Goal: Information Seeking & Learning: Learn about a topic

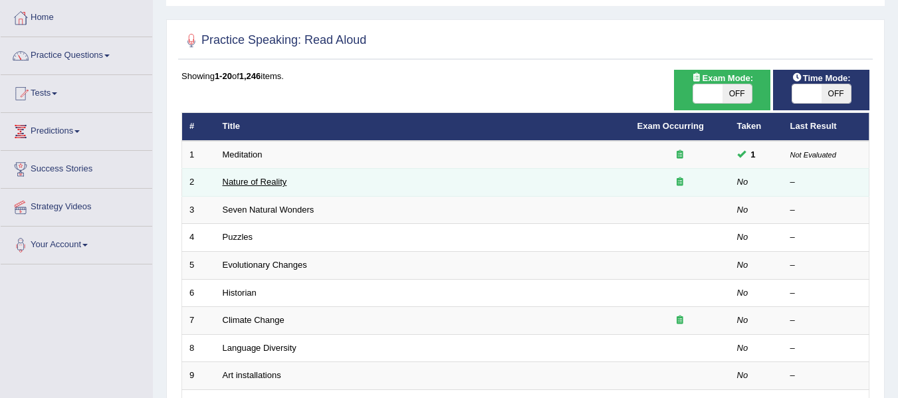
click at [233, 183] on link "Nature of Reality" at bounding box center [255, 182] width 65 height 10
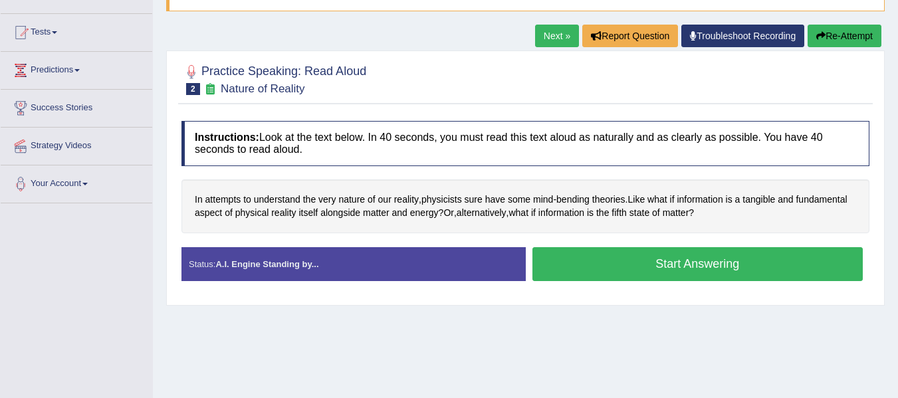
scroll to position [133, 0]
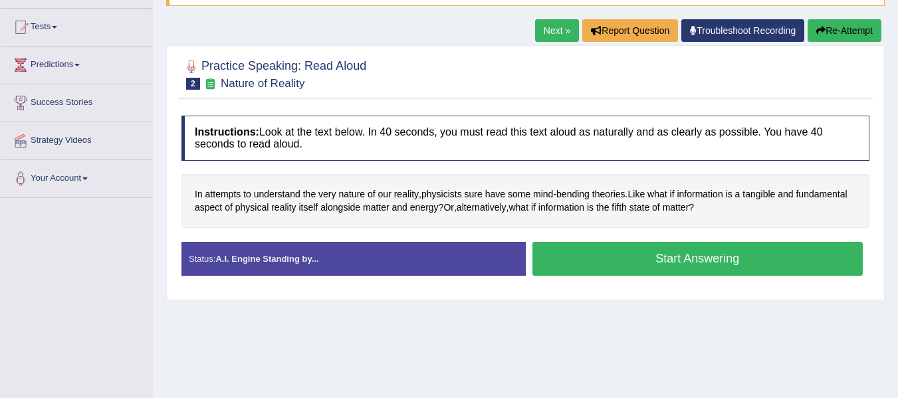
click at [604, 264] on button "Start Answering" at bounding box center [698, 259] width 331 height 34
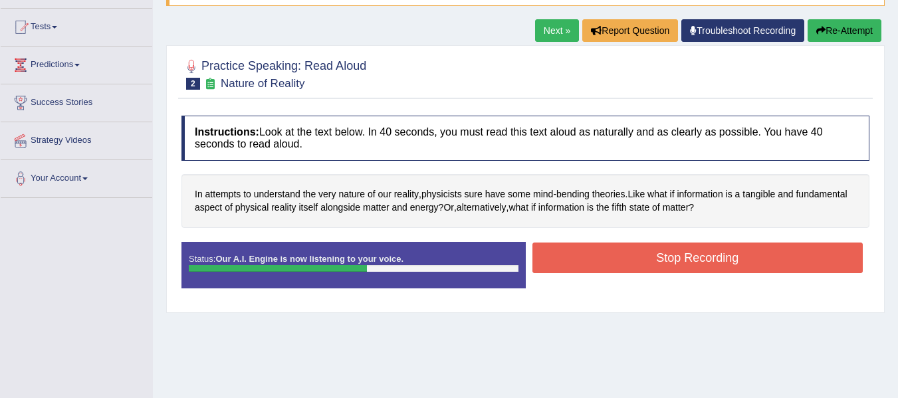
click at [604, 264] on button "Stop Recording" at bounding box center [698, 258] width 331 height 31
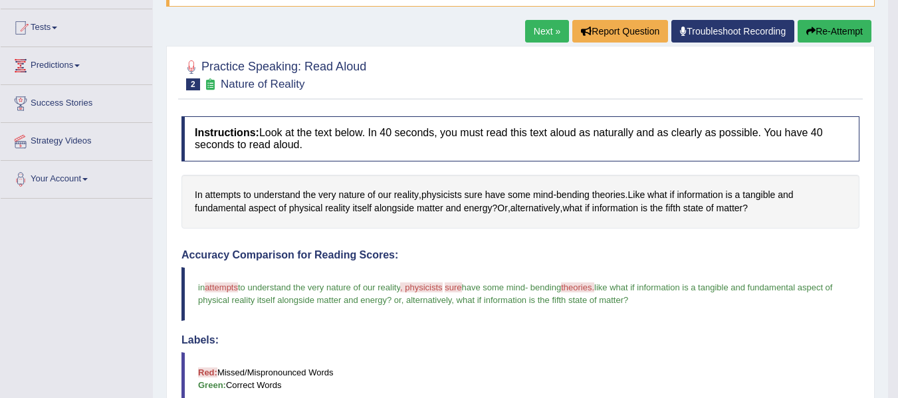
scroll to position [66, 0]
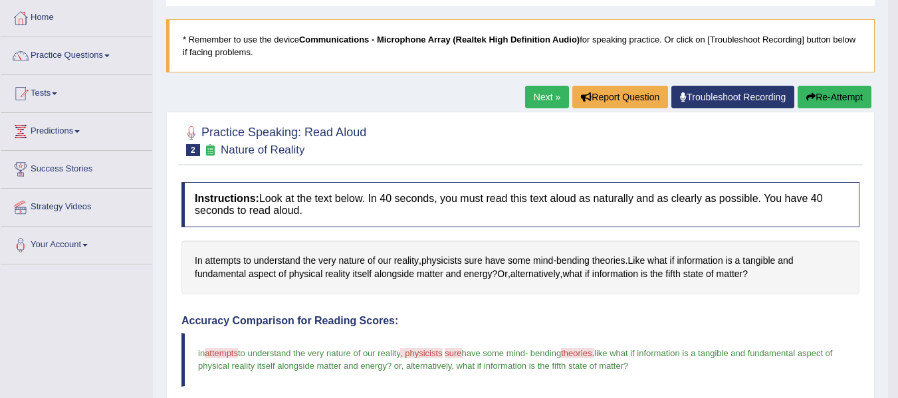
click at [537, 99] on link "Next »" at bounding box center [547, 97] width 44 height 23
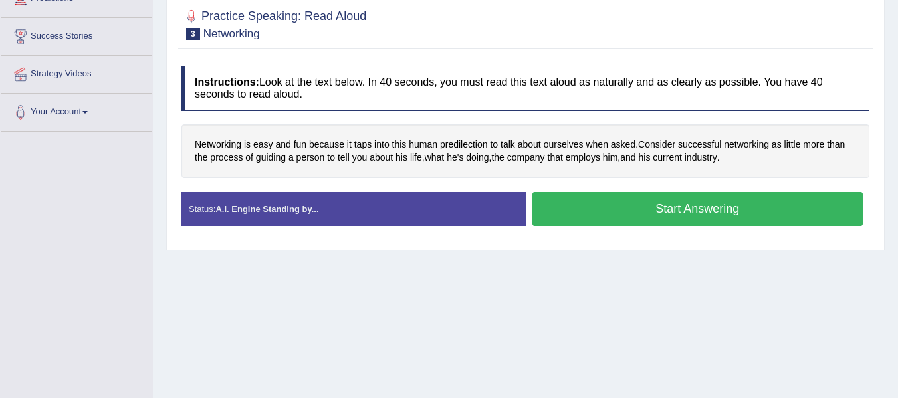
click at [644, 213] on button "Start Answering" at bounding box center [698, 209] width 331 height 34
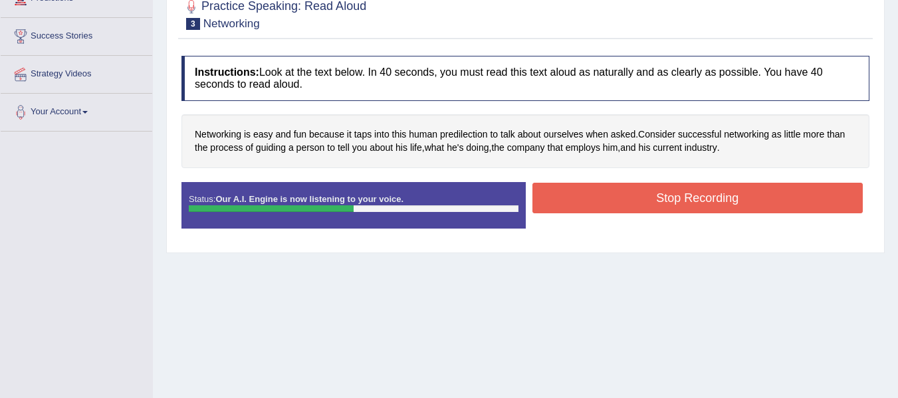
click at [644, 213] on button "Stop Recording" at bounding box center [698, 198] width 331 height 31
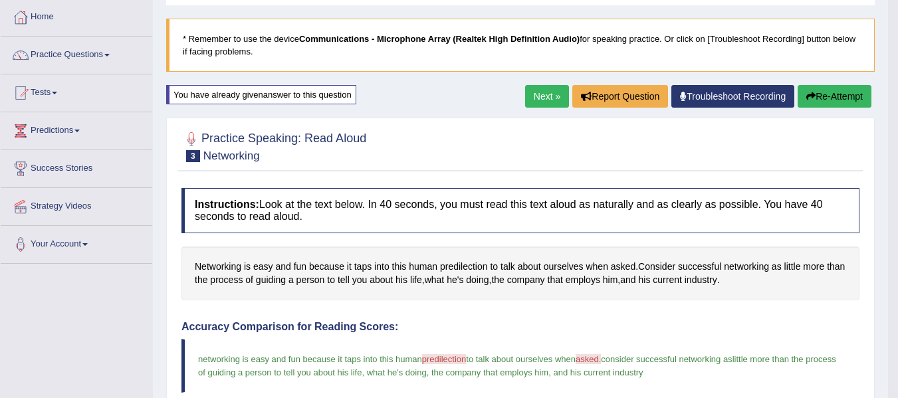
scroll to position [66, 0]
click at [537, 92] on link "Next »" at bounding box center [547, 97] width 44 height 23
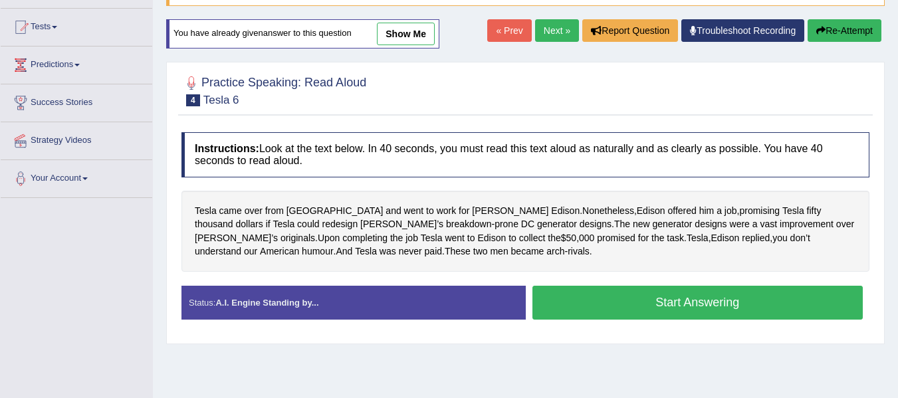
click at [675, 309] on button "Start Answering" at bounding box center [698, 303] width 331 height 34
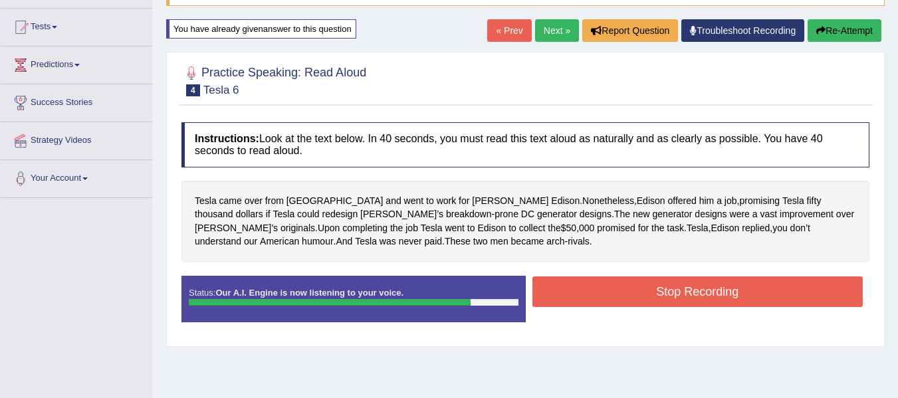
click at [688, 285] on button "Stop Recording" at bounding box center [698, 292] width 331 height 31
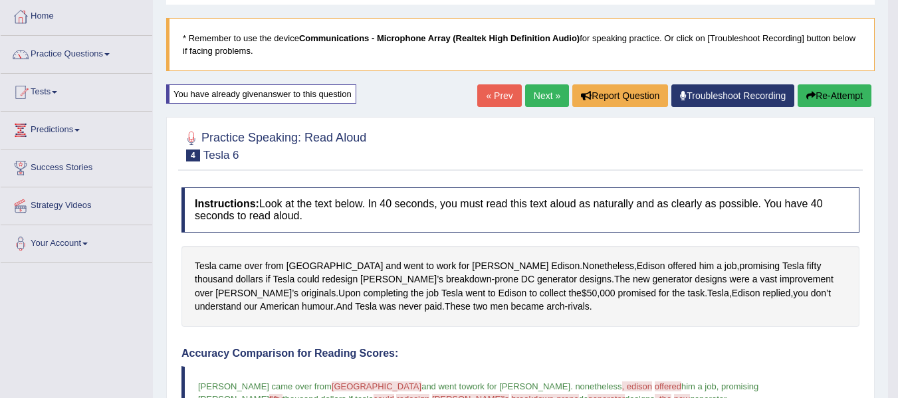
scroll to position [66, 0]
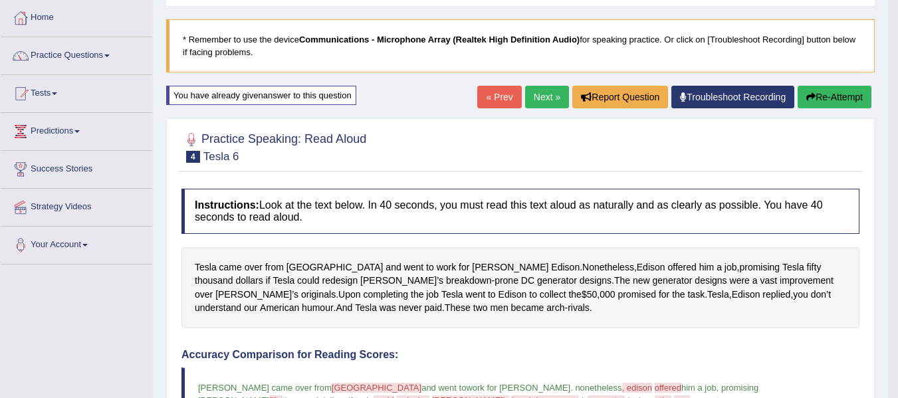
click at [540, 100] on link "Next »" at bounding box center [547, 97] width 44 height 23
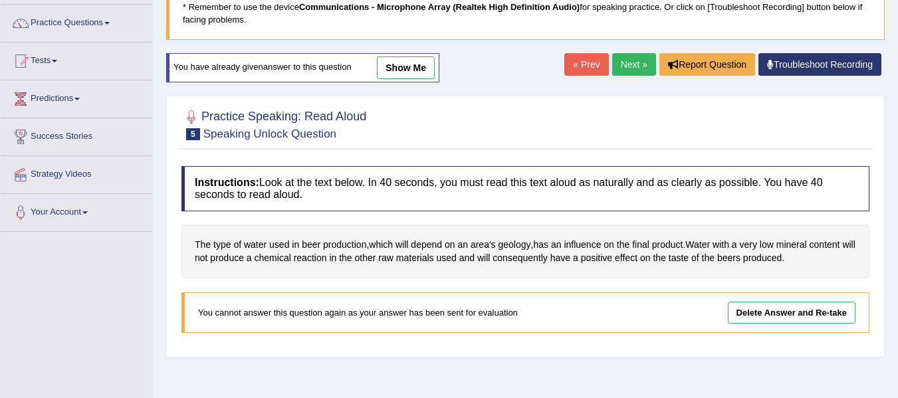
scroll to position [66, 0]
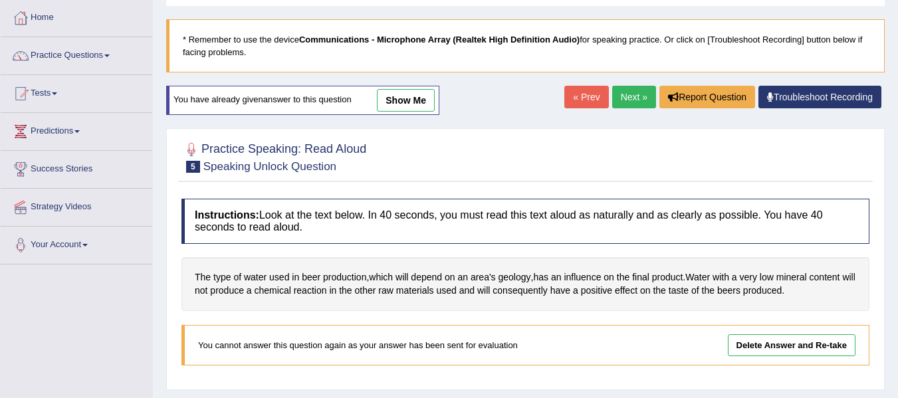
click at [635, 98] on link "Next »" at bounding box center [634, 97] width 44 height 23
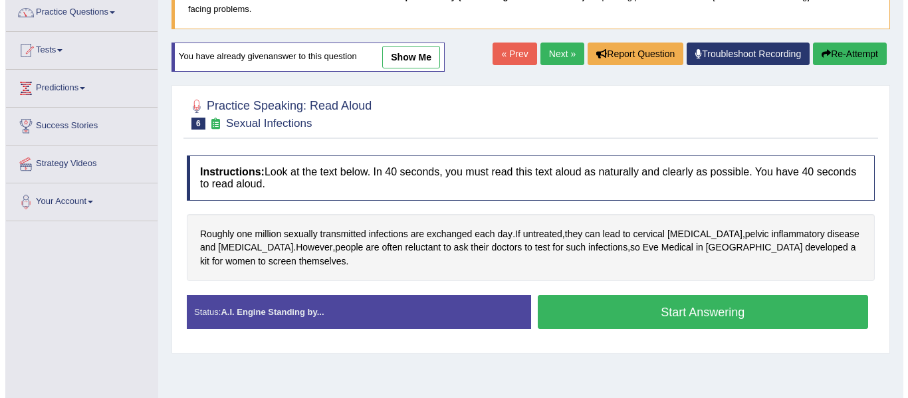
scroll to position [133, 0]
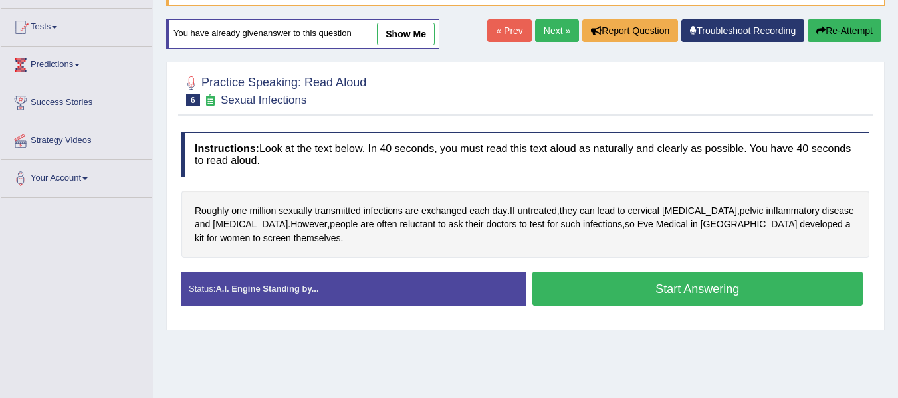
click at [635, 287] on button "Start Answering" at bounding box center [698, 289] width 331 height 34
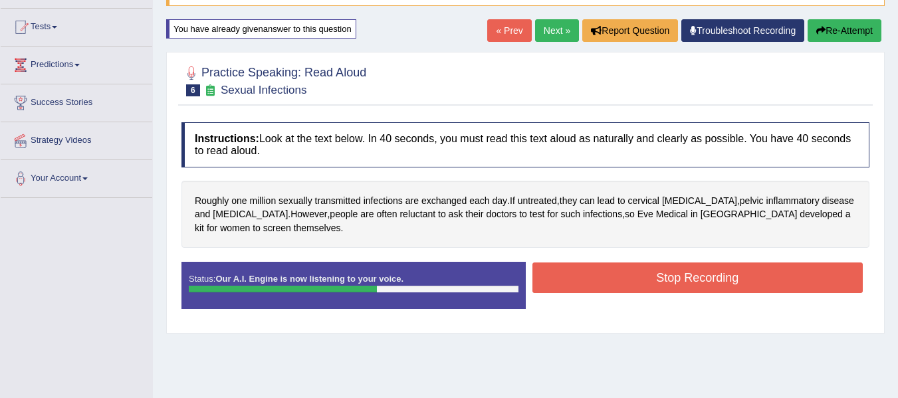
click at [635, 287] on button "Stop Recording" at bounding box center [698, 278] width 331 height 31
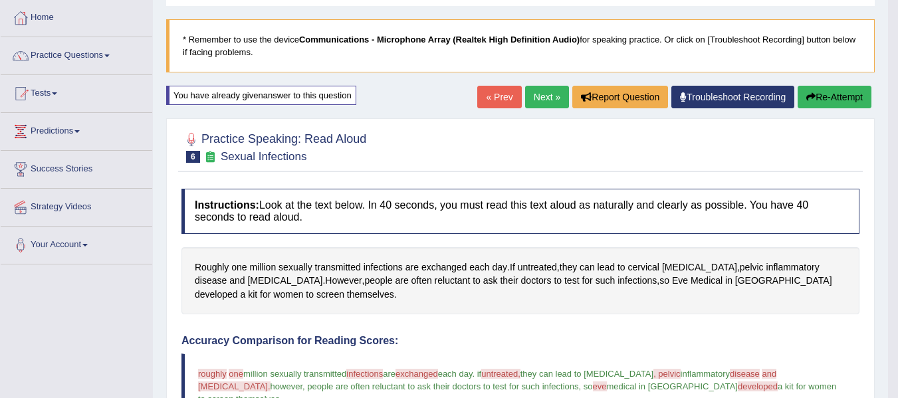
scroll to position [0, 0]
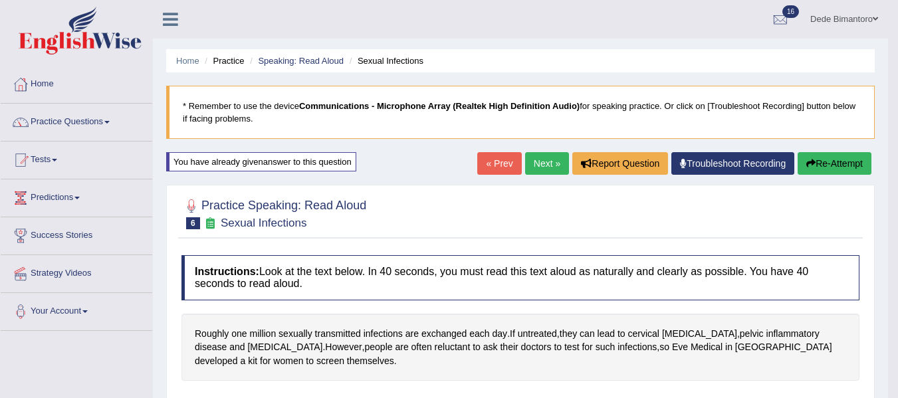
click at [532, 163] on link "Next »" at bounding box center [547, 163] width 44 height 23
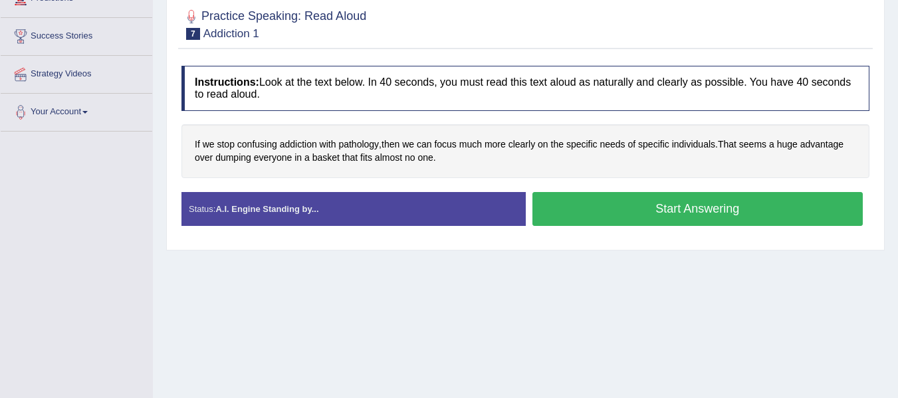
click at [623, 202] on button "Start Answering" at bounding box center [698, 209] width 331 height 34
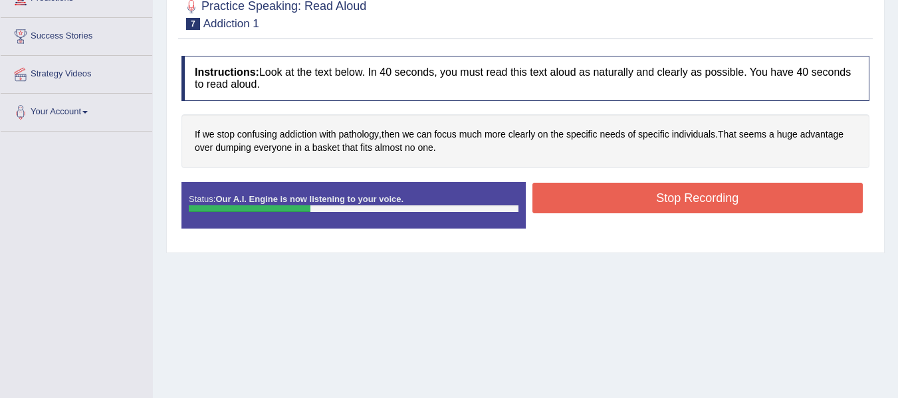
click at [623, 202] on button "Stop Recording" at bounding box center [698, 198] width 331 height 31
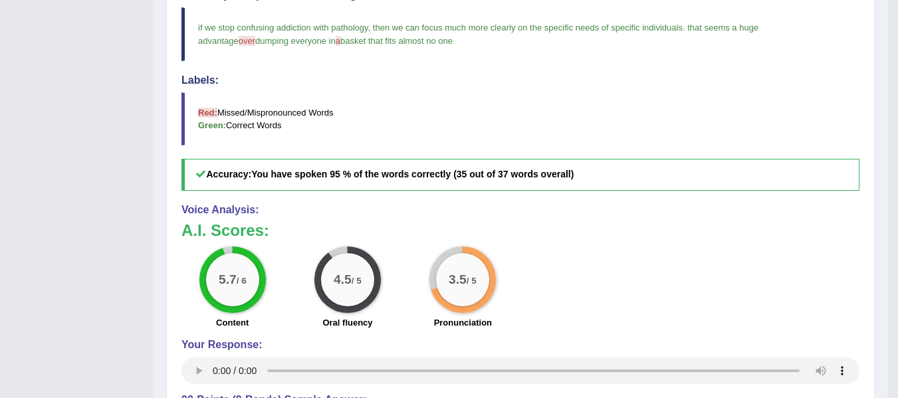
scroll to position [66, 0]
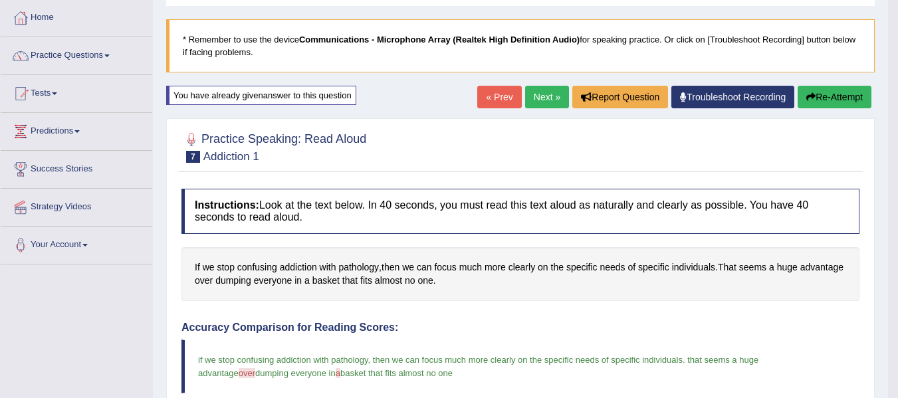
click at [529, 92] on link "Next »" at bounding box center [547, 97] width 44 height 23
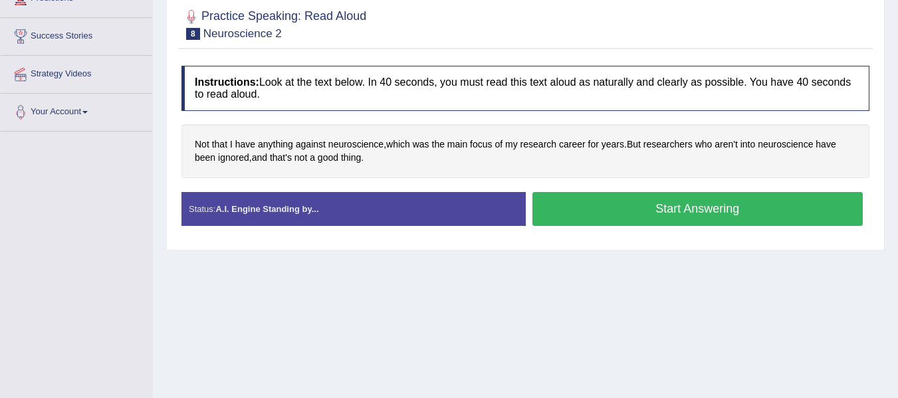
click at [661, 201] on button "Start Answering" at bounding box center [698, 209] width 331 height 34
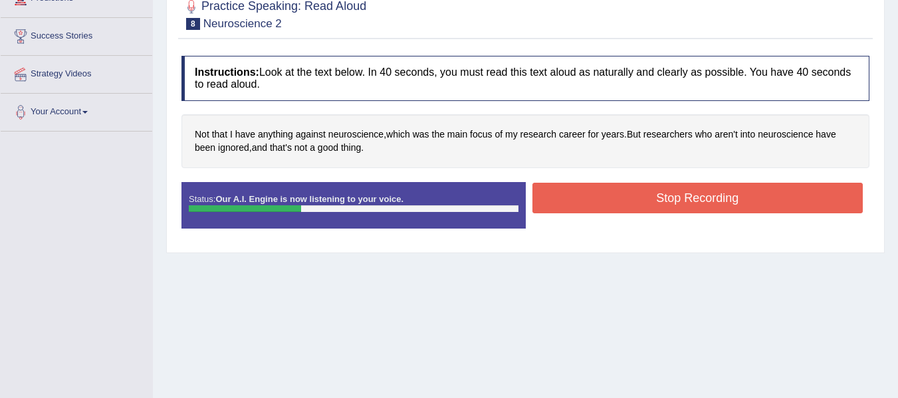
click at [661, 201] on button "Stop Recording" at bounding box center [698, 198] width 331 height 31
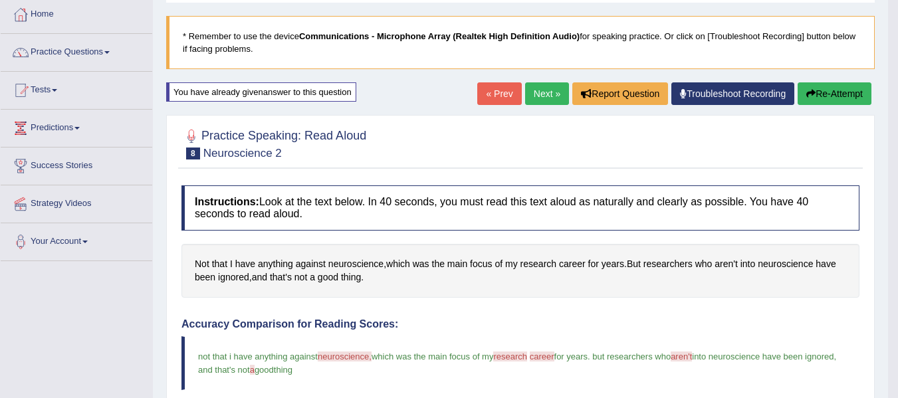
scroll to position [66, 0]
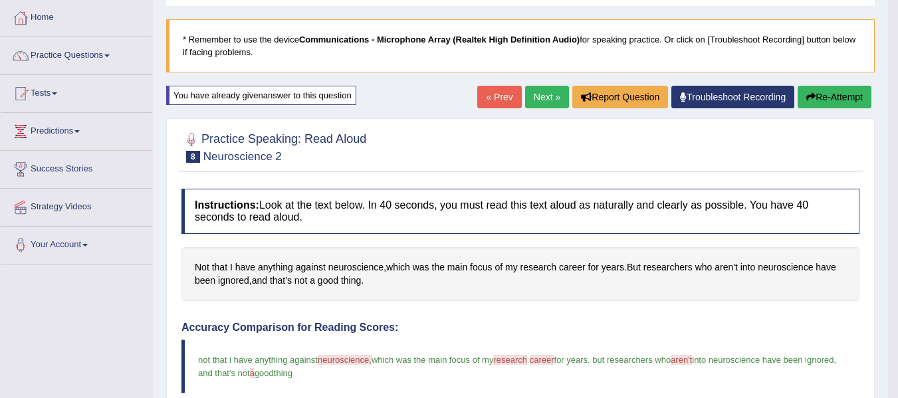
click at [538, 102] on link "Next »" at bounding box center [547, 97] width 44 height 23
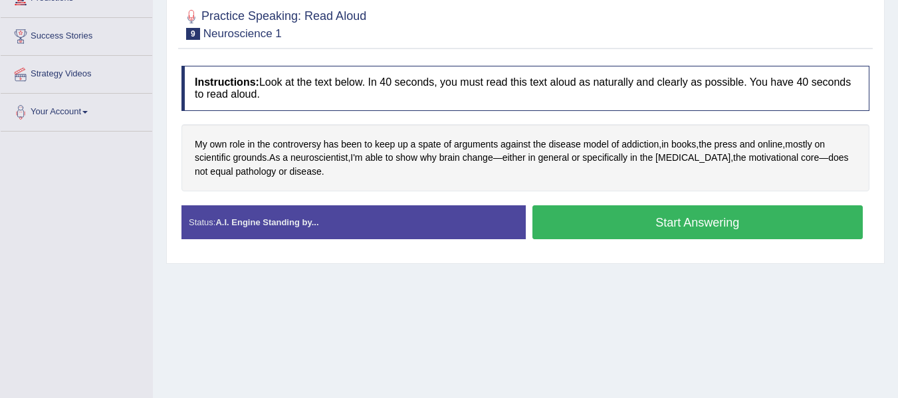
click at [701, 215] on button "Start Answering" at bounding box center [698, 222] width 331 height 34
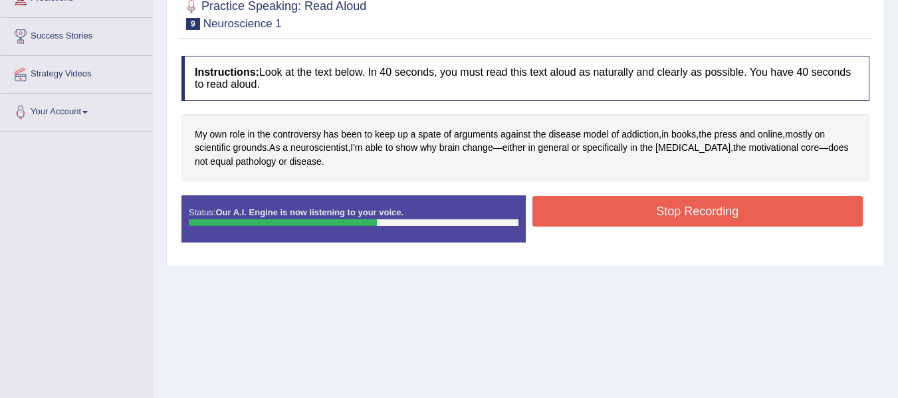
click at [701, 215] on button "Stop Recording" at bounding box center [698, 211] width 331 height 31
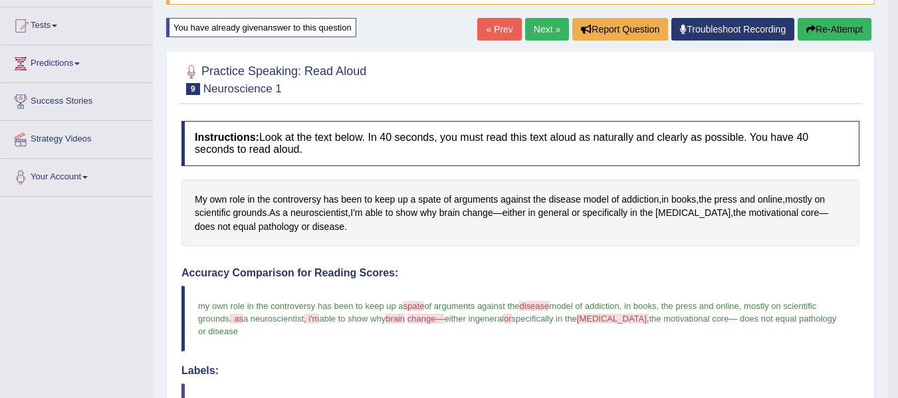
scroll to position [133, 0]
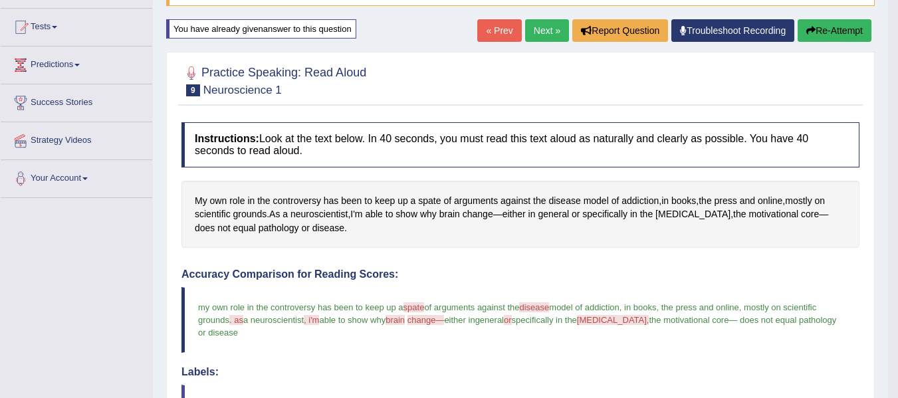
click at [539, 34] on link "Next »" at bounding box center [547, 30] width 44 height 23
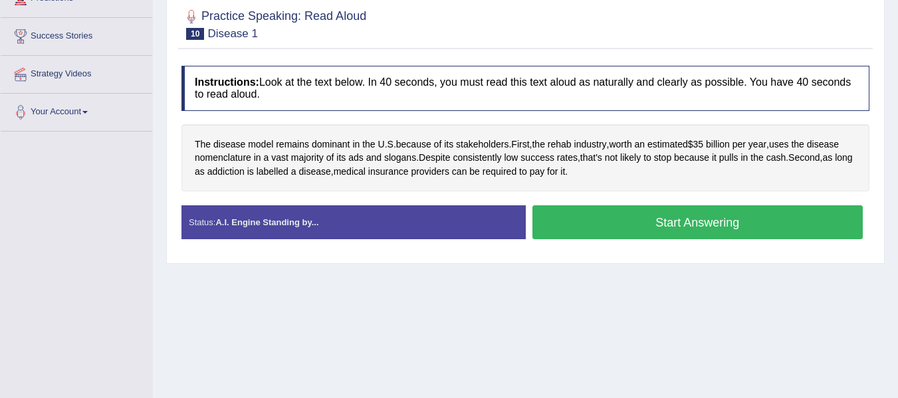
click at [650, 218] on button "Start Answering" at bounding box center [698, 222] width 331 height 34
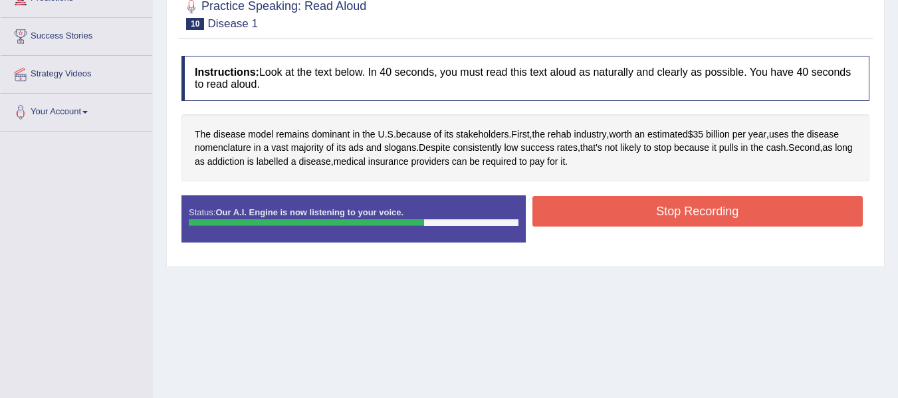
click at [650, 218] on button "Stop Recording" at bounding box center [698, 211] width 331 height 31
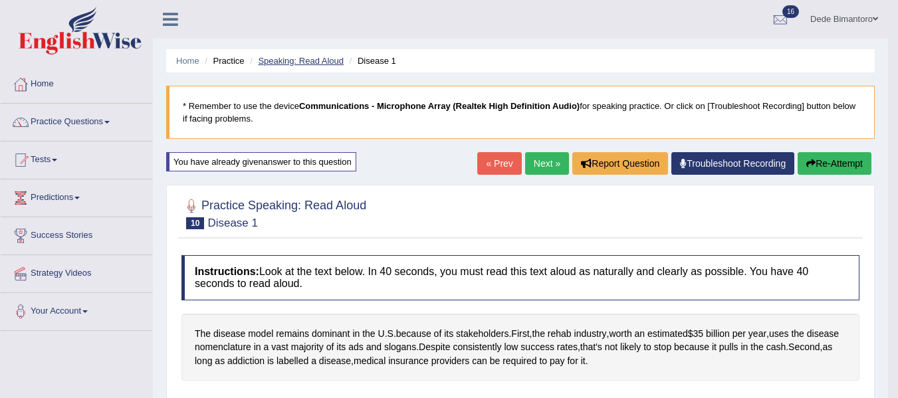
click at [326, 63] on link "Speaking: Read Aloud" at bounding box center [301, 61] width 86 height 10
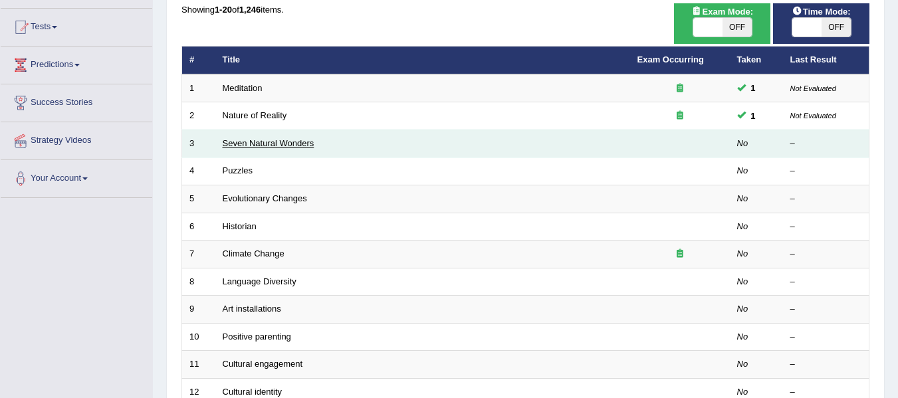
click at [273, 142] on link "Seven Natural Wonders" at bounding box center [269, 143] width 92 height 10
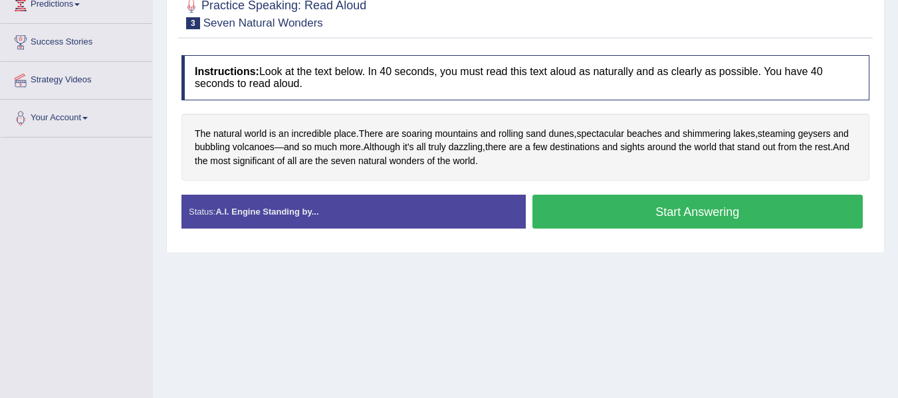
scroll to position [167, 0]
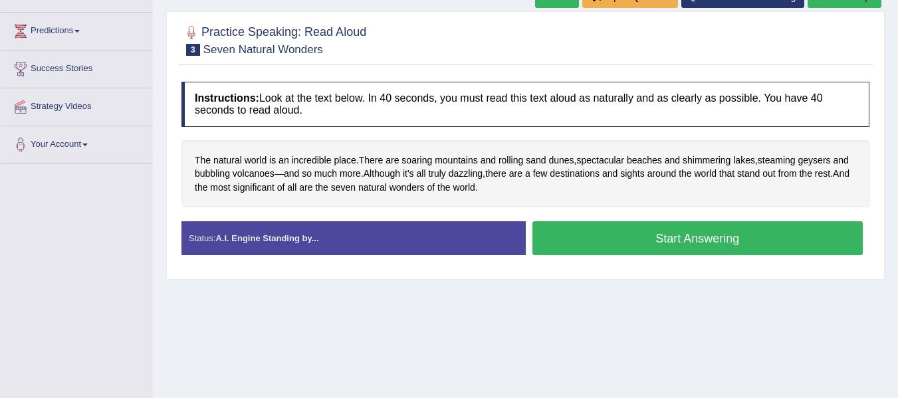
click at [702, 242] on button "Start Answering" at bounding box center [698, 238] width 331 height 34
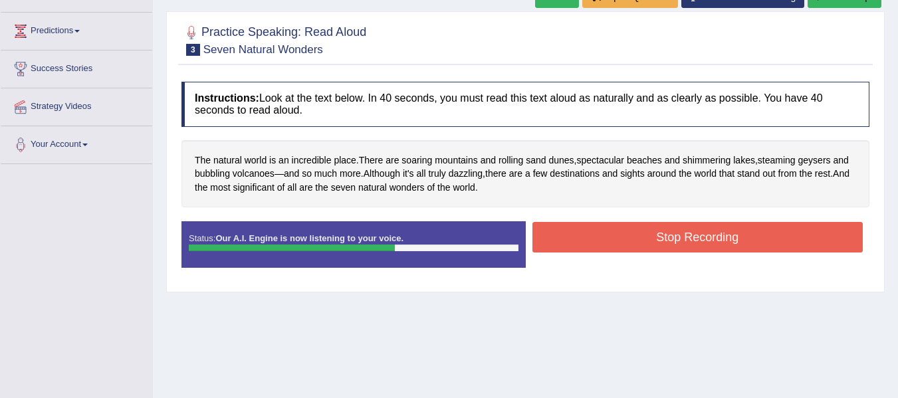
click at [702, 242] on button "Stop Recording" at bounding box center [698, 237] width 331 height 31
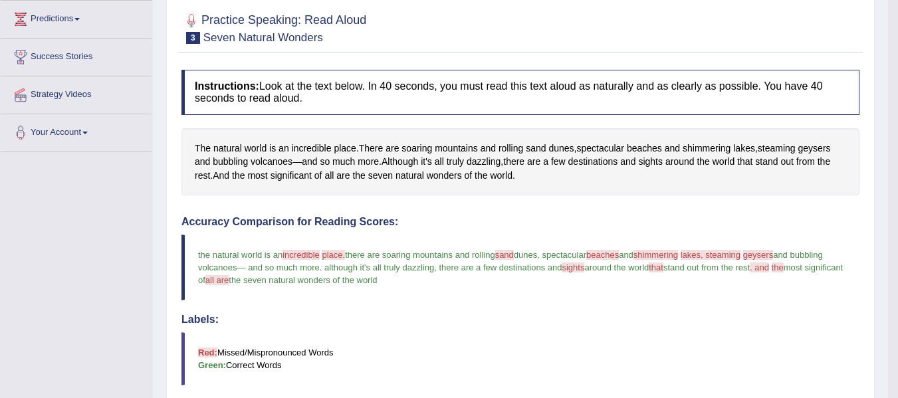
scroll to position [34, 0]
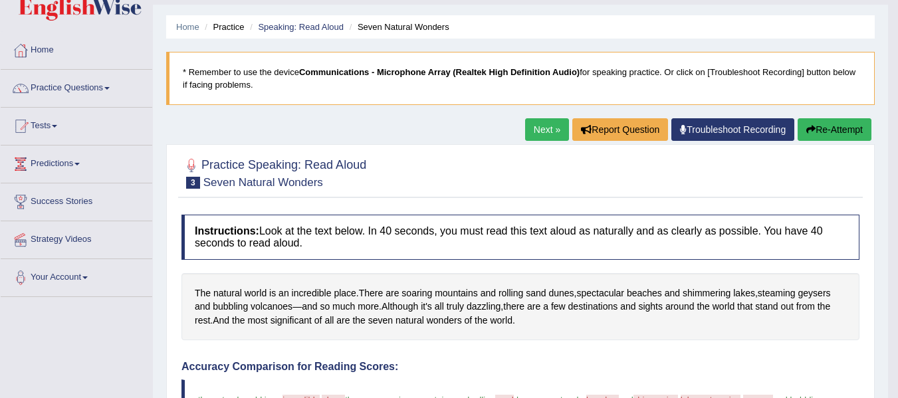
click at [529, 128] on link "Next »" at bounding box center [547, 129] width 44 height 23
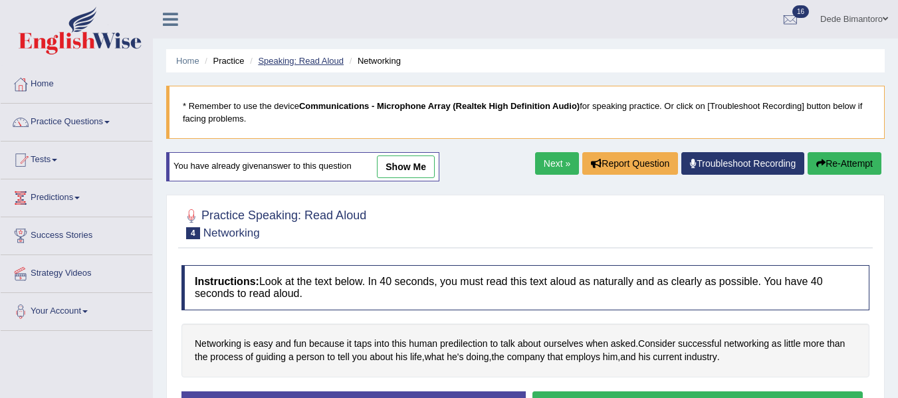
click at [308, 60] on link "Speaking: Read Aloud" at bounding box center [301, 61] width 86 height 10
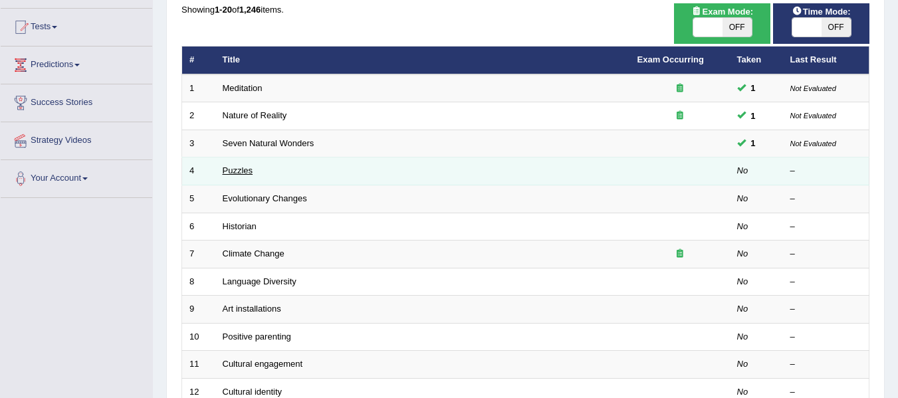
click at [241, 170] on link "Puzzles" at bounding box center [238, 171] width 31 height 10
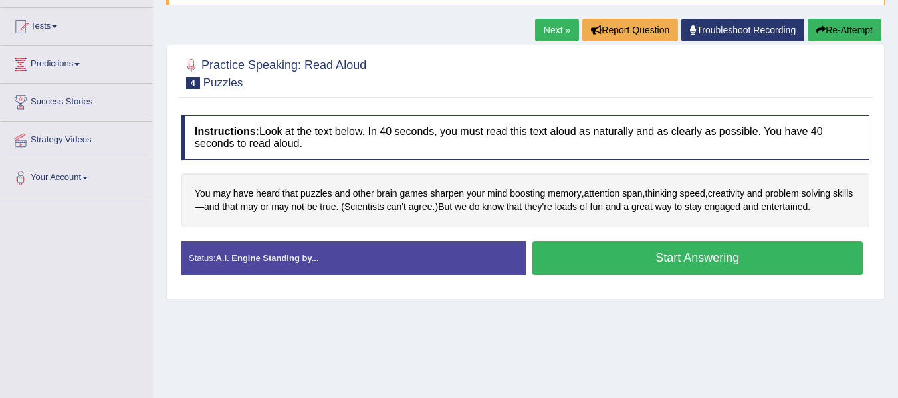
scroll to position [133, 0]
click at [686, 249] on button "Start Answering" at bounding box center [698, 259] width 331 height 34
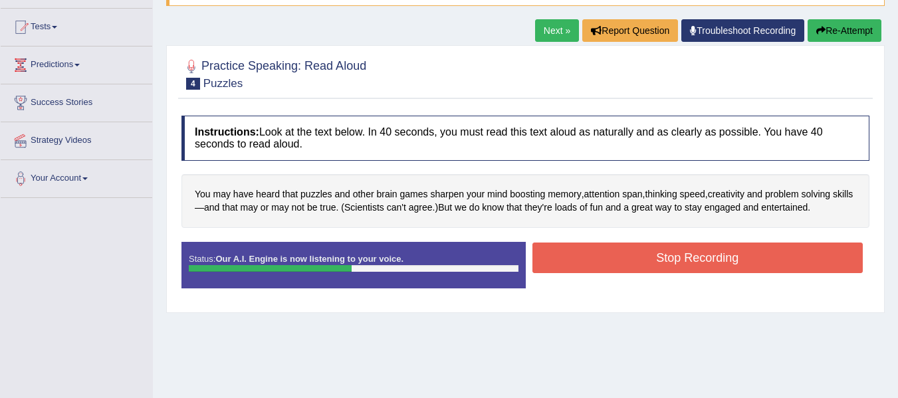
click at [686, 249] on button "Stop Recording" at bounding box center [698, 258] width 331 height 31
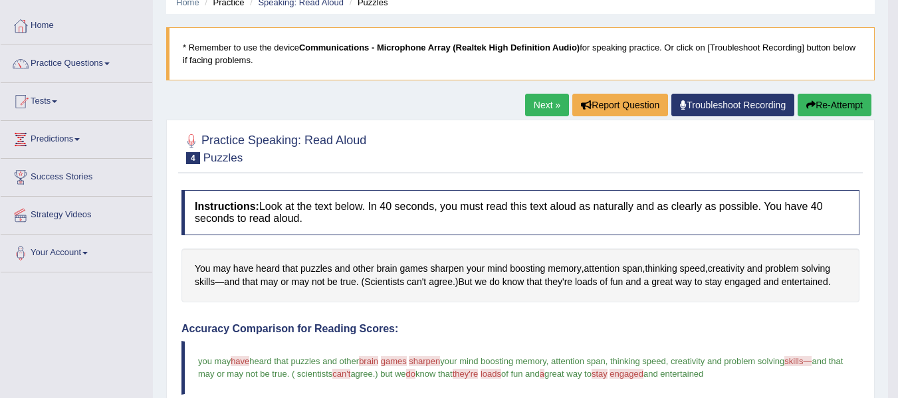
scroll to position [0, 0]
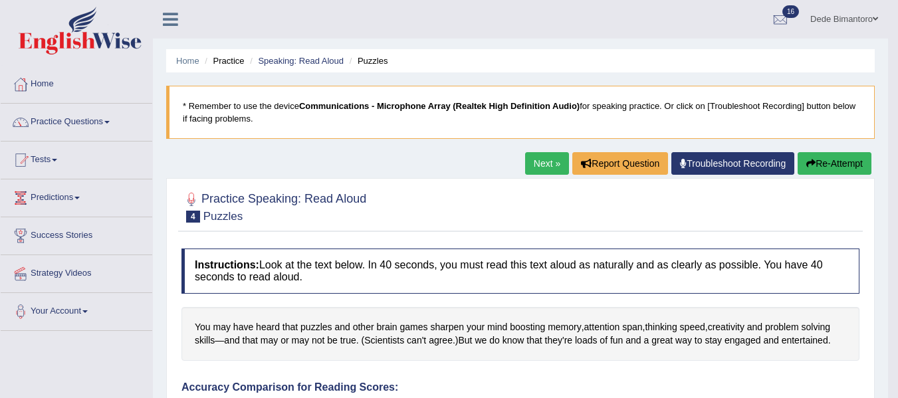
click at [530, 155] on link "Next »" at bounding box center [547, 163] width 44 height 23
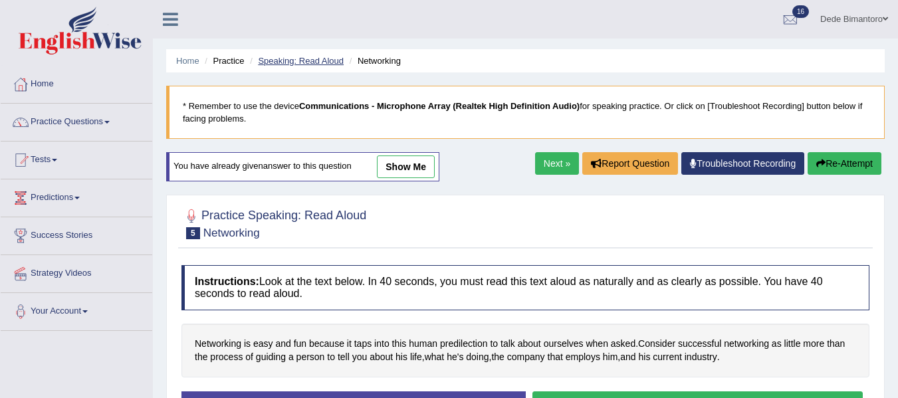
click at [277, 56] on link "Speaking: Read Aloud" at bounding box center [301, 61] width 86 height 10
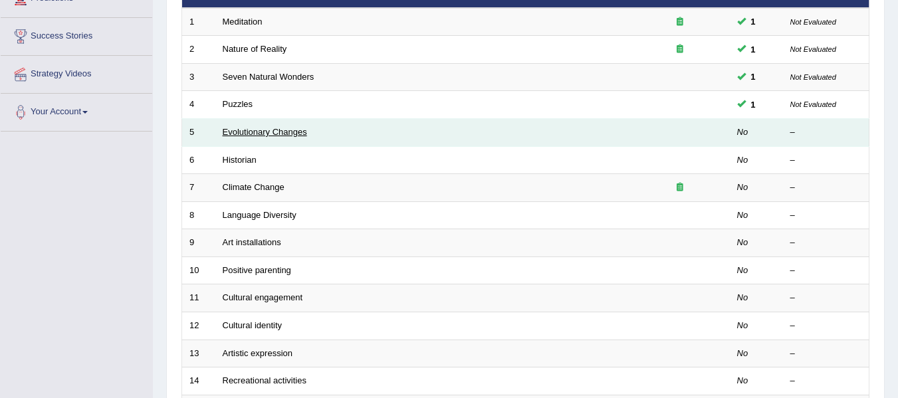
click at [260, 131] on link "Evolutionary Changes" at bounding box center [265, 132] width 84 height 10
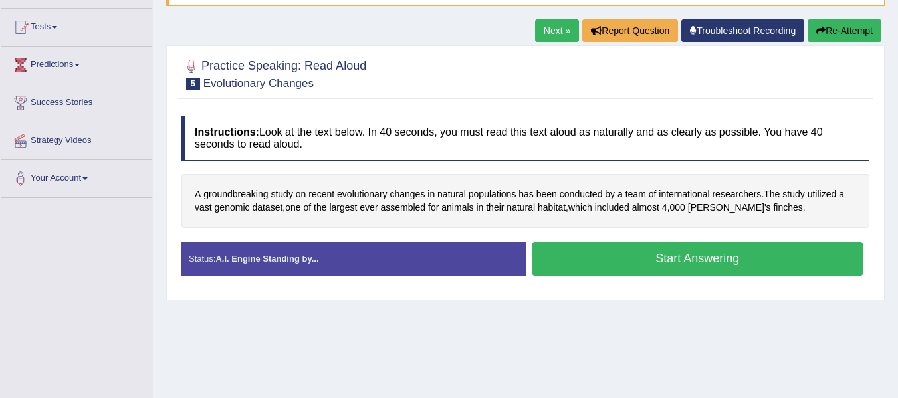
click at [680, 253] on button "Start Answering" at bounding box center [698, 259] width 331 height 34
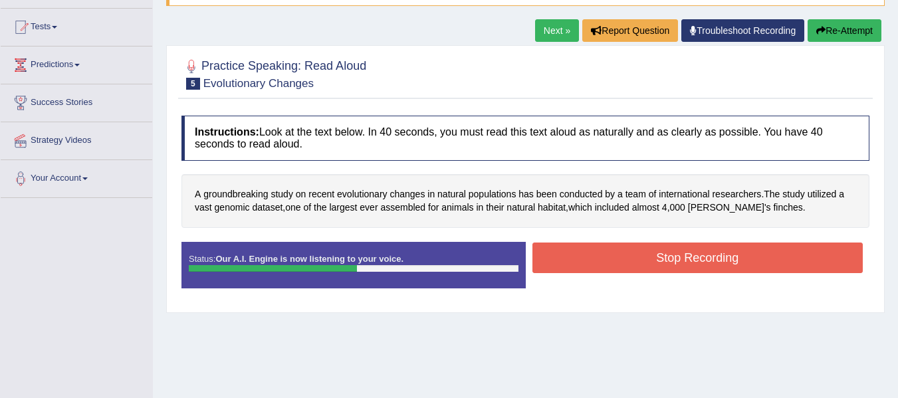
click at [680, 253] on button "Stop Recording" at bounding box center [698, 258] width 331 height 31
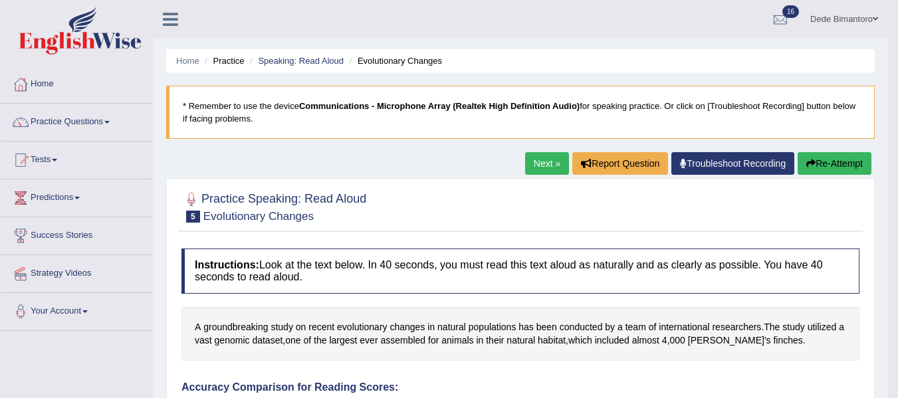
click at [541, 169] on link "Next »" at bounding box center [547, 163] width 44 height 23
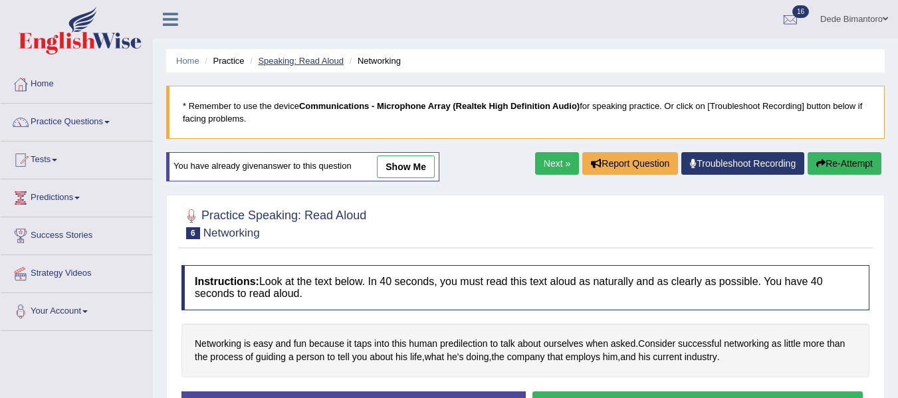
click at [297, 63] on link "Speaking: Read Aloud" at bounding box center [301, 61] width 86 height 10
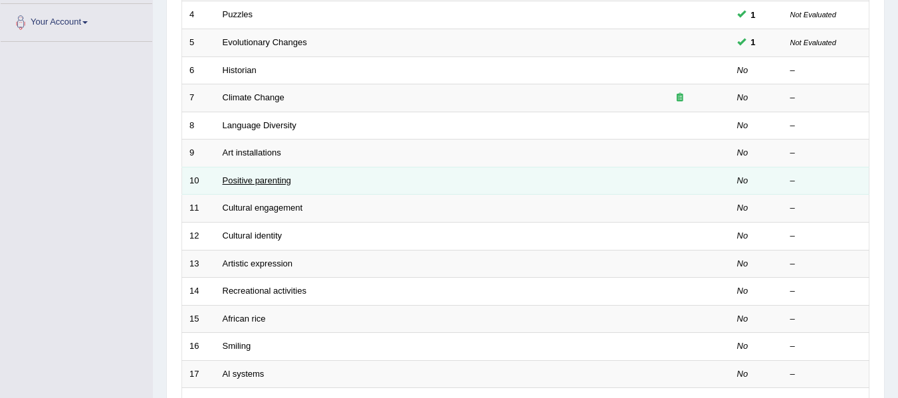
scroll to position [266, 0]
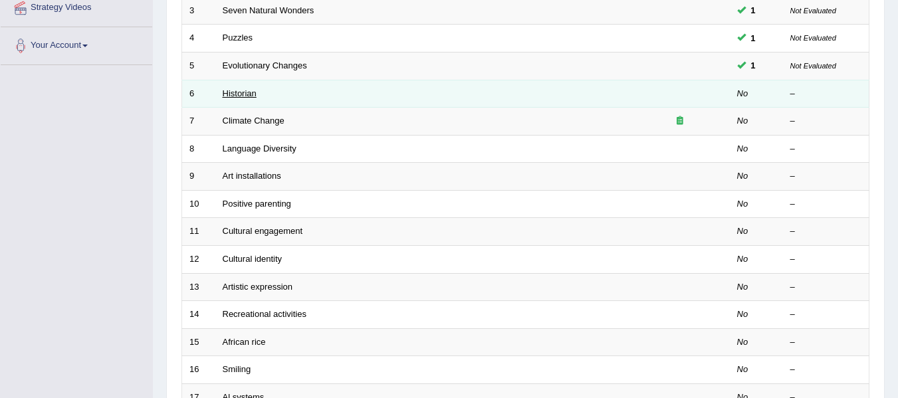
click at [245, 97] on link "Historian" at bounding box center [240, 93] width 34 height 10
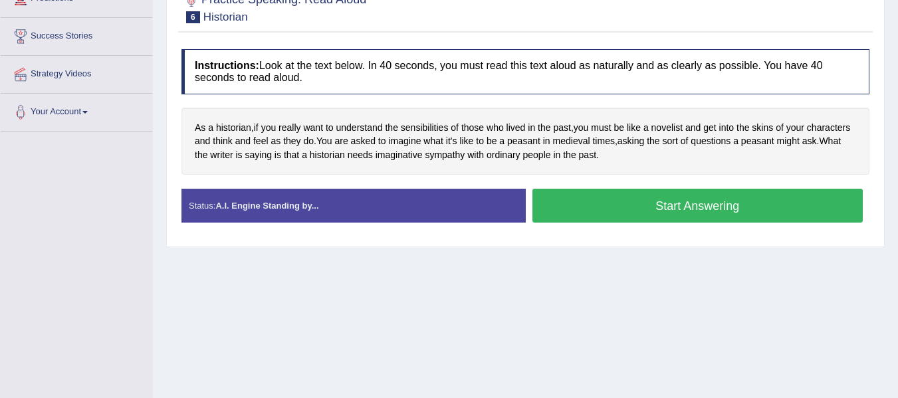
click at [664, 210] on button "Start Answering" at bounding box center [698, 206] width 331 height 34
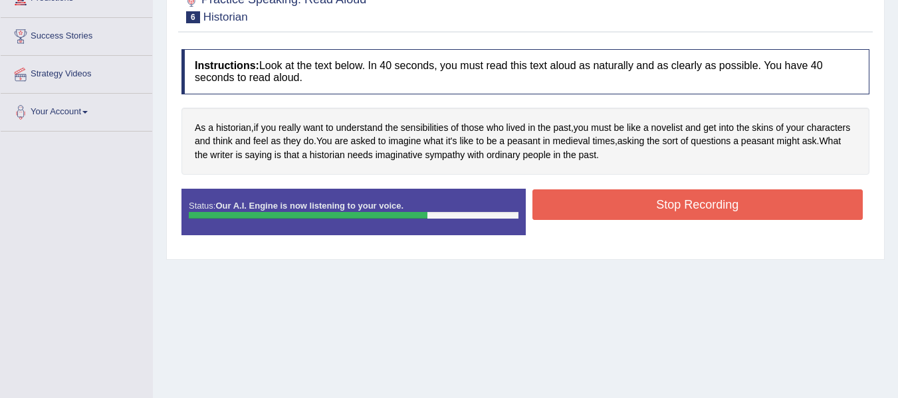
click at [664, 210] on button "Stop Recording" at bounding box center [698, 205] width 331 height 31
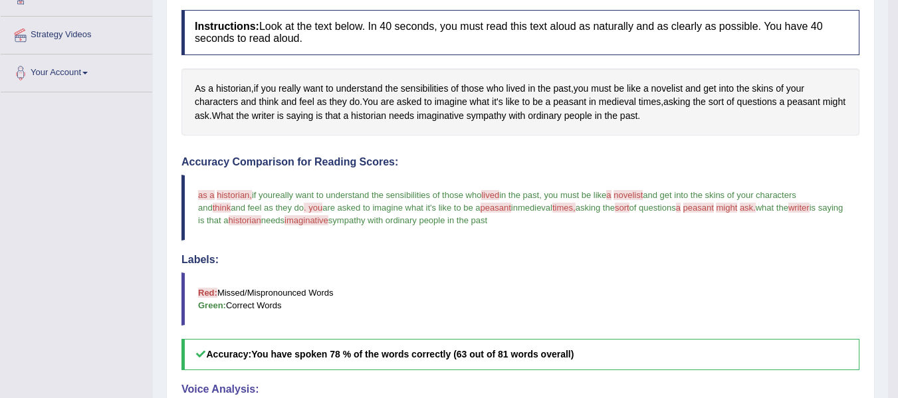
scroll to position [66, 0]
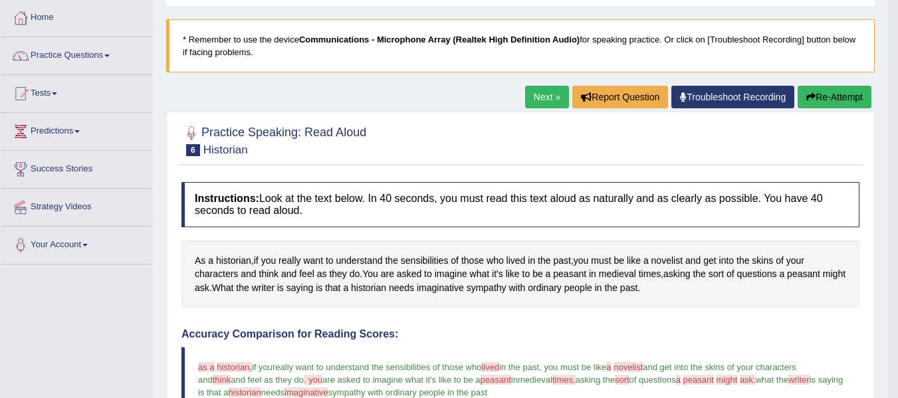
click at [535, 94] on link "Next »" at bounding box center [547, 97] width 44 height 23
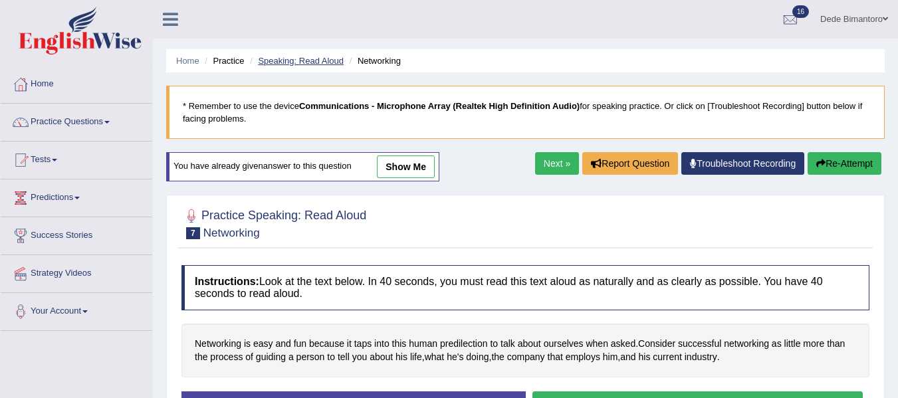
click at [316, 62] on link "Speaking: Read Aloud" at bounding box center [301, 61] width 86 height 10
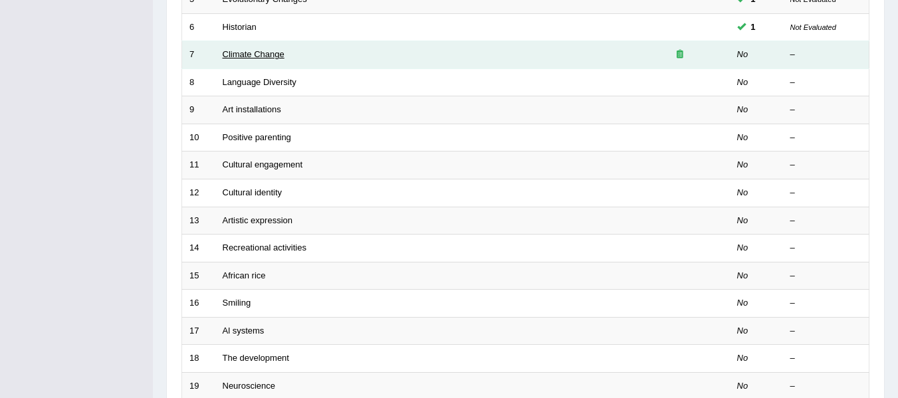
click at [245, 55] on link "Climate Change" at bounding box center [254, 54] width 62 height 10
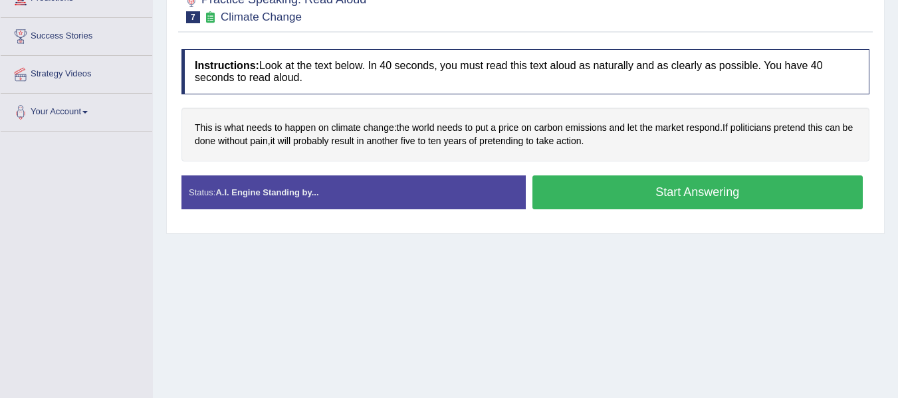
click at [667, 197] on button "Start Answering" at bounding box center [698, 193] width 331 height 34
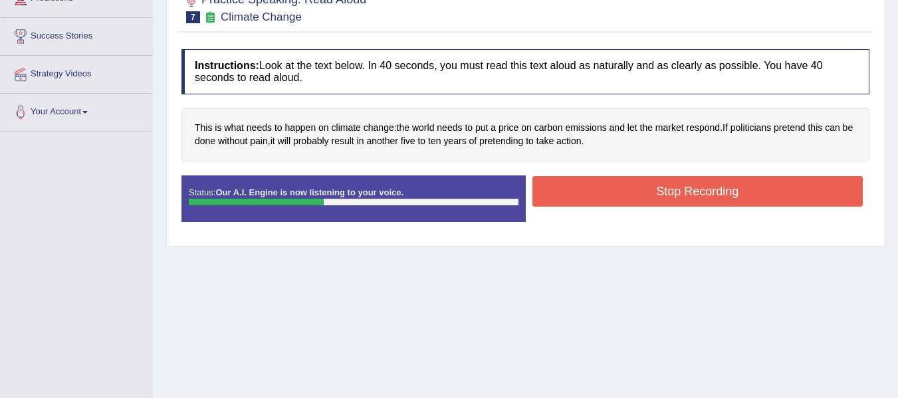
click at [667, 197] on button "Stop Recording" at bounding box center [698, 191] width 331 height 31
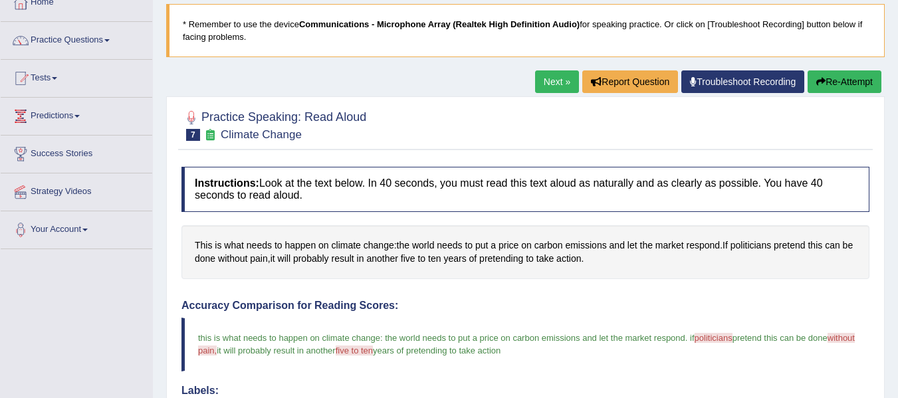
scroll to position [66, 0]
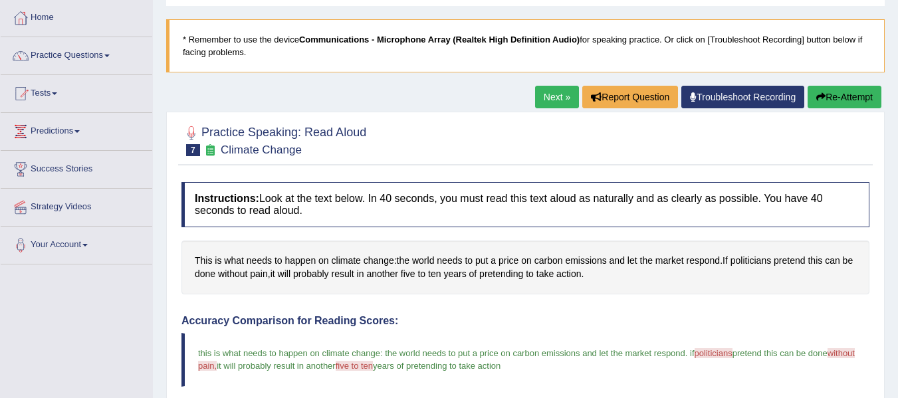
click at [535, 101] on link "Next »" at bounding box center [557, 97] width 44 height 23
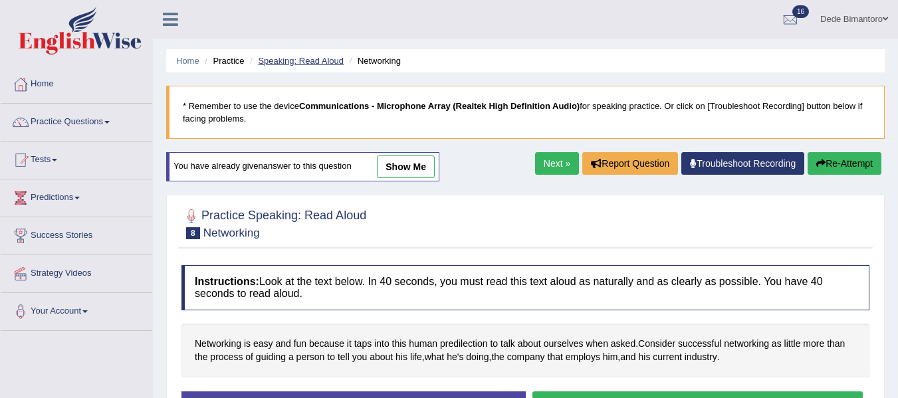
click at [284, 61] on link "Speaking: Read Aloud" at bounding box center [301, 61] width 86 height 10
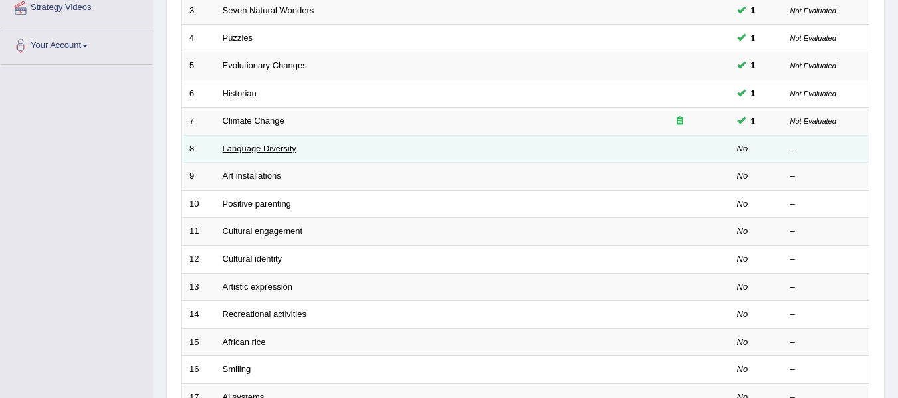
click at [263, 146] on link "Language Diversity" at bounding box center [260, 149] width 74 height 10
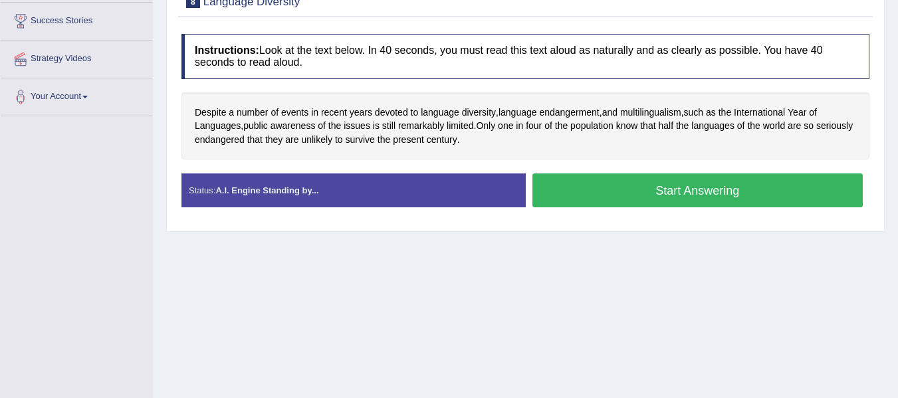
scroll to position [199, 0]
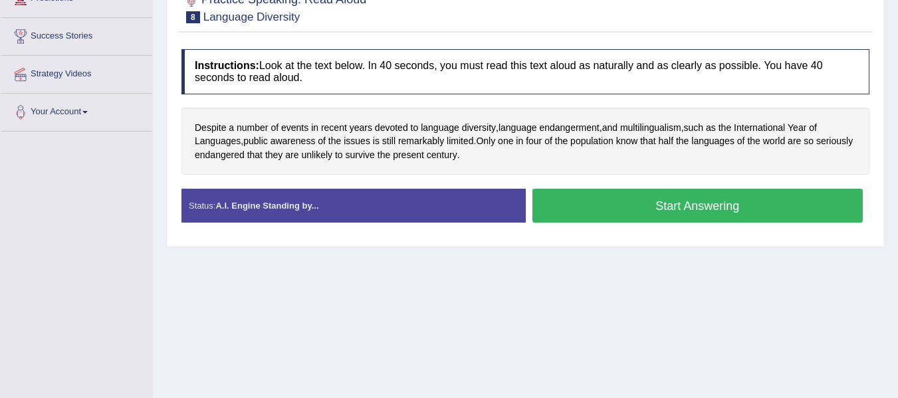
click at [632, 209] on button "Start Answering" at bounding box center [698, 206] width 331 height 34
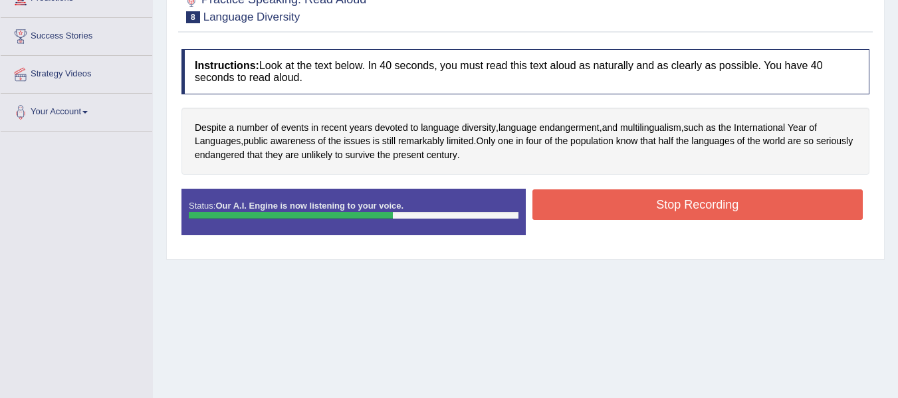
click at [632, 209] on button "Stop Recording" at bounding box center [698, 205] width 331 height 31
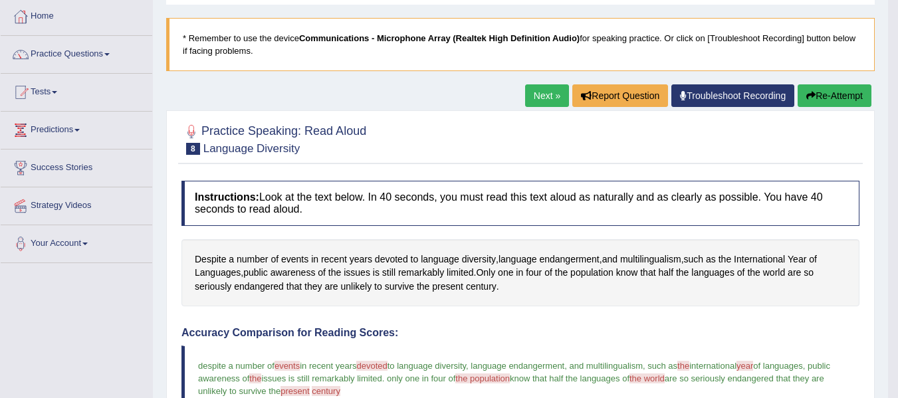
scroll to position [66, 0]
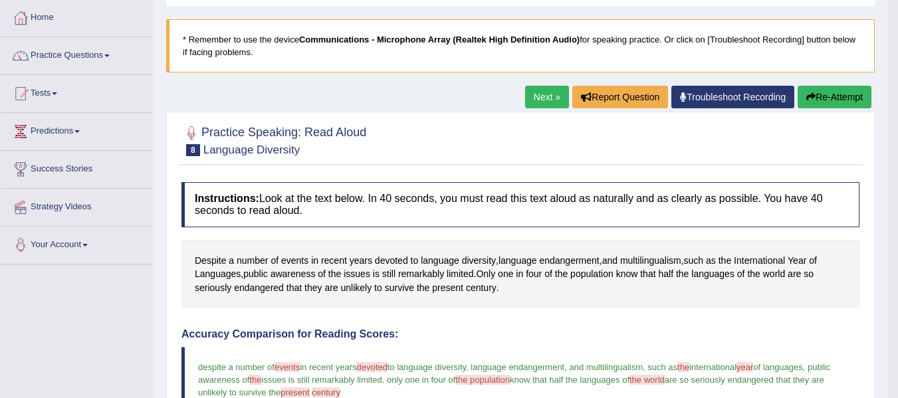
click at [533, 95] on link "Next »" at bounding box center [547, 97] width 44 height 23
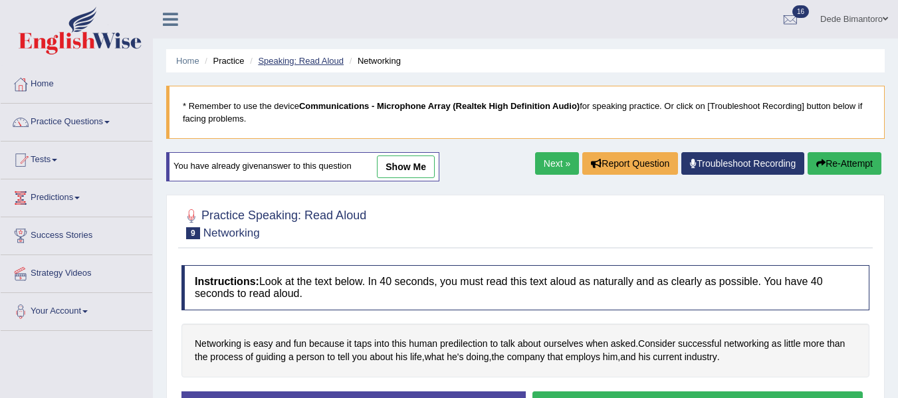
click at [323, 57] on link "Speaking: Read Aloud" at bounding box center [301, 61] width 86 height 10
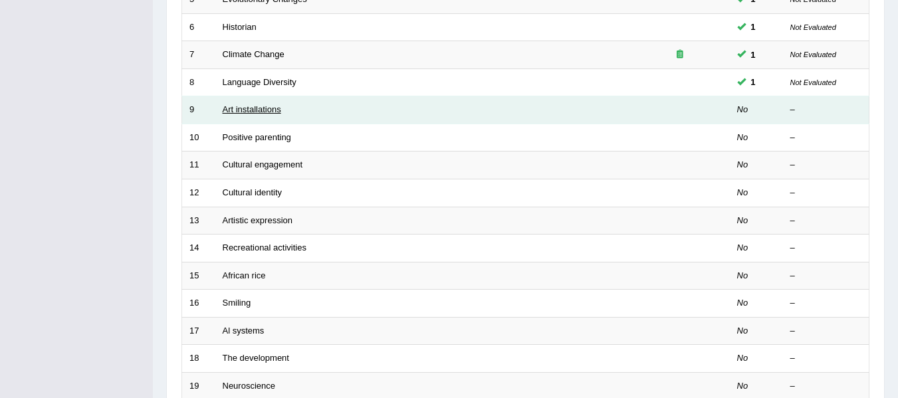
click at [267, 110] on link "Art installations" at bounding box center [252, 109] width 59 height 10
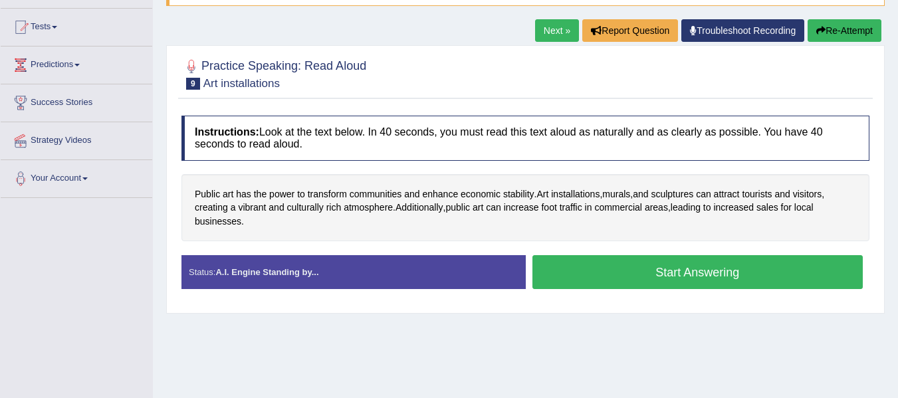
click at [676, 267] on button "Start Answering" at bounding box center [698, 272] width 331 height 34
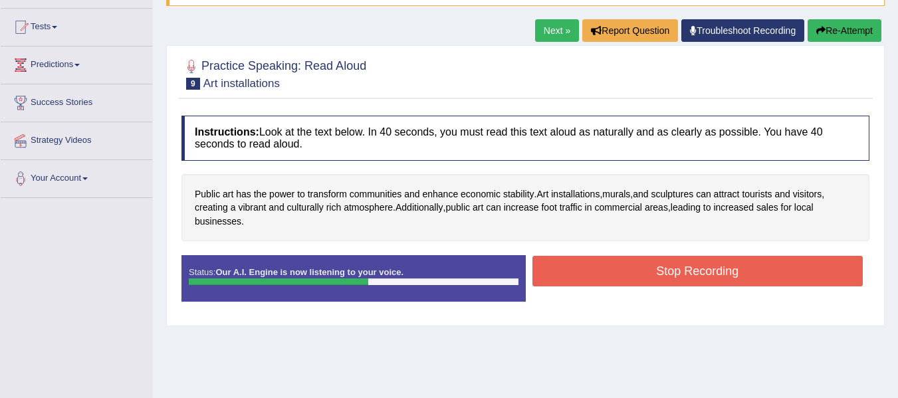
click at [676, 267] on button "Stop Recording" at bounding box center [698, 271] width 331 height 31
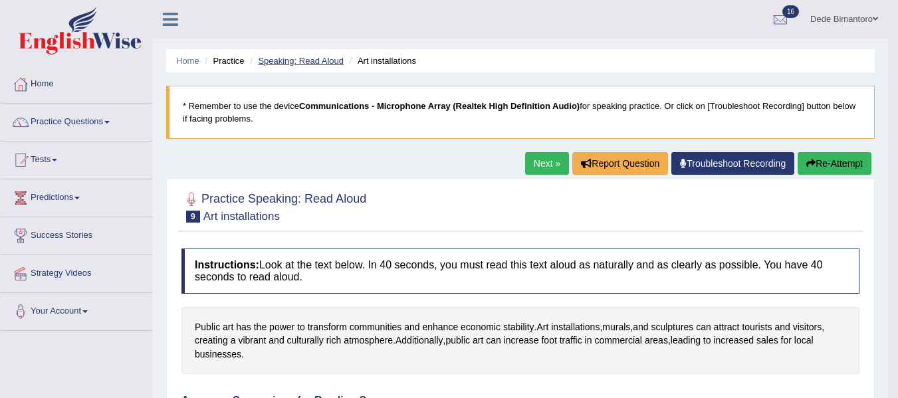
click at [299, 56] on link "Speaking: Read Aloud" at bounding box center [301, 61] width 86 height 10
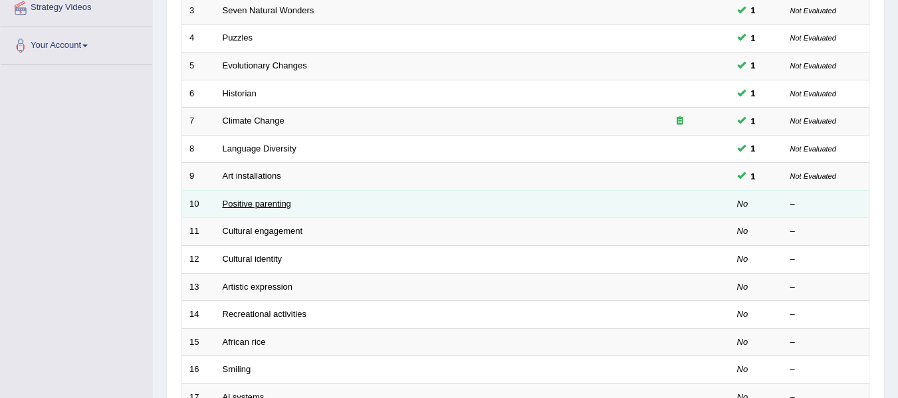
click at [241, 204] on link "Positive parenting" at bounding box center [257, 204] width 68 height 10
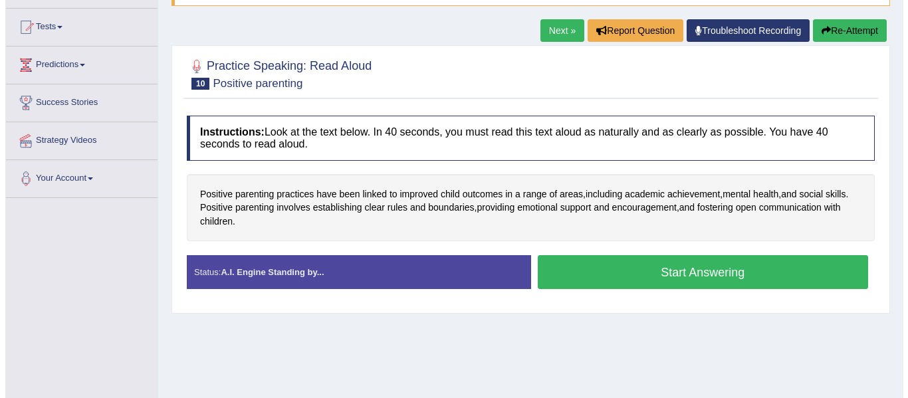
scroll to position [133, 0]
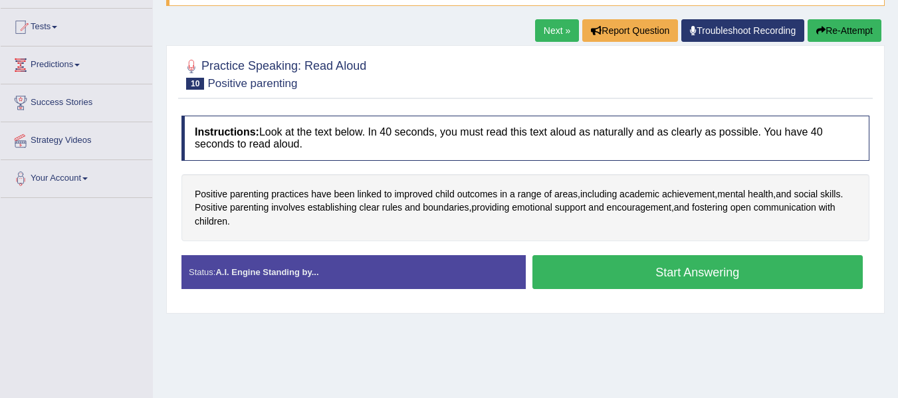
click at [658, 271] on button "Start Answering" at bounding box center [698, 272] width 331 height 34
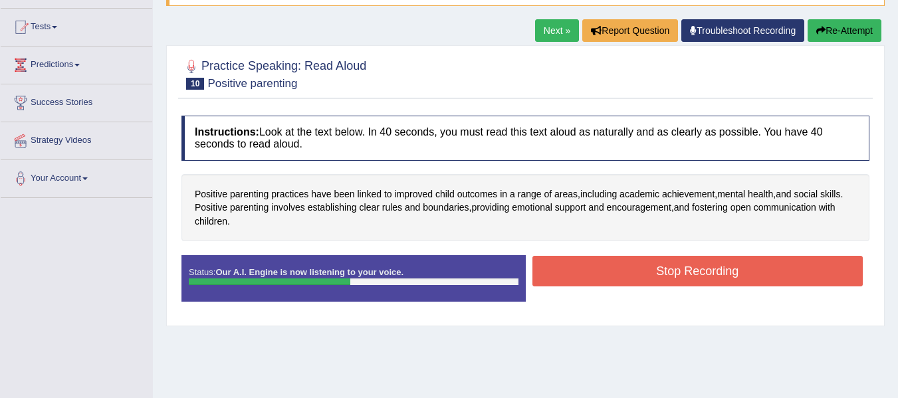
click at [658, 271] on button "Stop Recording" at bounding box center [698, 271] width 331 height 31
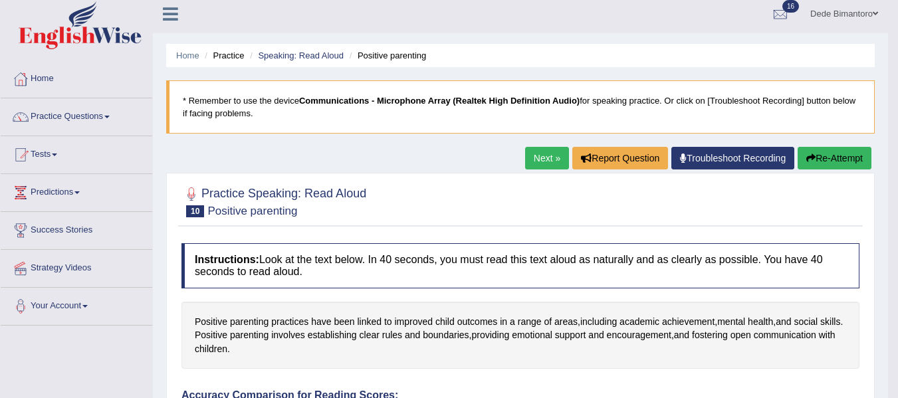
scroll to position [0, 0]
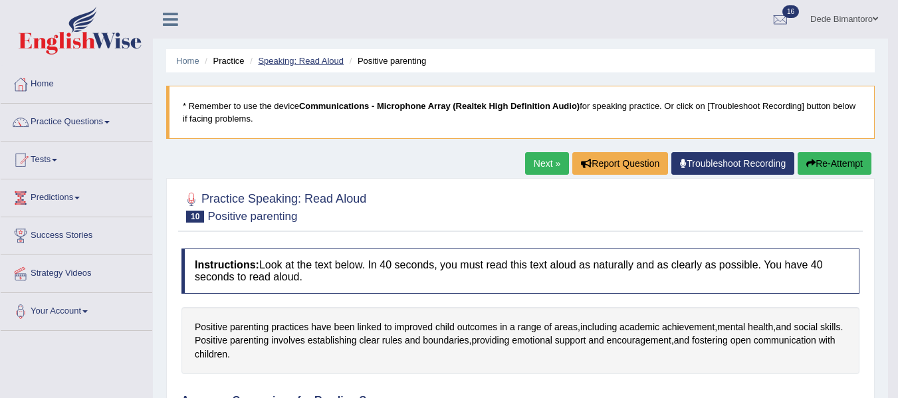
click at [318, 59] on link "Speaking: Read Aloud" at bounding box center [301, 61] width 86 height 10
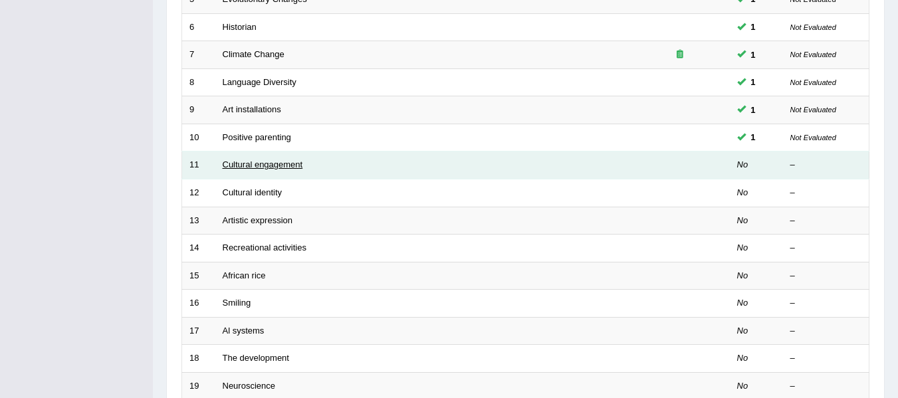
click at [253, 165] on link "Cultural engagement" at bounding box center [263, 165] width 80 height 10
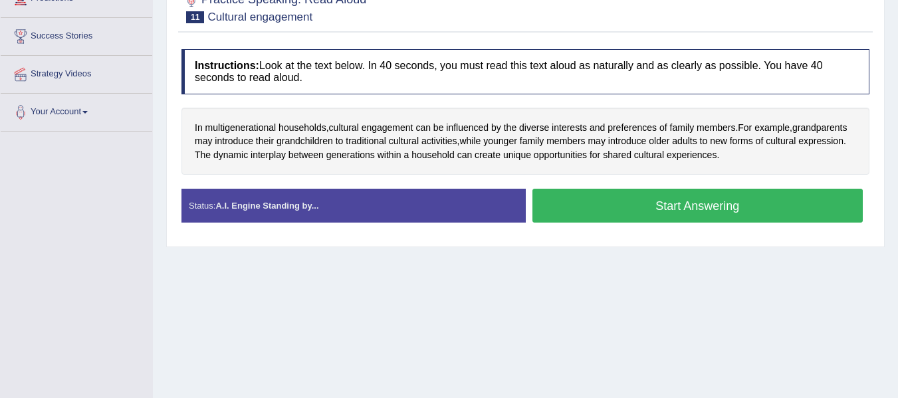
click at [690, 215] on button "Start Answering" at bounding box center [698, 206] width 331 height 34
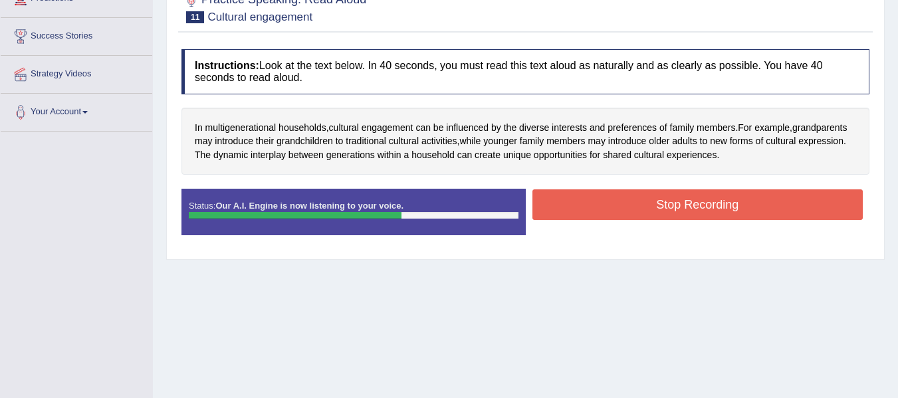
click at [690, 215] on button "Stop Recording" at bounding box center [698, 205] width 331 height 31
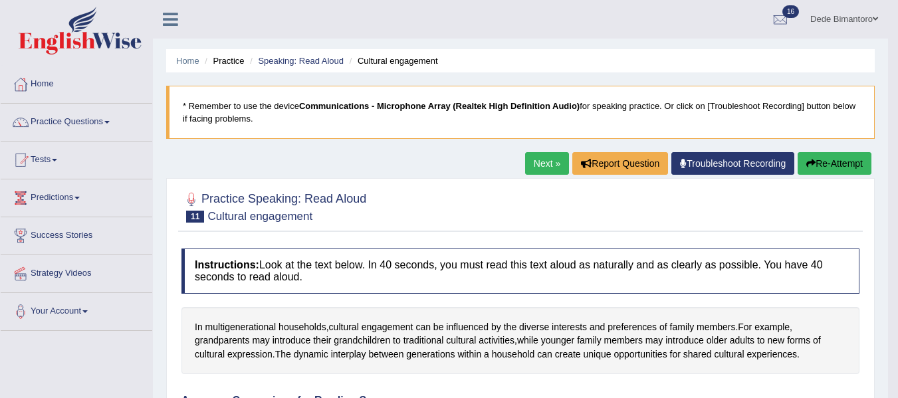
click at [271, 53] on ul "Home Practice Speaking: Read Aloud Cultural engagement" at bounding box center [520, 60] width 709 height 23
click at [273, 56] on link "Speaking: Read Aloud" at bounding box center [301, 61] width 86 height 10
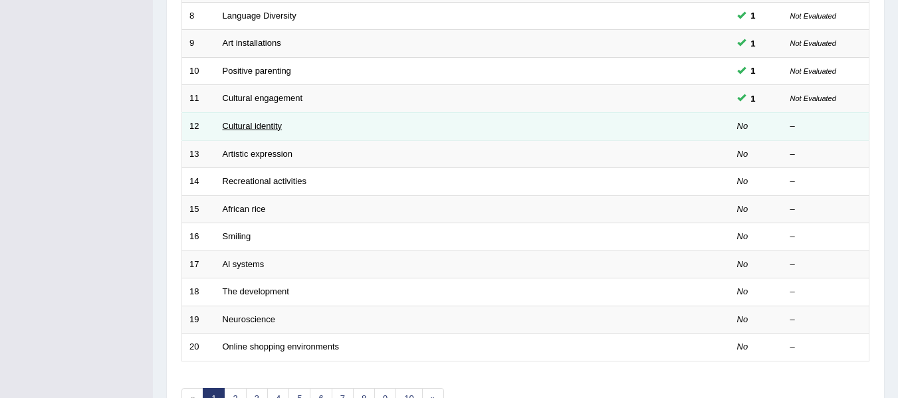
click at [266, 128] on link "Cultural identity" at bounding box center [253, 126] width 60 height 10
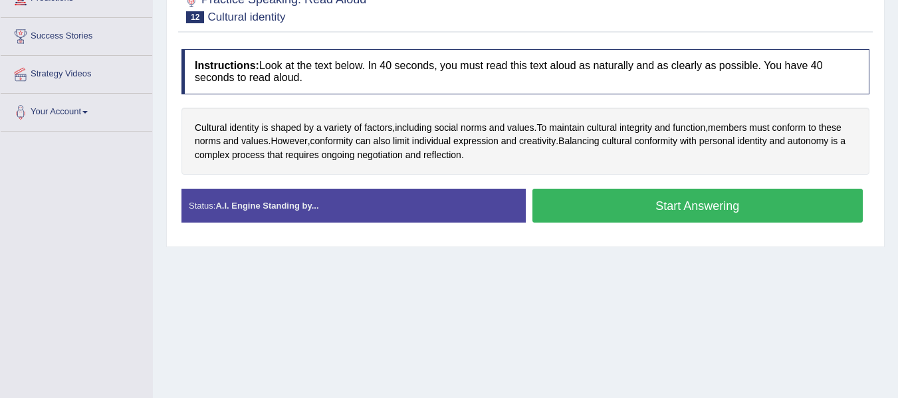
click at [678, 209] on button "Start Answering" at bounding box center [698, 206] width 331 height 34
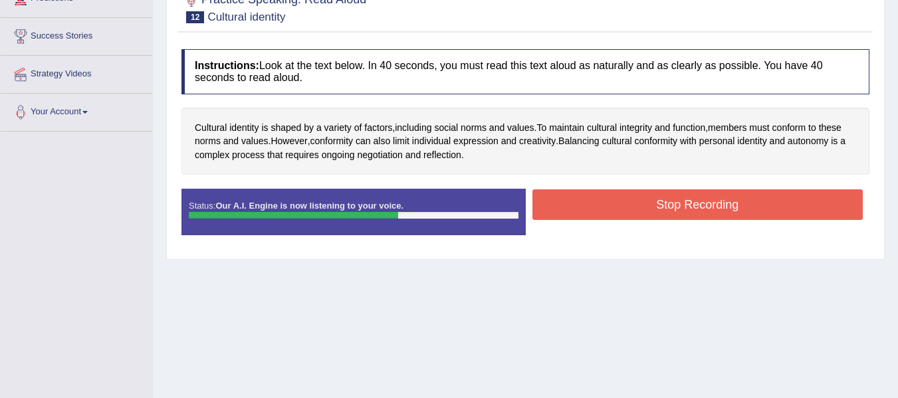
click at [678, 209] on button "Stop Recording" at bounding box center [698, 205] width 331 height 31
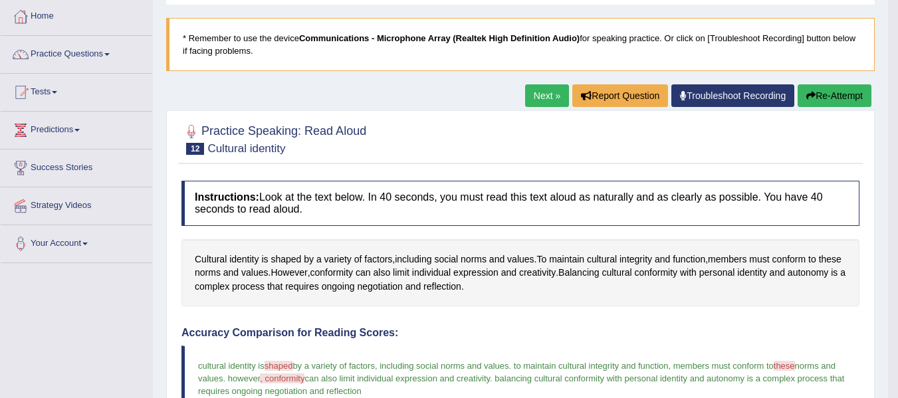
scroll to position [66, 0]
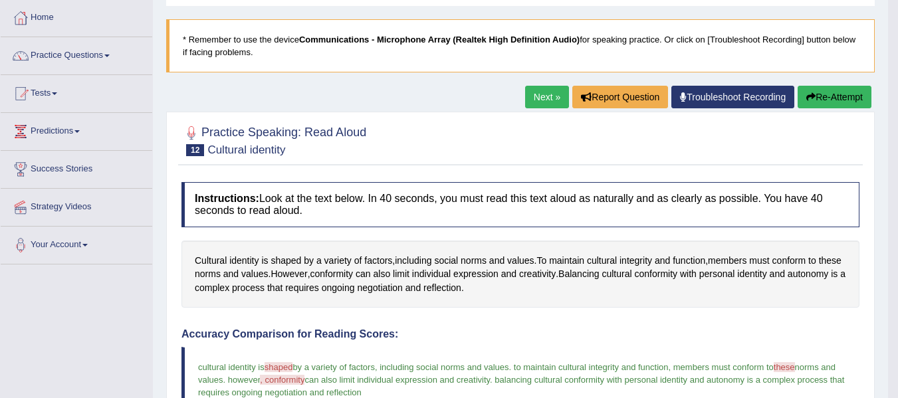
click at [545, 96] on link "Next »" at bounding box center [547, 97] width 44 height 23
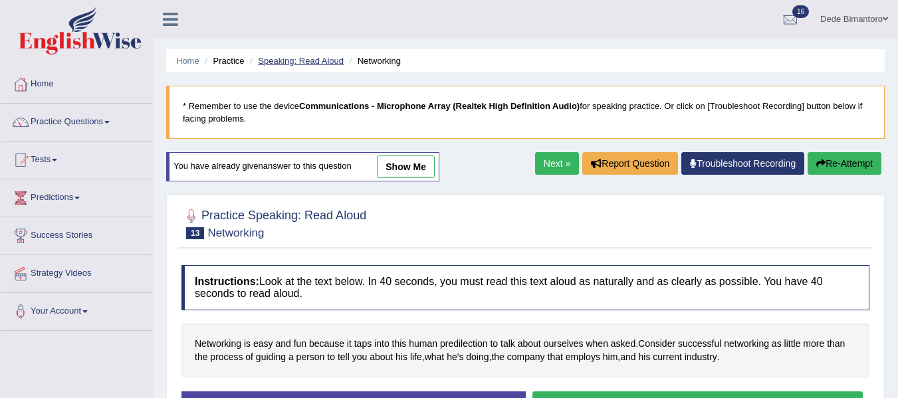
click at [315, 59] on link "Speaking: Read Aloud" at bounding box center [301, 61] width 86 height 10
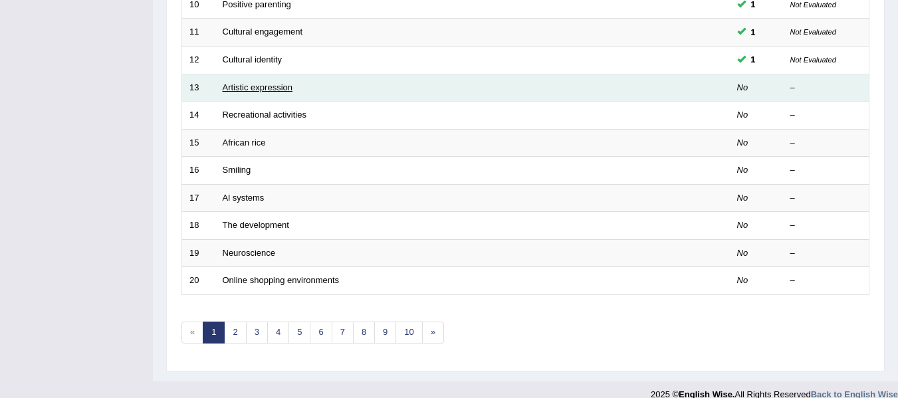
click at [263, 89] on link "Artistic expression" at bounding box center [258, 87] width 70 height 10
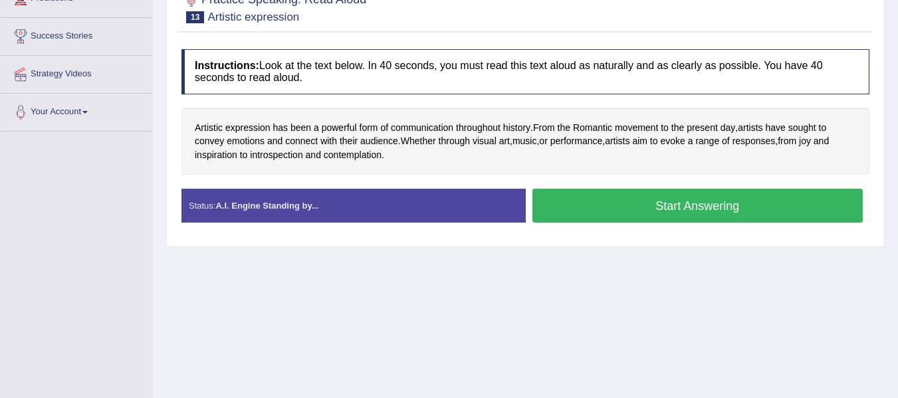
click at [675, 207] on button "Start Answering" at bounding box center [698, 206] width 331 height 34
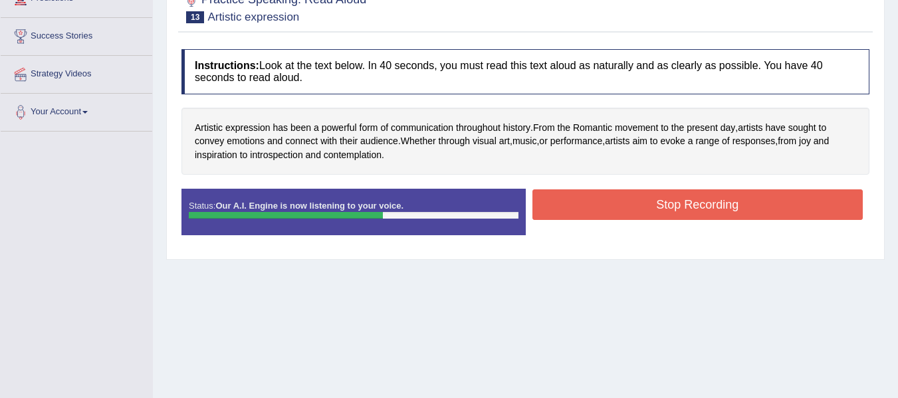
click at [675, 207] on button "Stop Recording" at bounding box center [698, 205] width 331 height 31
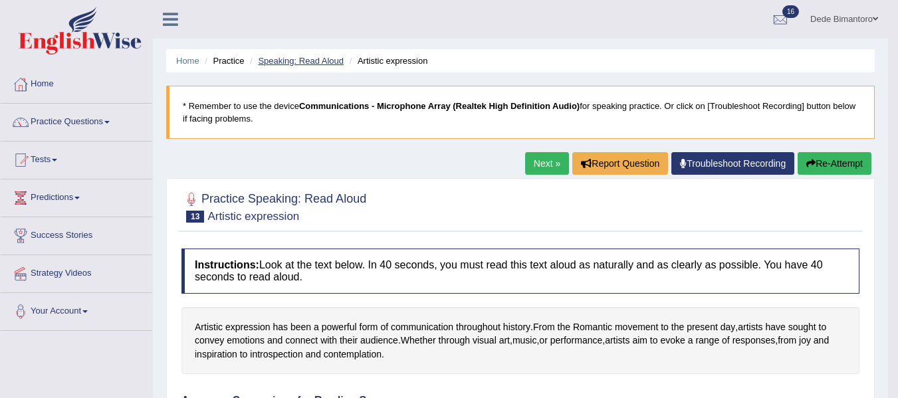
click at [302, 61] on link "Speaking: Read Aloud" at bounding box center [301, 61] width 86 height 10
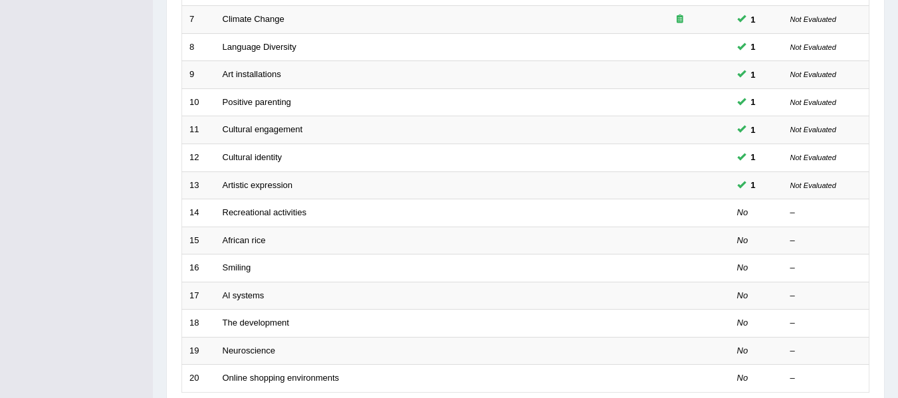
scroll to position [399, 0]
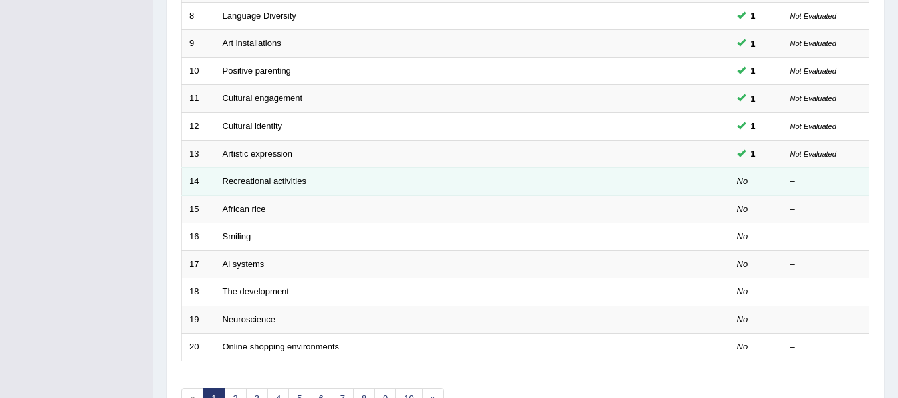
click at [273, 177] on link "Recreational activities" at bounding box center [265, 181] width 84 height 10
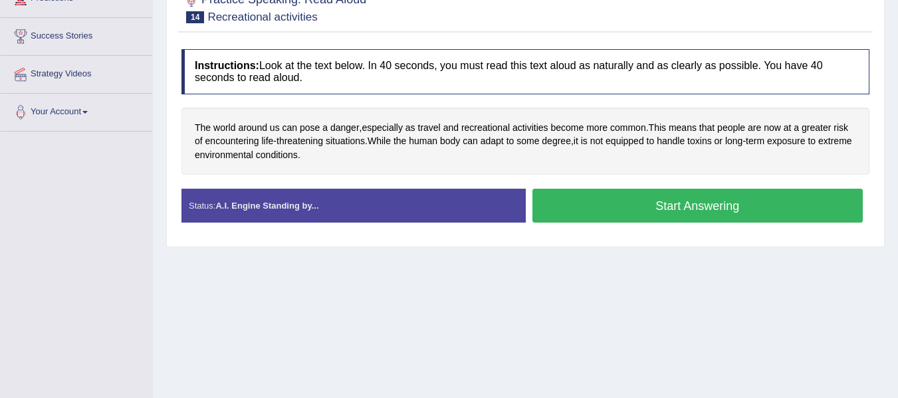
click at [656, 213] on button "Start Answering" at bounding box center [698, 206] width 331 height 34
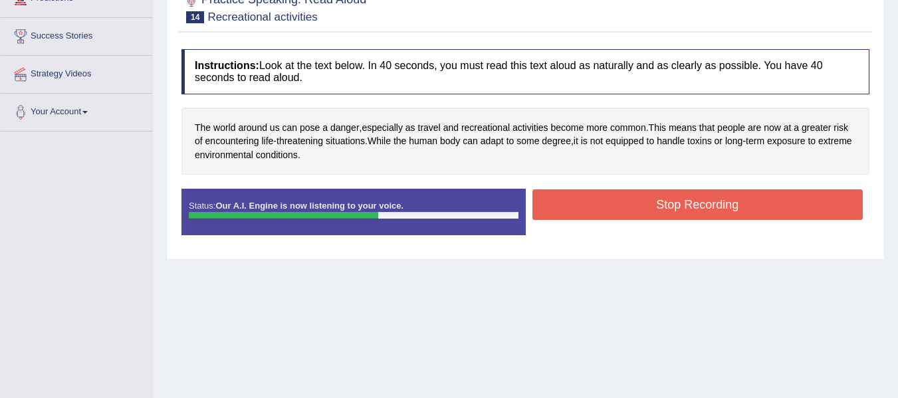
click at [656, 213] on button "Stop Recording" at bounding box center [698, 205] width 331 height 31
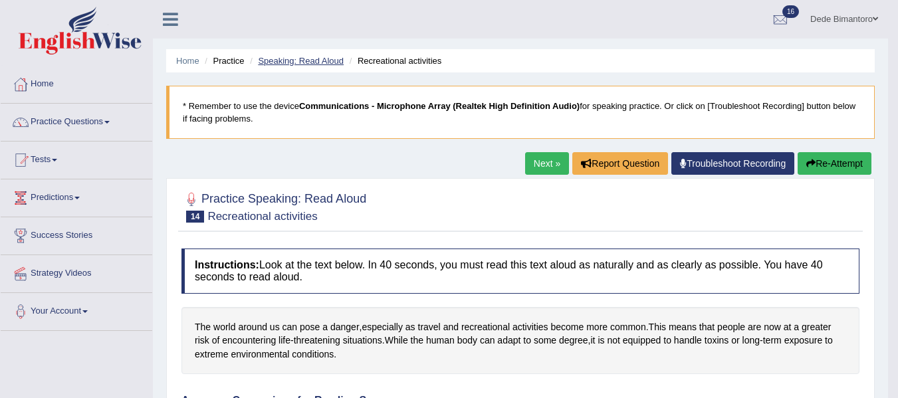
click at [310, 63] on link "Speaking: Read Aloud" at bounding box center [301, 61] width 86 height 10
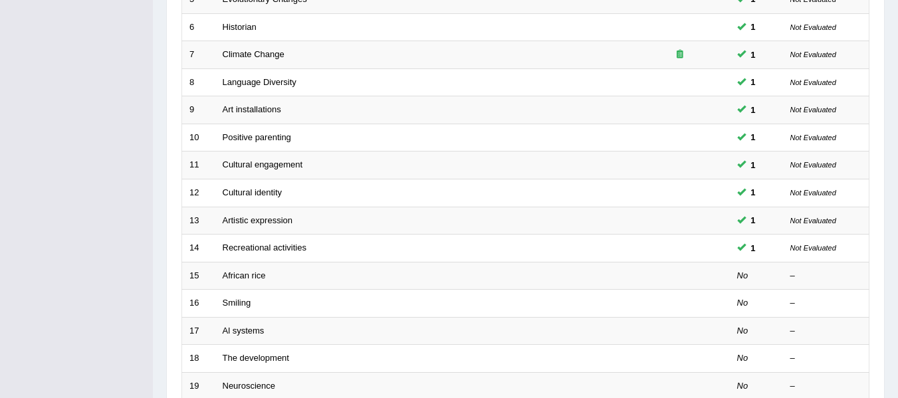
scroll to position [399, 0]
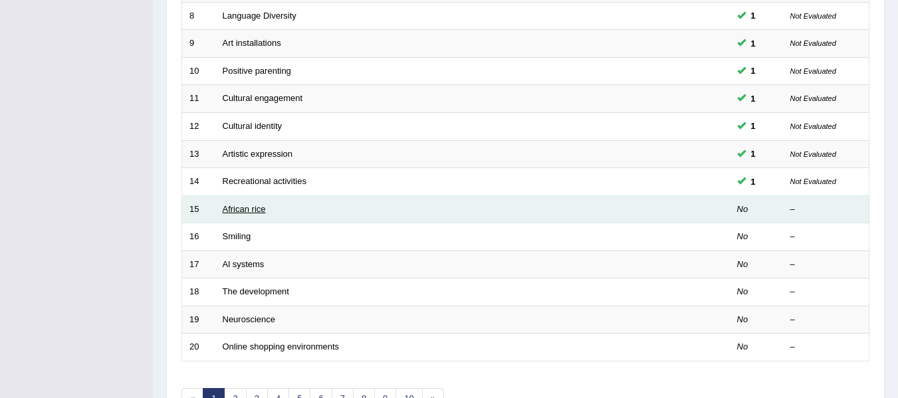
click at [257, 209] on link "African rice" at bounding box center [244, 209] width 43 height 10
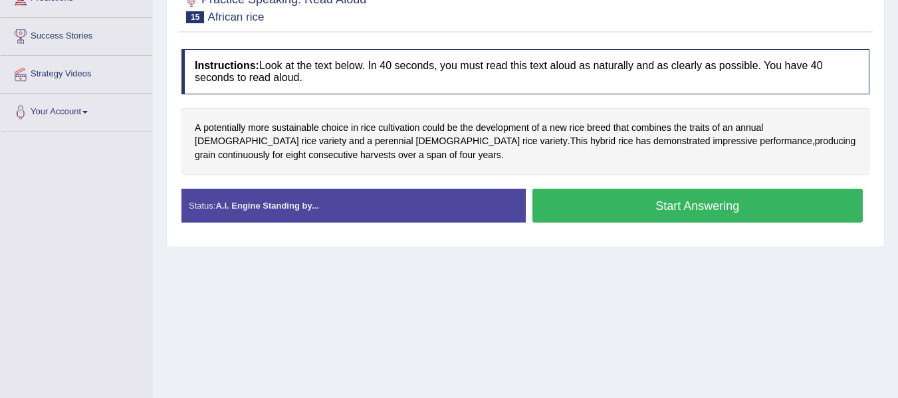
click at [634, 213] on button "Start Answering" at bounding box center [698, 206] width 331 height 34
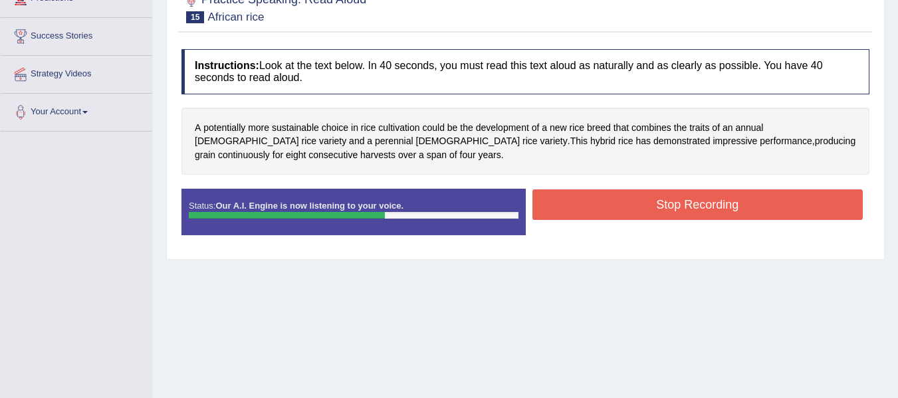
click at [634, 213] on button "Stop Recording" at bounding box center [698, 205] width 331 height 31
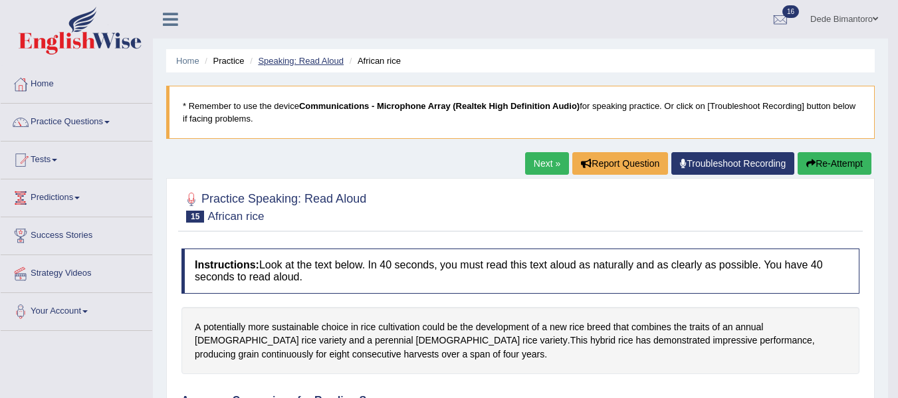
click at [282, 57] on link "Speaking: Read Aloud" at bounding box center [301, 61] width 86 height 10
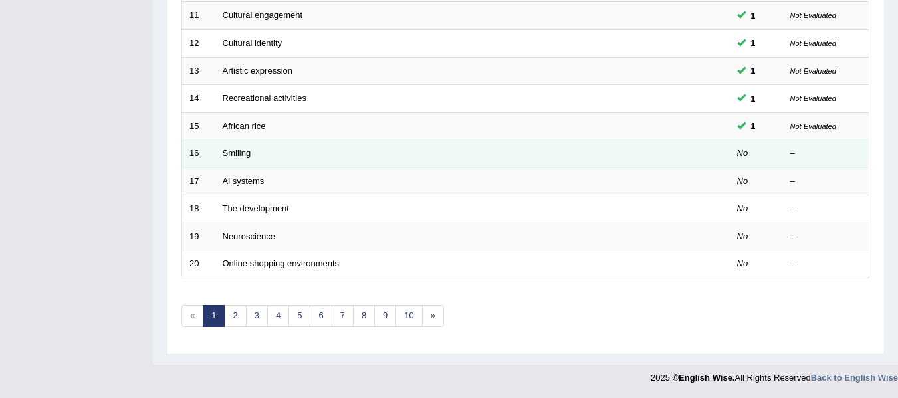
click at [239, 153] on link "Smiling" at bounding box center [237, 153] width 29 height 10
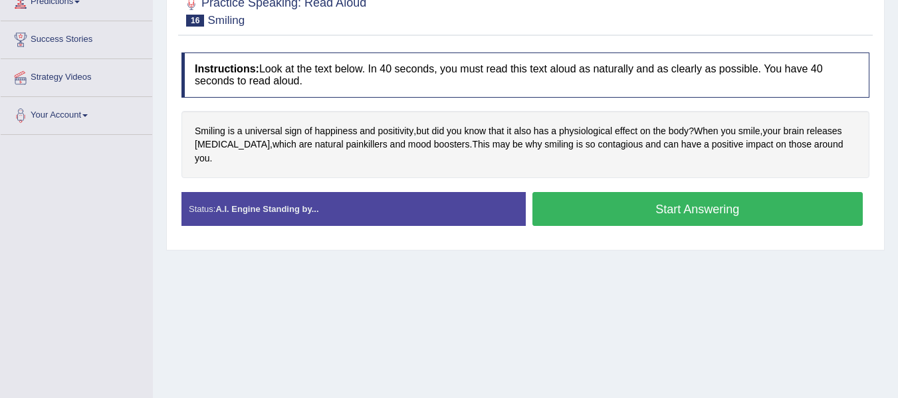
scroll to position [199, 0]
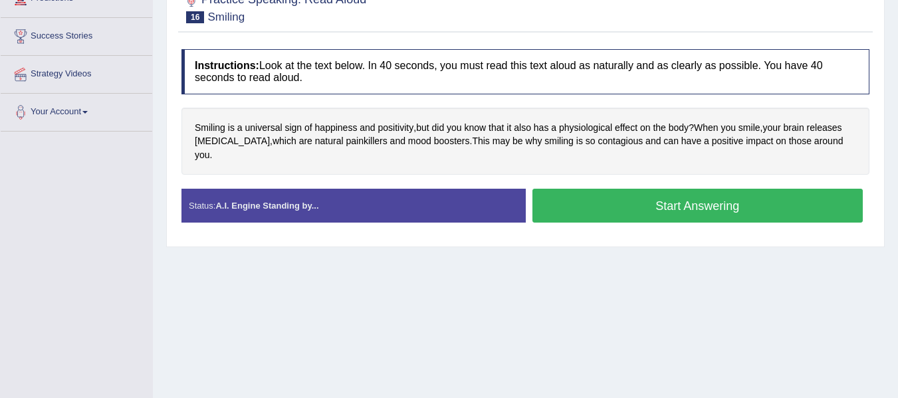
click at [697, 202] on button "Start Answering" at bounding box center [698, 206] width 331 height 34
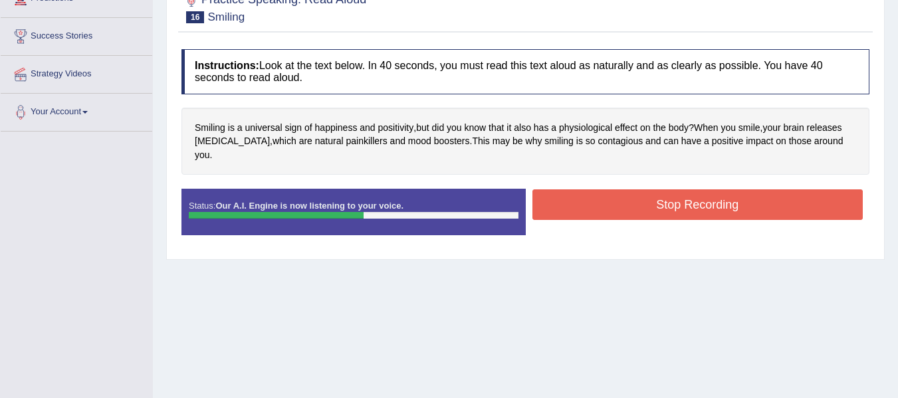
click at [697, 202] on button "Stop Recording" at bounding box center [698, 205] width 331 height 31
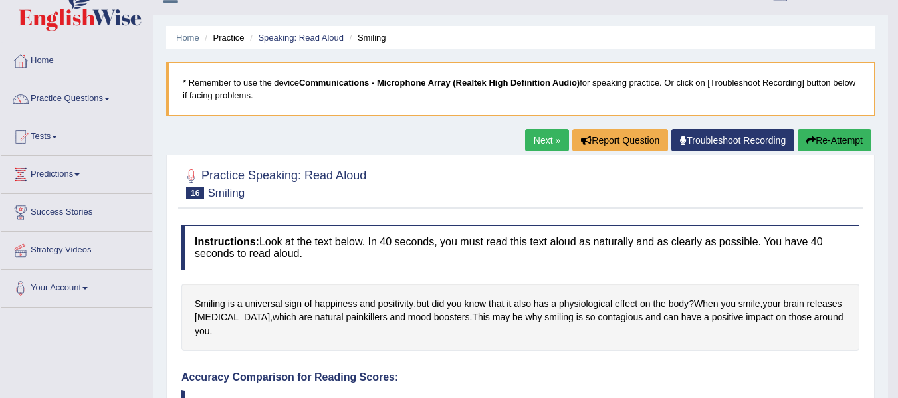
scroll to position [0, 0]
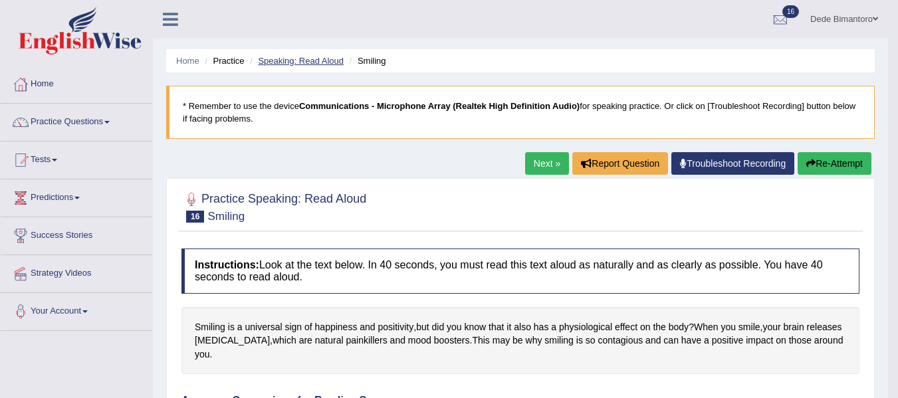
click at [309, 64] on link "Speaking: Read Aloud" at bounding box center [301, 61] width 86 height 10
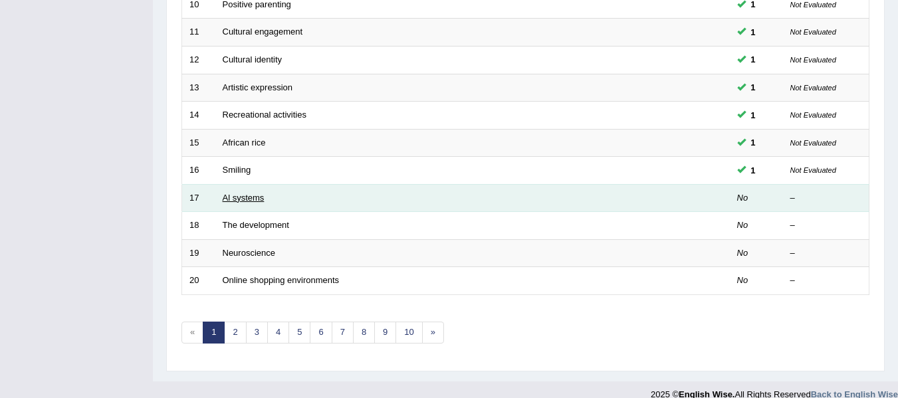
click at [239, 197] on link "Al systems" at bounding box center [244, 198] width 42 height 10
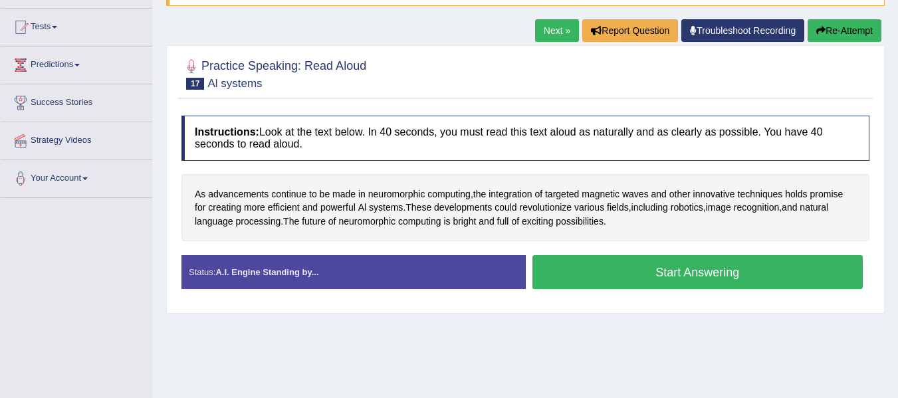
click at [673, 279] on button "Start Answering" at bounding box center [698, 272] width 331 height 34
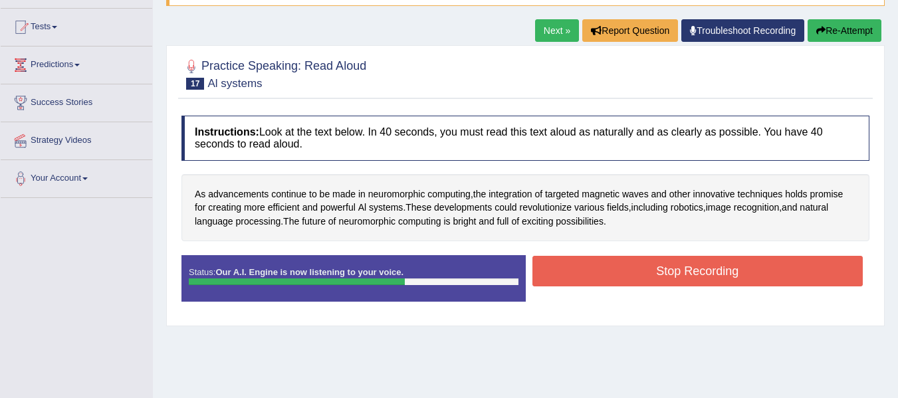
click at [673, 279] on button "Stop Recording" at bounding box center [698, 271] width 331 height 31
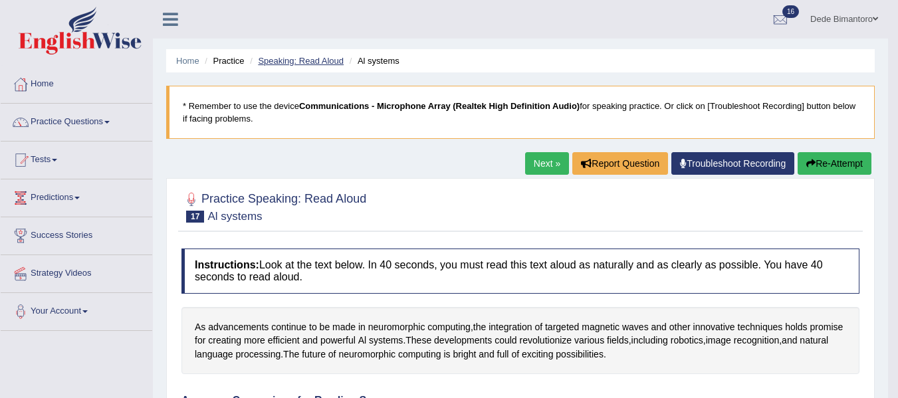
click at [311, 65] on link "Speaking: Read Aloud" at bounding box center [301, 61] width 86 height 10
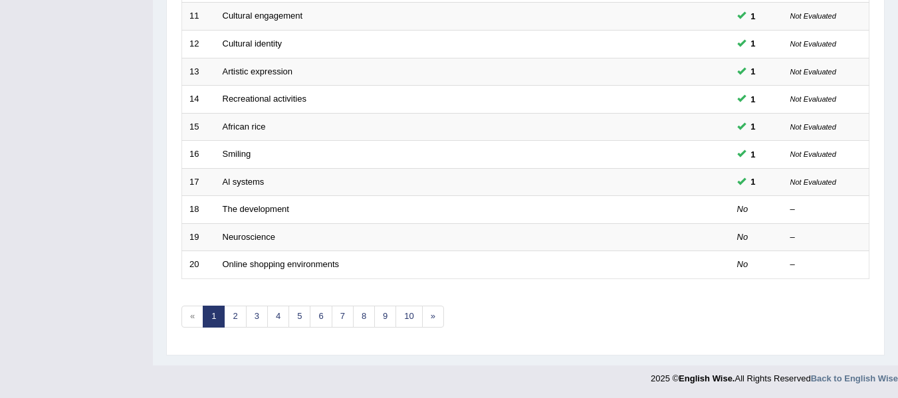
scroll to position [482, 0]
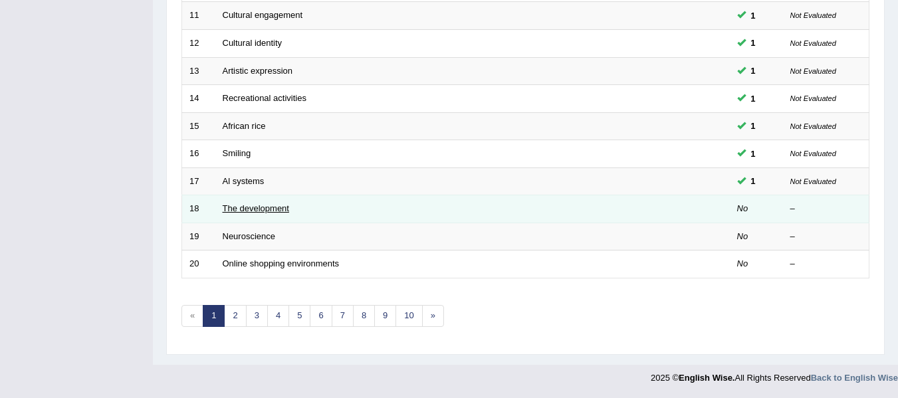
click at [243, 204] on link "The development" at bounding box center [256, 208] width 66 height 10
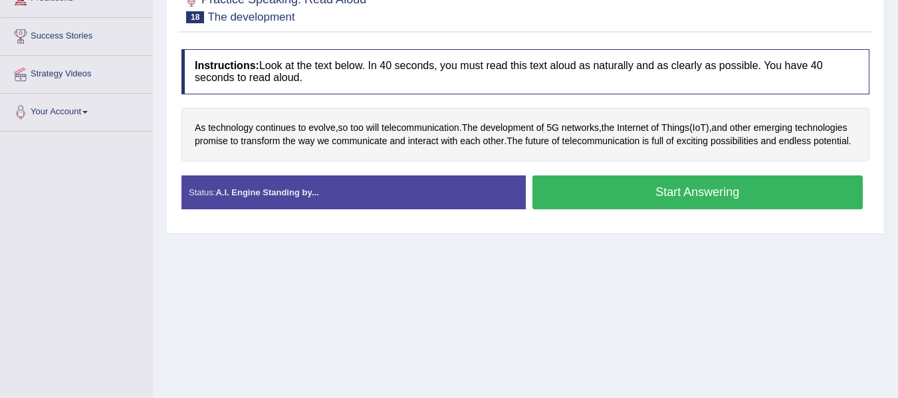
click at [660, 209] on button "Start Answering" at bounding box center [698, 193] width 331 height 34
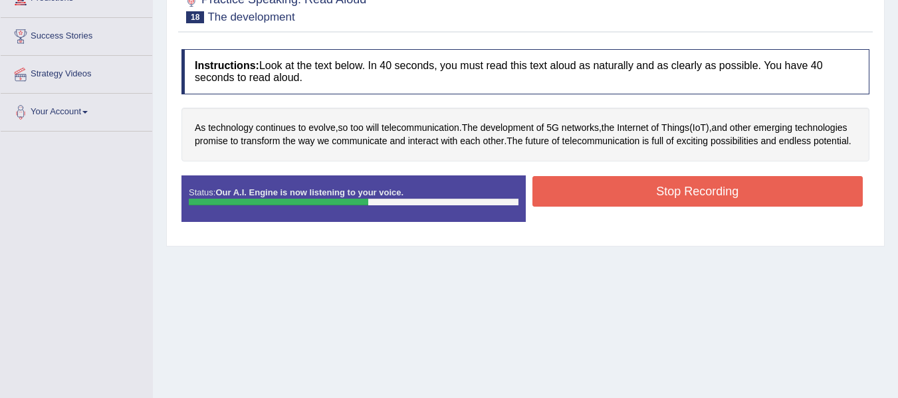
click at [660, 207] on button "Stop Recording" at bounding box center [698, 191] width 331 height 31
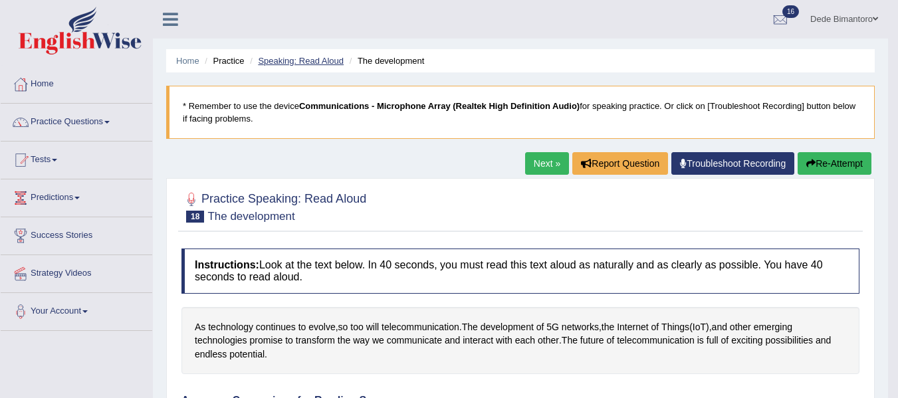
click at [336, 61] on link "Speaking: Read Aloud" at bounding box center [301, 61] width 86 height 10
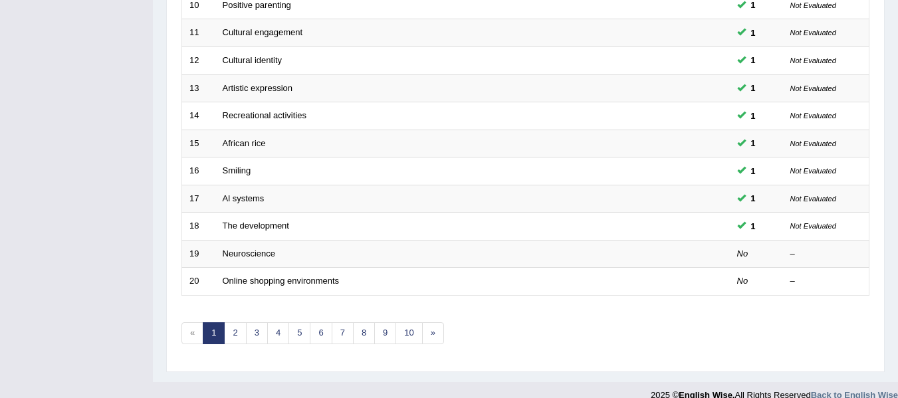
scroll to position [482, 0]
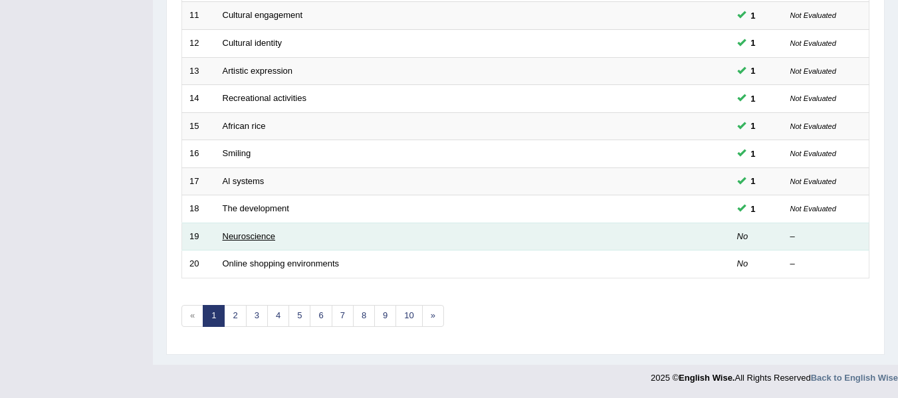
click at [251, 239] on link "Neuroscience" at bounding box center [249, 236] width 53 height 10
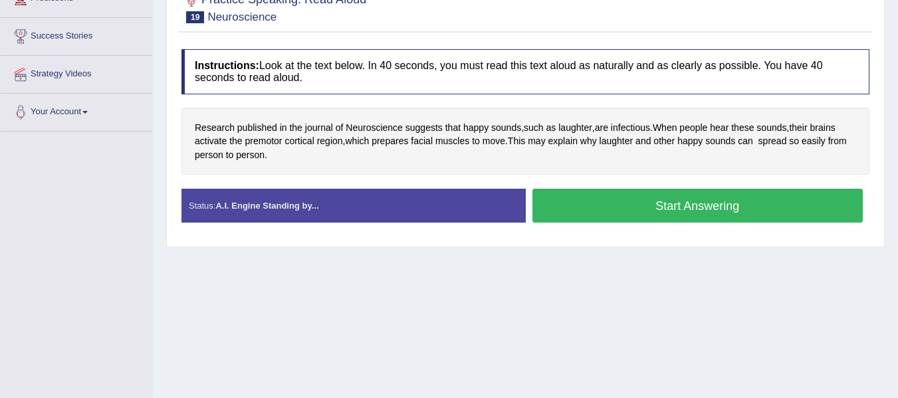
click at [682, 209] on button "Start Answering" at bounding box center [698, 206] width 331 height 34
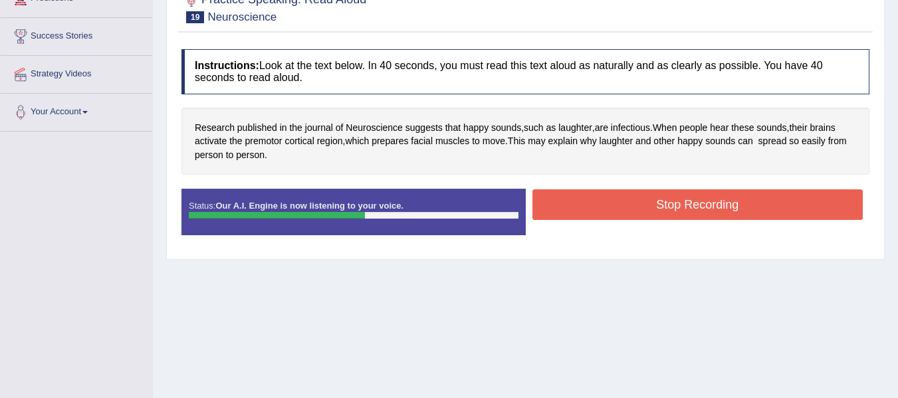
click at [682, 209] on button "Stop Recording" at bounding box center [698, 205] width 331 height 31
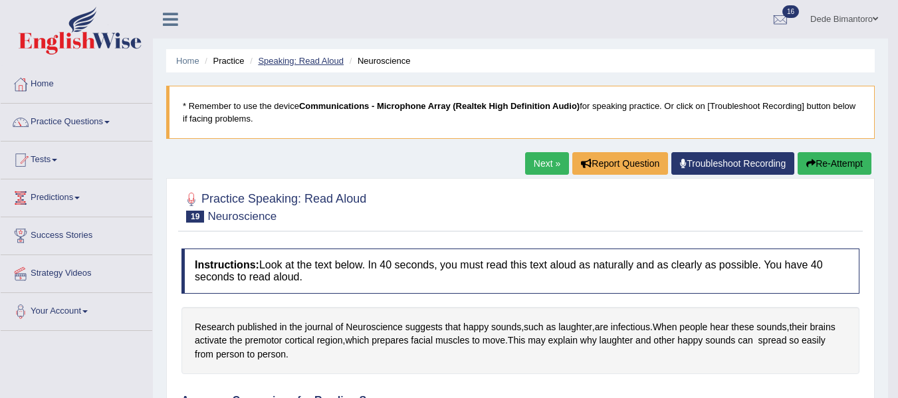
click at [309, 63] on link "Speaking: Read Aloud" at bounding box center [301, 61] width 86 height 10
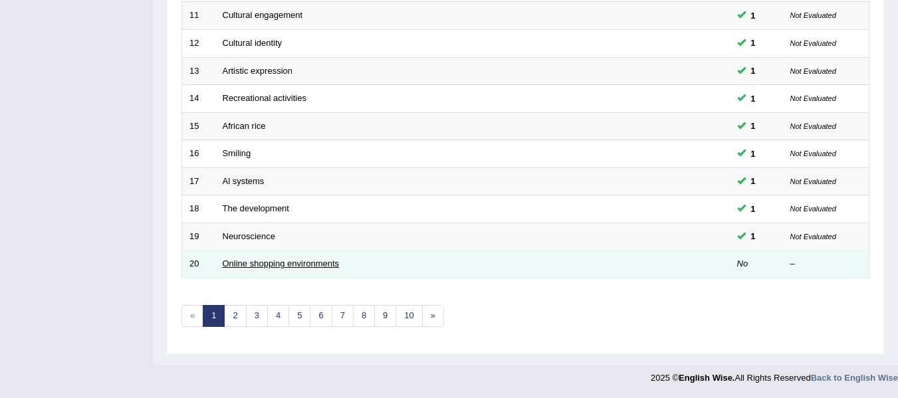
click at [276, 260] on link "Online shopping environments" at bounding box center [281, 264] width 117 height 10
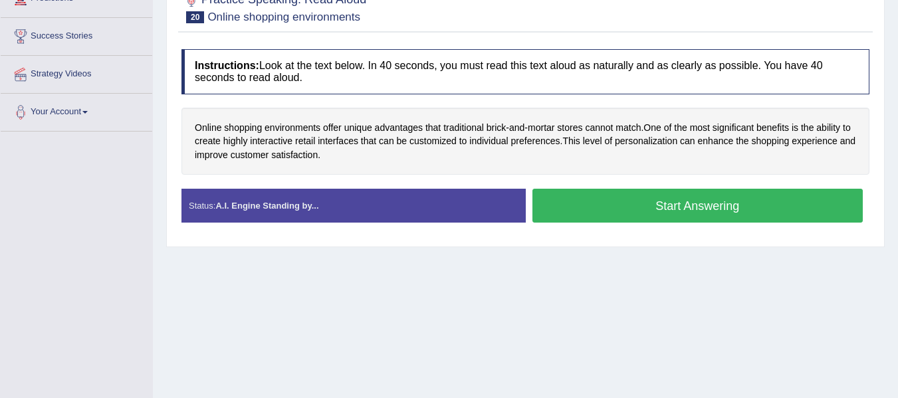
click at [650, 212] on button "Start Answering" at bounding box center [698, 206] width 331 height 34
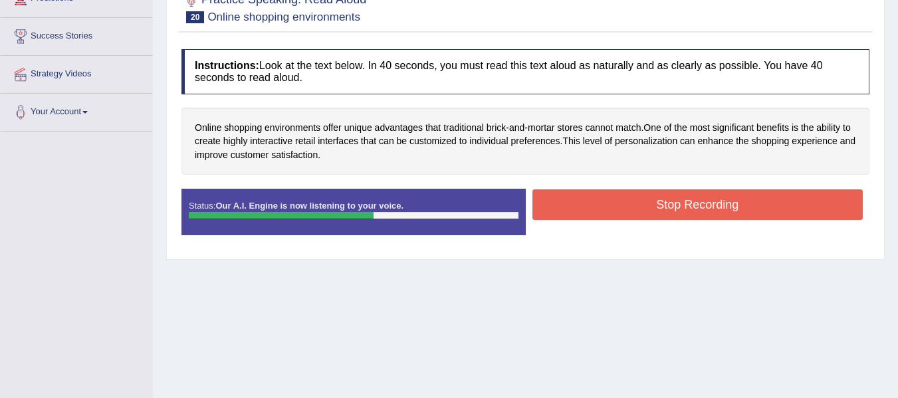
click at [650, 212] on button "Stop Recording" at bounding box center [698, 205] width 331 height 31
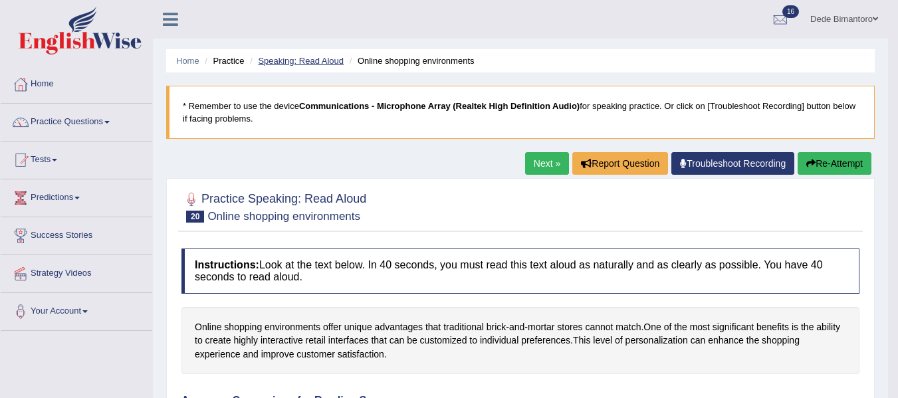
click at [307, 56] on link "Speaking: Read Aloud" at bounding box center [301, 61] width 86 height 10
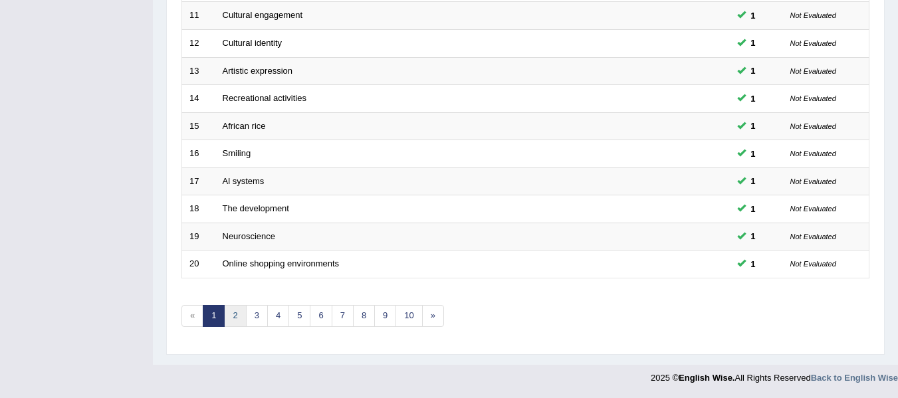
click at [231, 319] on link "2" at bounding box center [235, 316] width 22 height 22
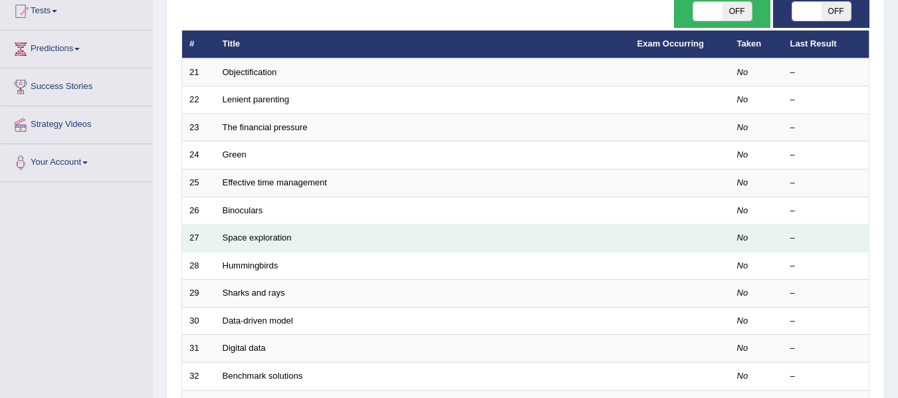
scroll to position [66, 0]
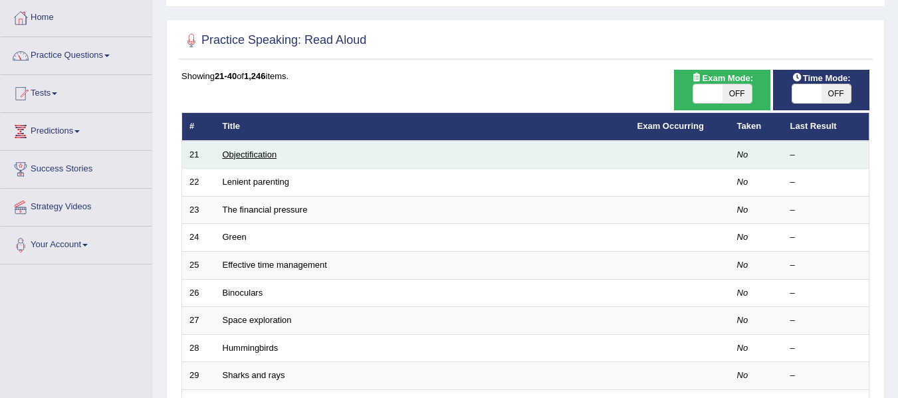
click at [259, 154] on link "Objectification" at bounding box center [250, 155] width 55 height 10
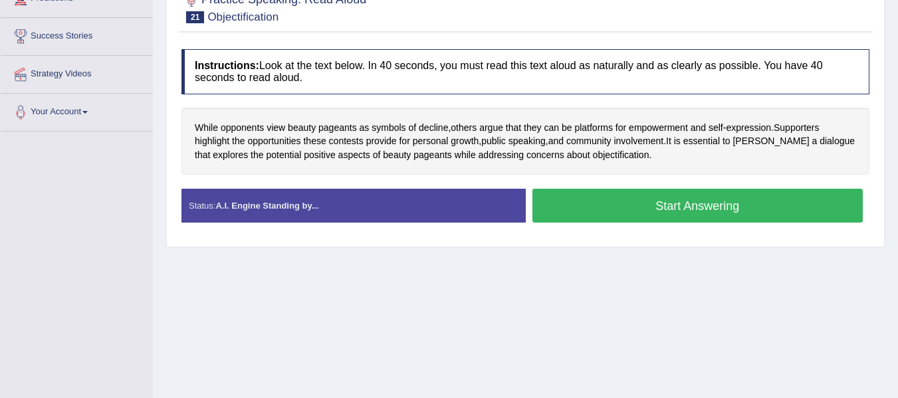
scroll to position [199, 0]
click at [717, 222] on button "Start Answering" at bounding box center [698, 206] width 331 height 34
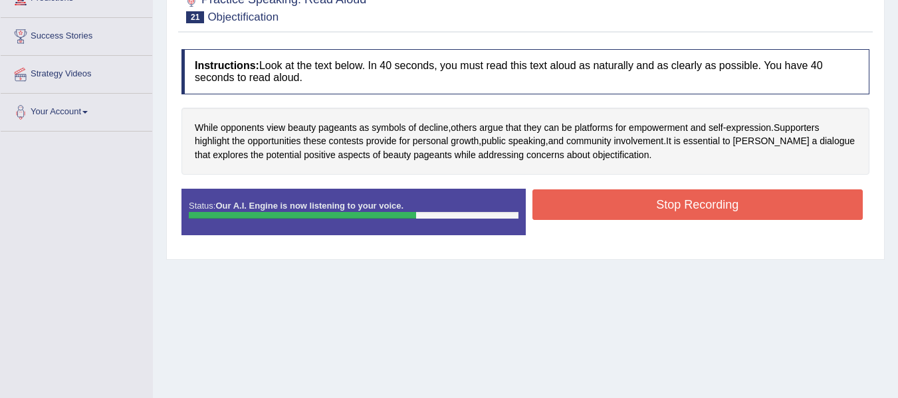
click at [726, 209] on button "Stop Recording" at bounding box center [698, 205] width 331 height 31
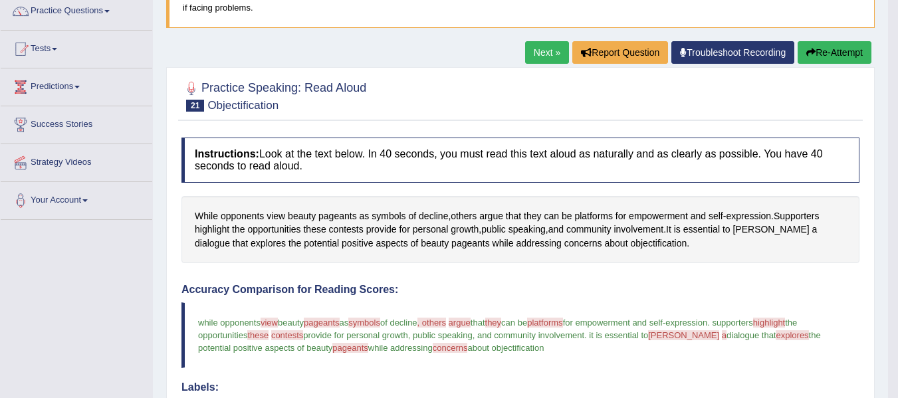
scroll to position [0, 0]
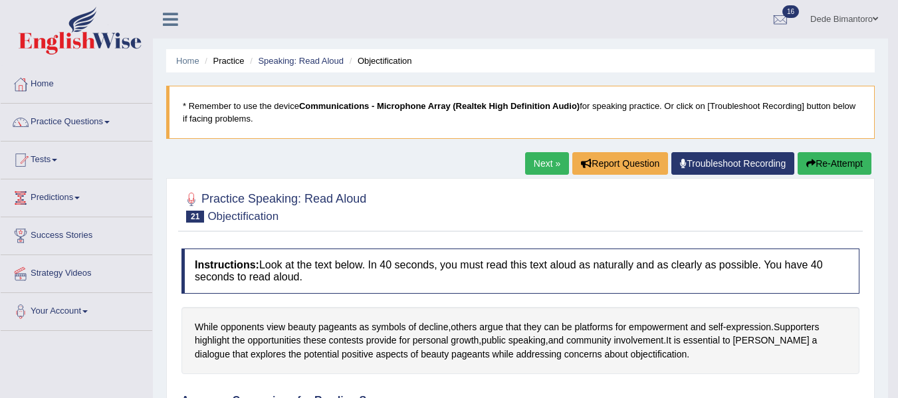
click at [533, 156] on link "Next »" at bounding box center [547, 163] width 44 height 23
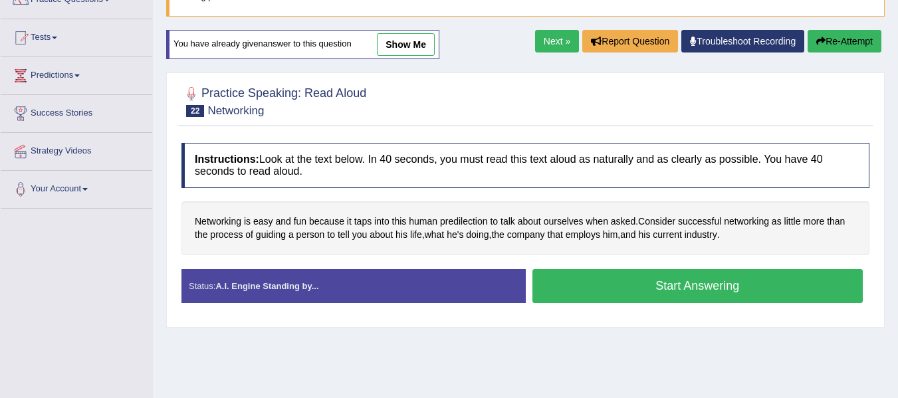
scroll to position [133, 0]
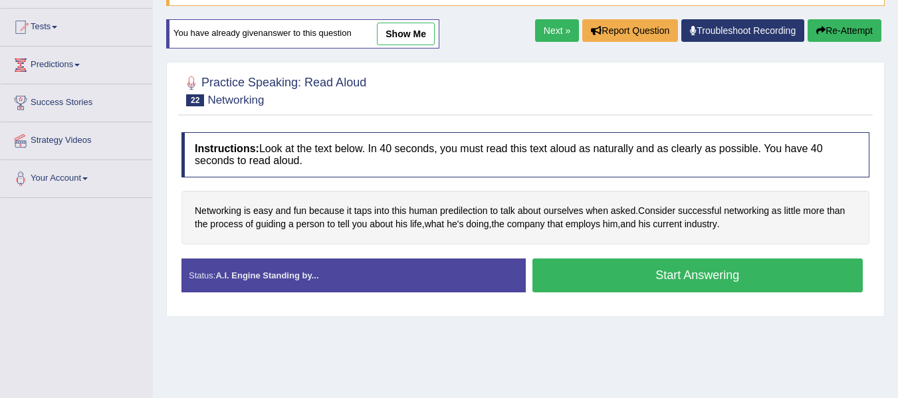
click at [649, 273] on button "Start Answering" at bounding box center [698, 276] width 331 height 34
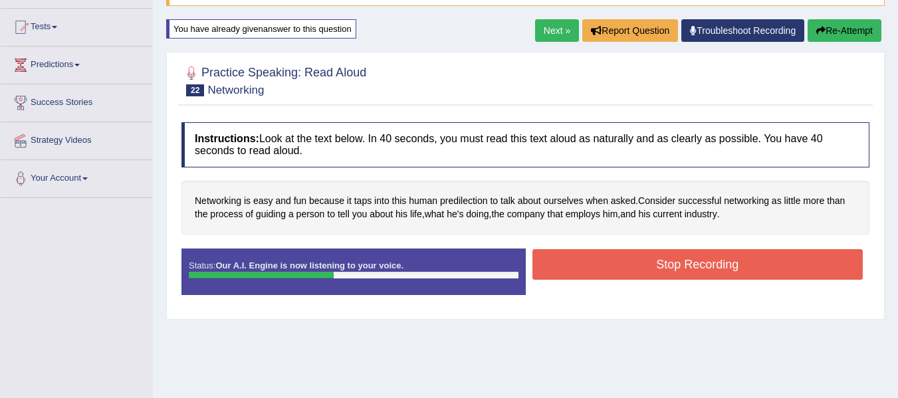
click at [649, 273] on button "Stop Recording" at bounding box center [698, 264] width 331 height 31
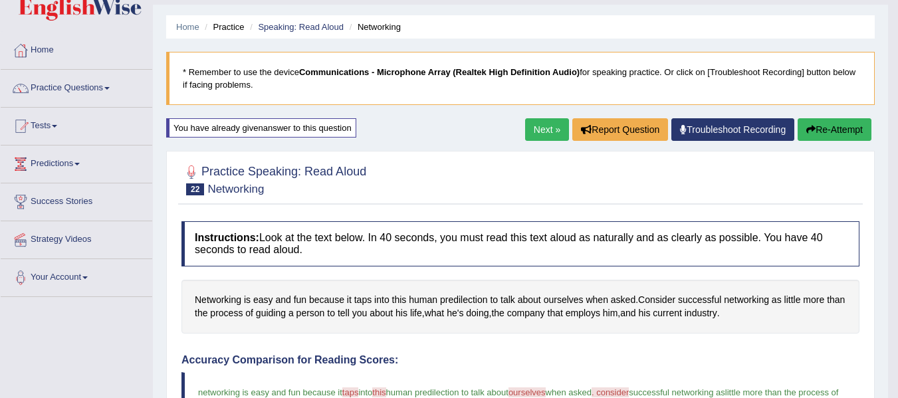
scroll to position [0, 0]
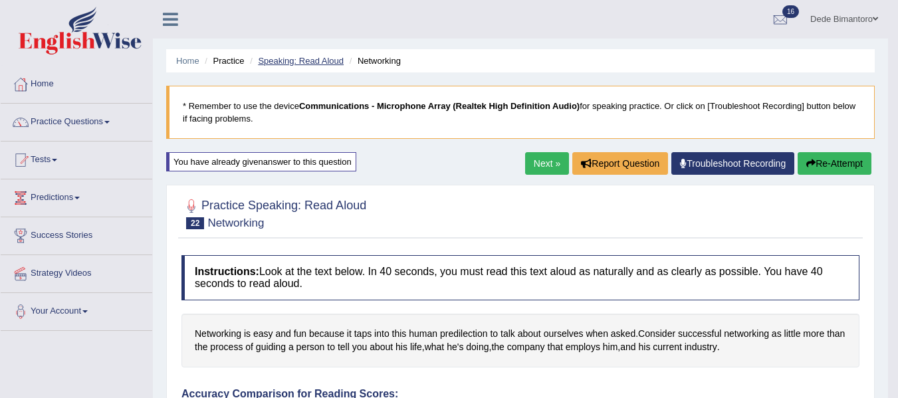
click at [321, 63] on link "Speaking: Read Aloud" at bounding box center [301, 61] width 86 height 10
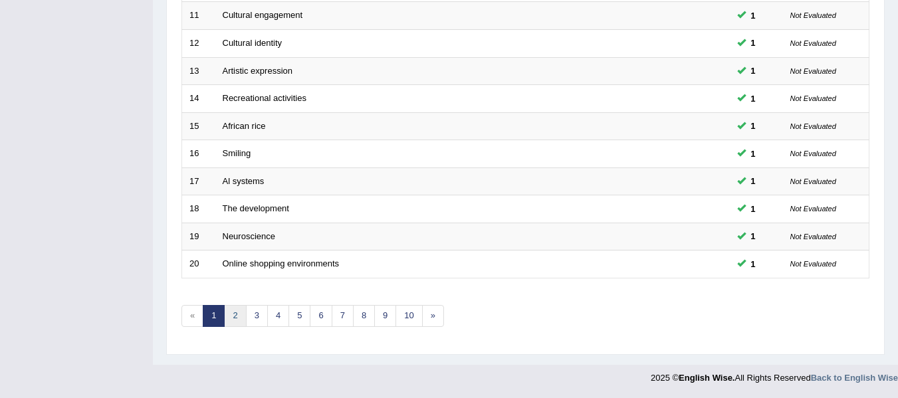
click at [243, 316] on link "2" at bounding box center [235, 316] width 22 height 22
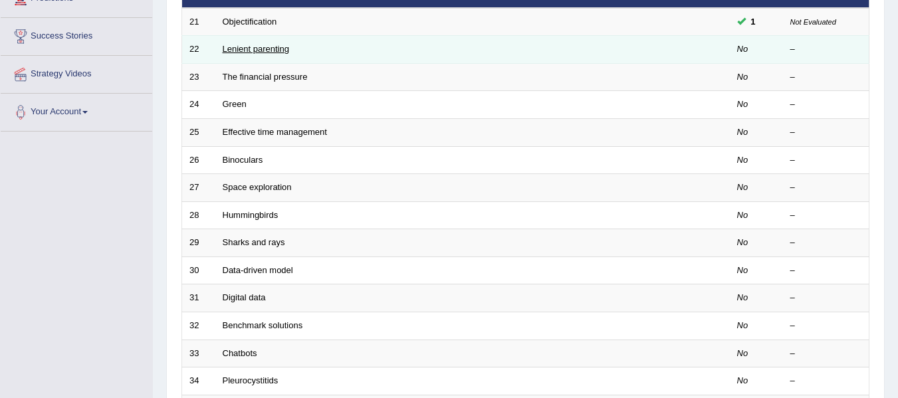
click at [264, 49] on link "Lenient parenting" at bounding box center [256, 49] width 66 height 10
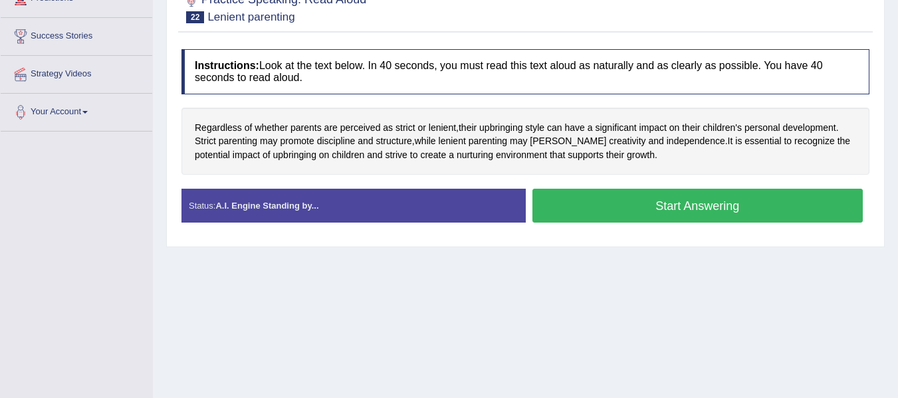
click at [691, 213] on button "Start Answering" at bounding box center [698, 206] width 331 height 34
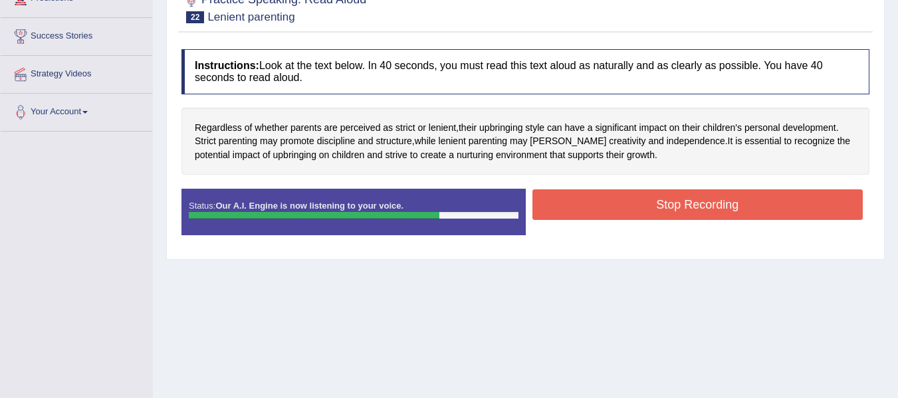
click at [691, 213] on button "Stop Recording" at bounding box center [698, 205] width 331 height 31
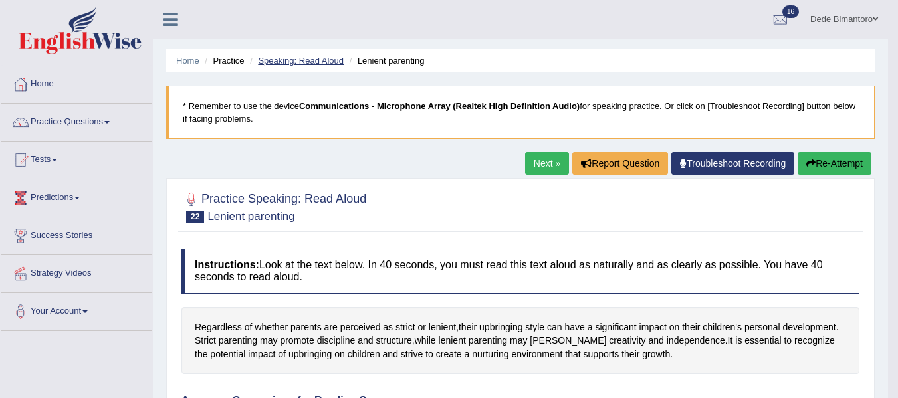
click at [299, 60] on link "Speaking: Read Aloud" at bounding box center [301, 61] width 86 height 10
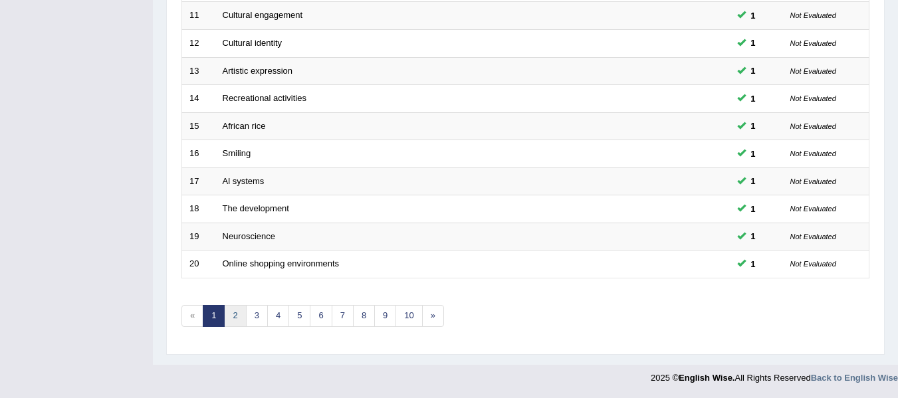
click at [236, 318] on link "2" at bounding box center [235, 316] width 22 height 22
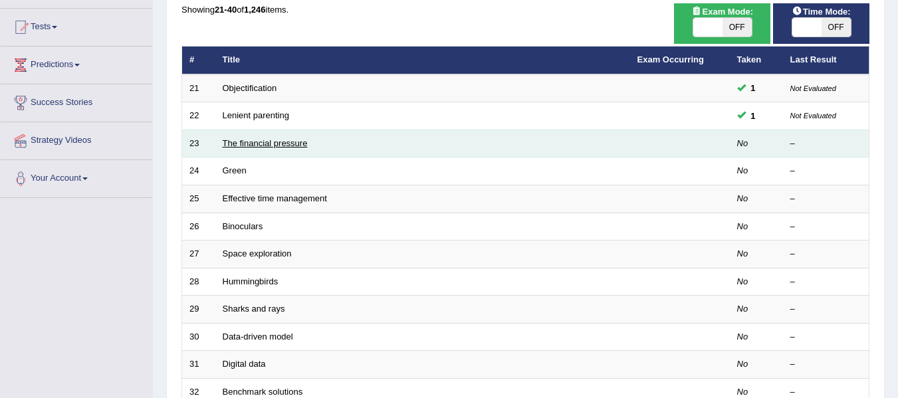
click at [247, 144] on link "The financial pressure" at bounding box center [265, 143] width 85 height 10
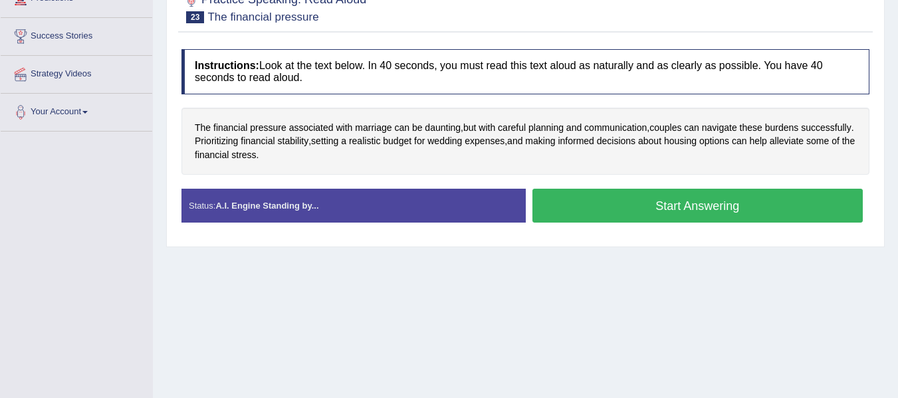
click at [665, 213] on button "Start Answering" at bounding box center [698, 206] width 331 height 34
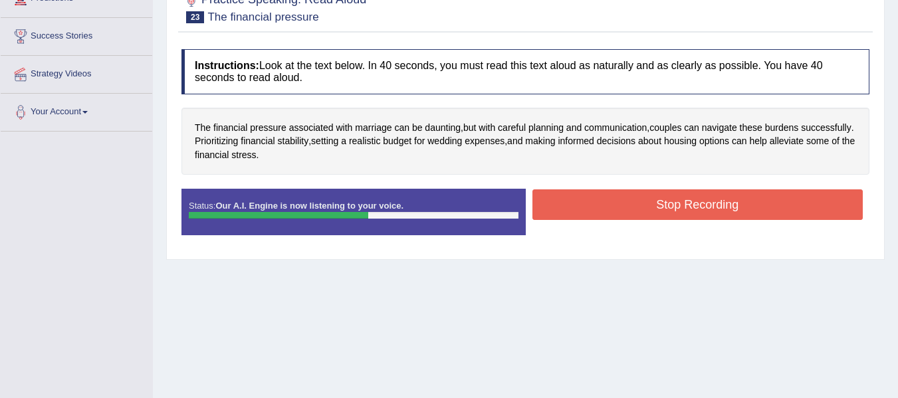
click at [665, 213] on button "Stop Recording" at bounding box center [698, 205] width 331 height 31
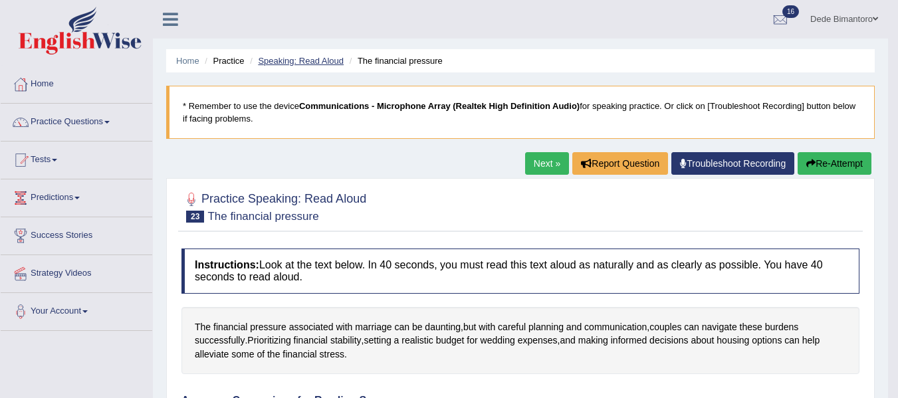
click at [296, 59] on link "Speaking: Read Aloud" at bounding box center [301, 61] width 86 height 10
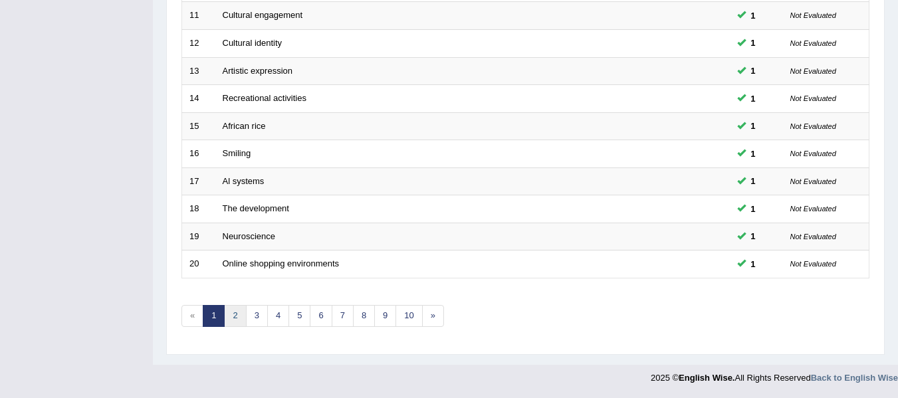
scroll to position [482, 0]
click at [236, 317] on link "2" at bounding box center [235, 316] width 22 height 22
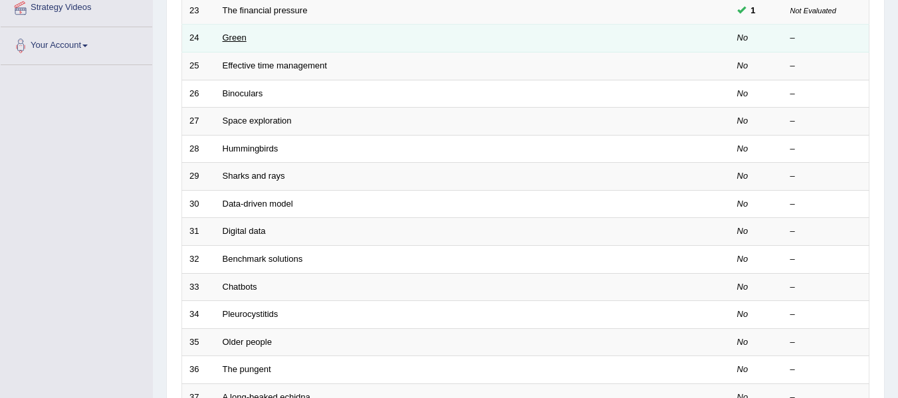
click at [240, 40] on link "Green" at bounding box center [235, 38] width 24 height 10
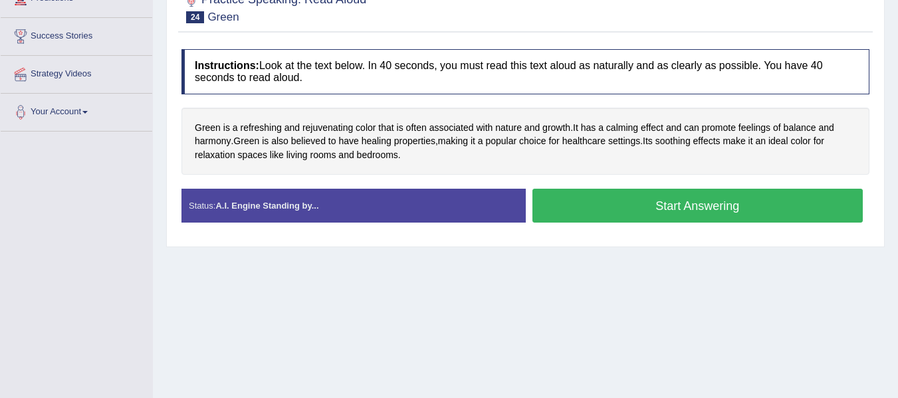
scroll to position [199, 0]
click at [630, 206] on button "Start Answering" at bounding box center [698, 206] width 331 height 34
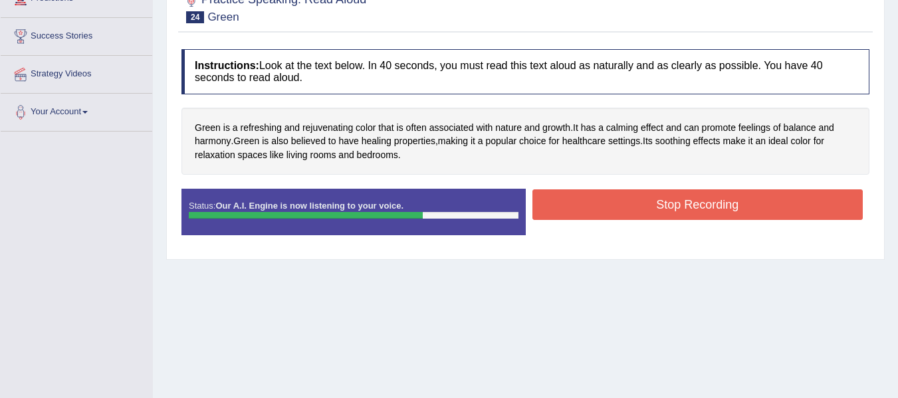
click at [630, 206] on button "Stop Recording" at bounding box center [698, 205] width 331 height 31
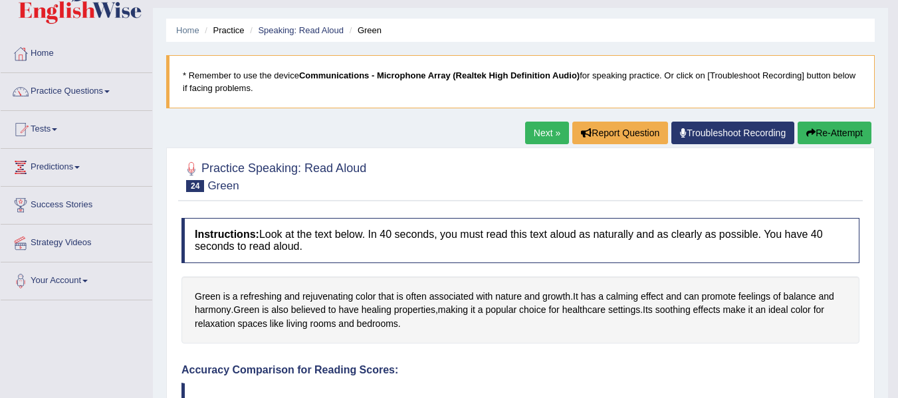
scroll to position [0, 0]
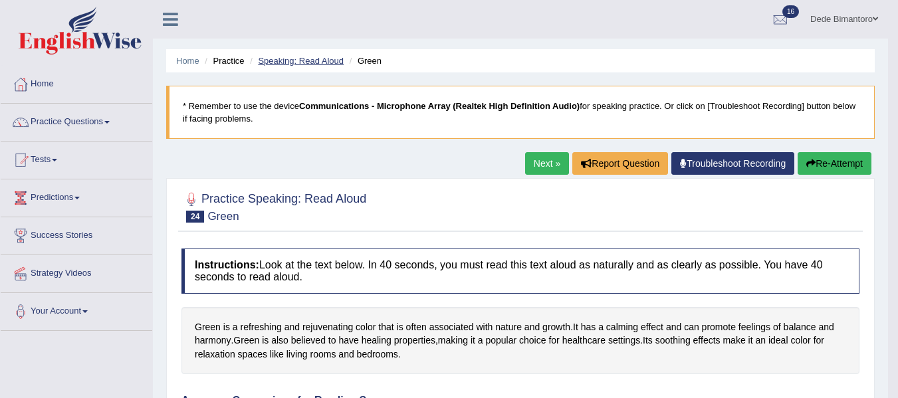
click at [291, 63] on link "Speaking: Read Aloud" at bounding box center [301, 61] width 86 height 10
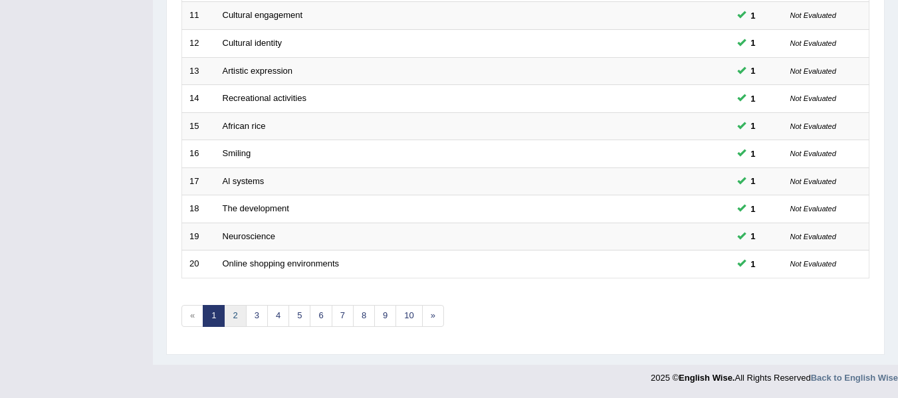
click at [231, 323] on link "2" at bounding box center [235, 316] width 22 height 22
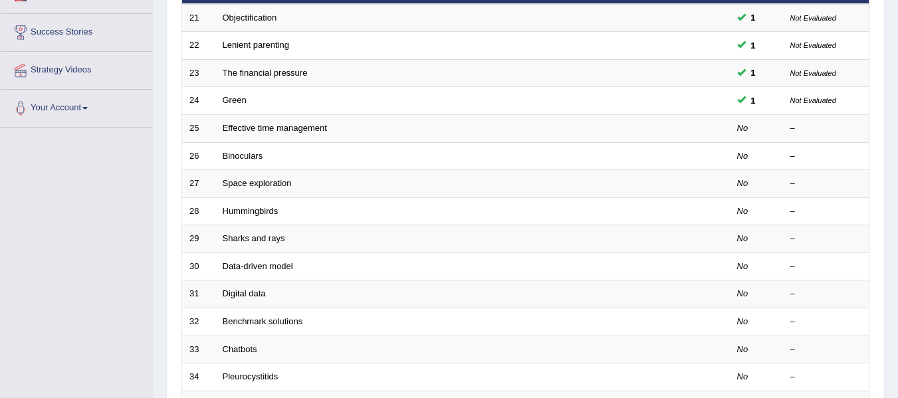
scroll to position [199, 0]
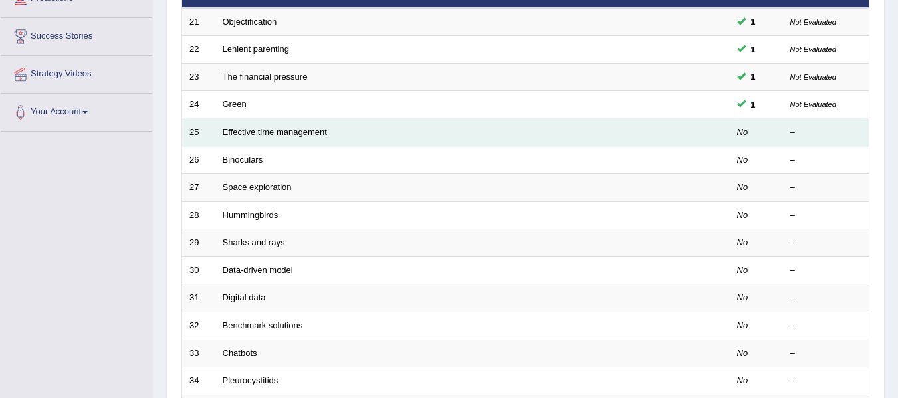
click at [265, 136] on link "Effective time management" at bounding box center [275, 132] width 104 height 10
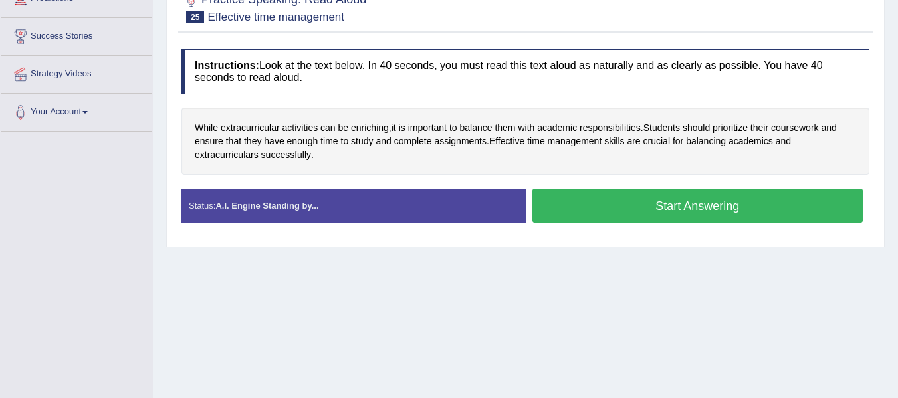
click at [672, 220] on button "Start Answering" at bounding box center [698, 206] width 331 height 34
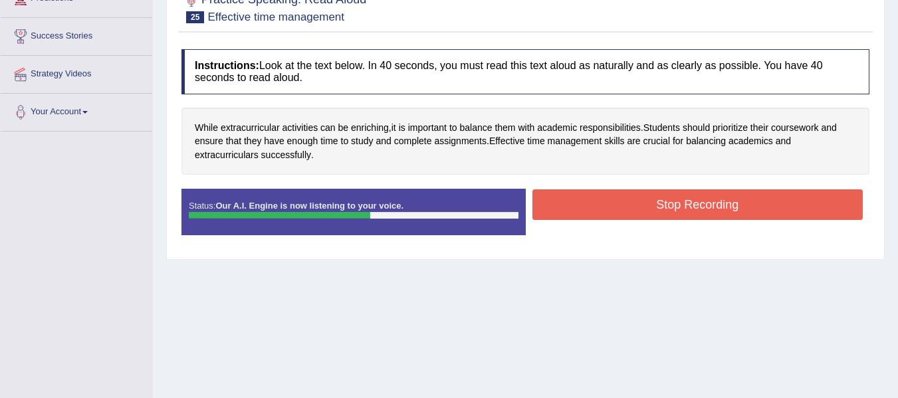
click at [672, 220] on button "Stop Recording" at bounding box center [698, 205] width 331 height 31
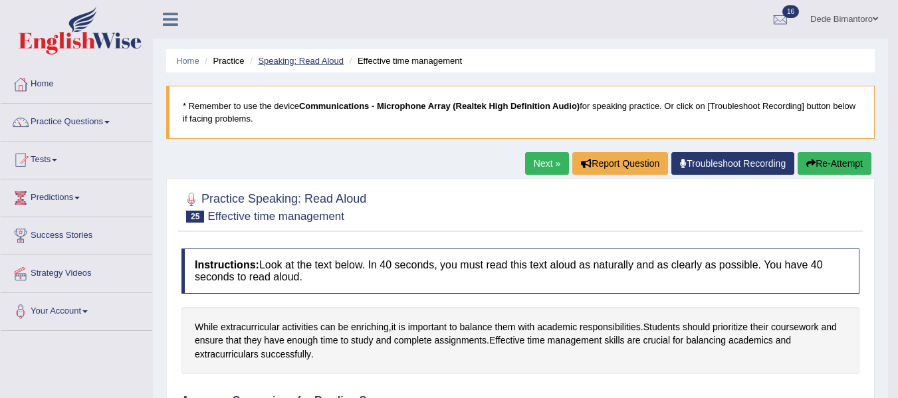
click at [315, 59] on link "Speaking: Read Aloud" at bounding box center [301, 61] width 86 height 10
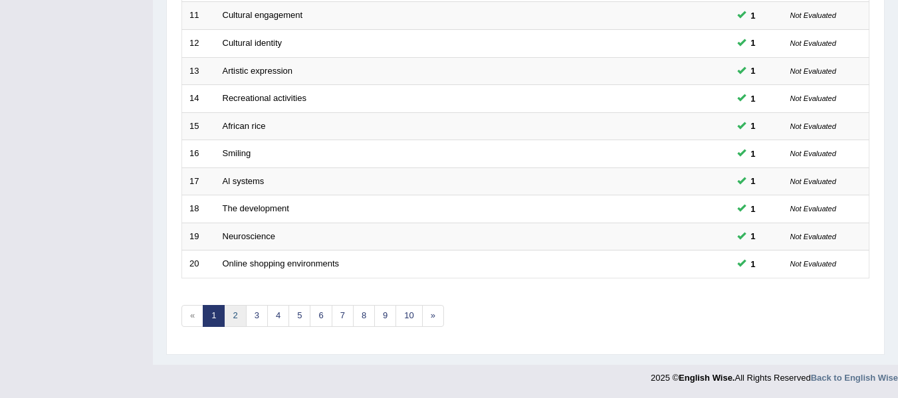
scroll to position [482, 0]
click at [236, 316] on link "2" at bounding box center [235, 316] width 22 height 22
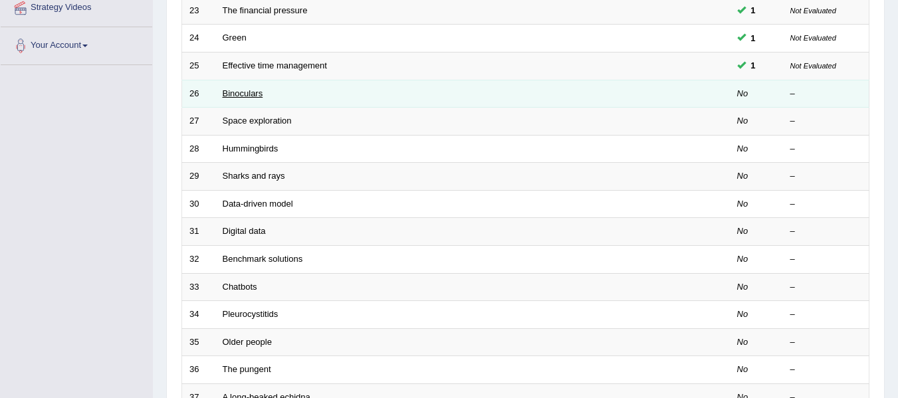
click at [247, 88] on link "Binoculars" at bounding box center [243, 93] width 41 height 10
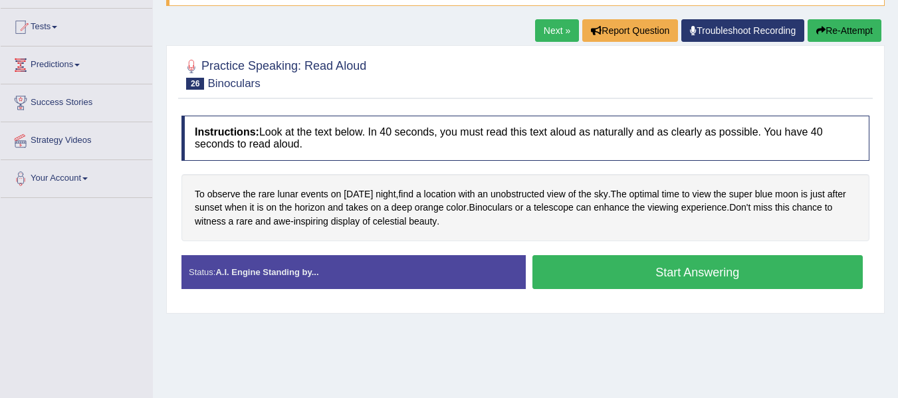
scroll to position [199, 0]
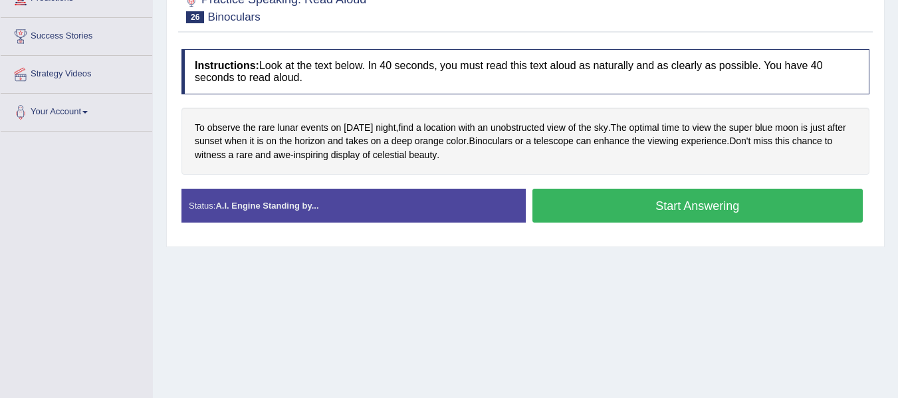
click at [679, 205] on button "Start Answering" at bounding box center [698, 206] width 331 height 34
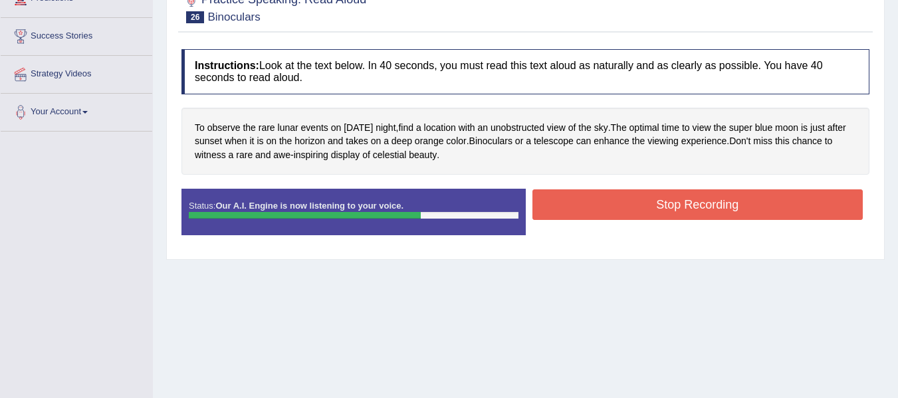
click at [679, 205] on button "Stop Recording" at bounding box center [698, 205] width 331 height 31
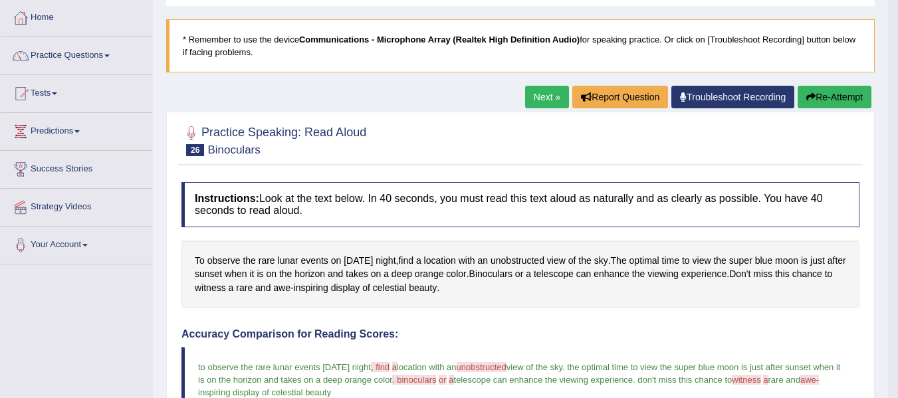
scroll to position [0, 0]
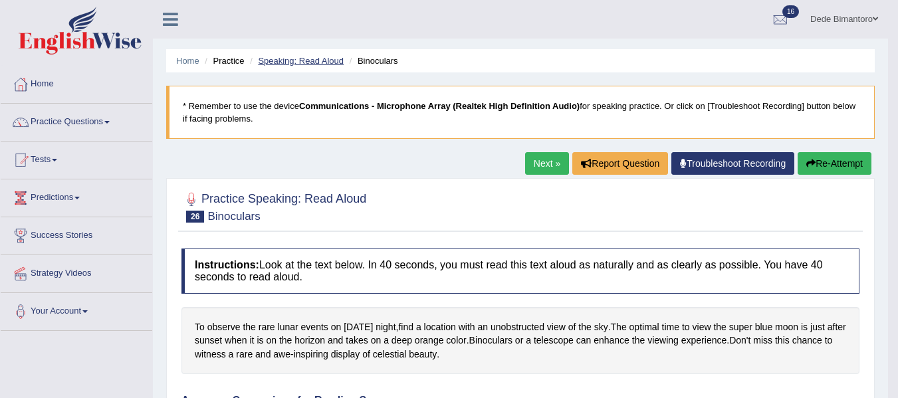
click at [312, 65] on link "Speaking: Read Aloud" at bounding box center [301, 61] width 86 height 10
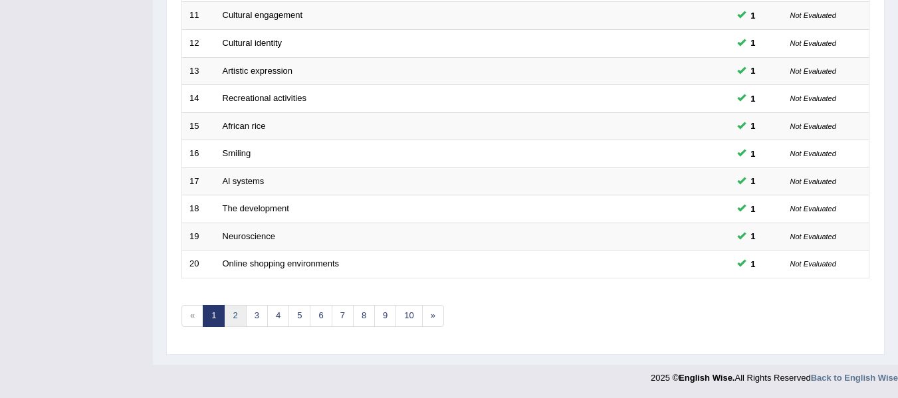
click at [237, 313] on link "2" at bounding box center [235, 316] width 22 height 22
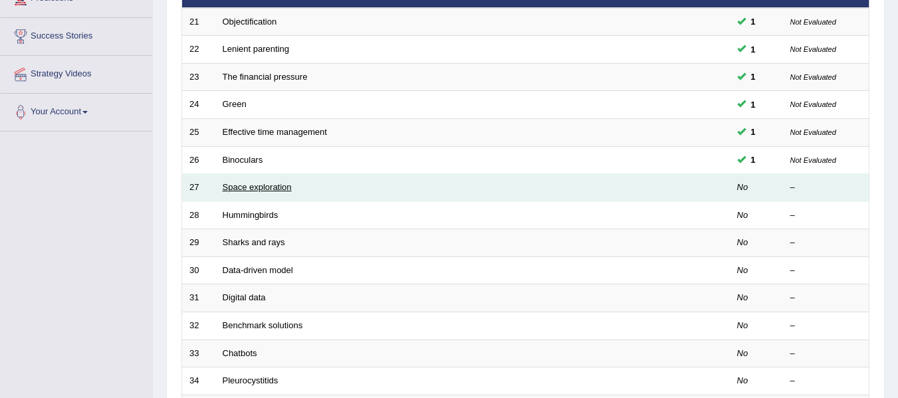
click at [262, 188] on link "Space exploration" at bounding box center [257, 187] width 69 height 10
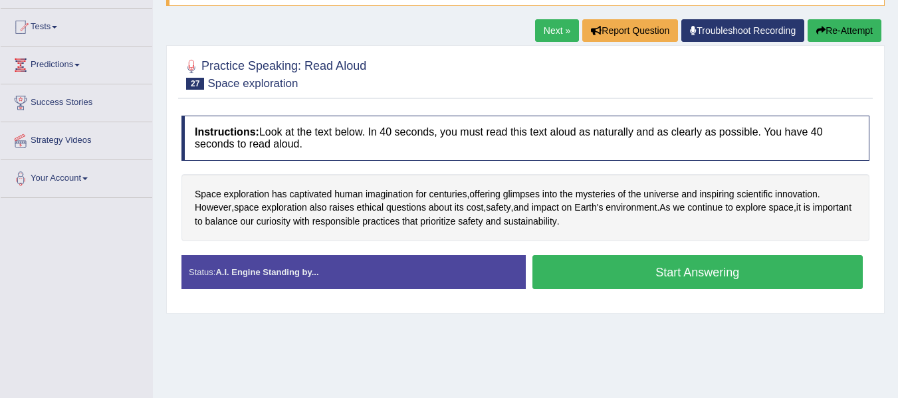
click at [796, 283] on button "Start Answering" at bounding box center [698, 272] width 331 height 34
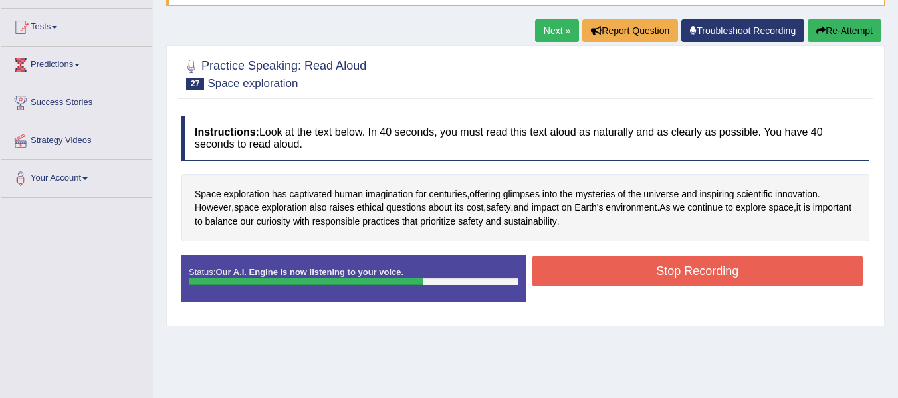
click at [796, 283] on button "Stop Recording" at bounding box center [698, 271] width 331 height 31
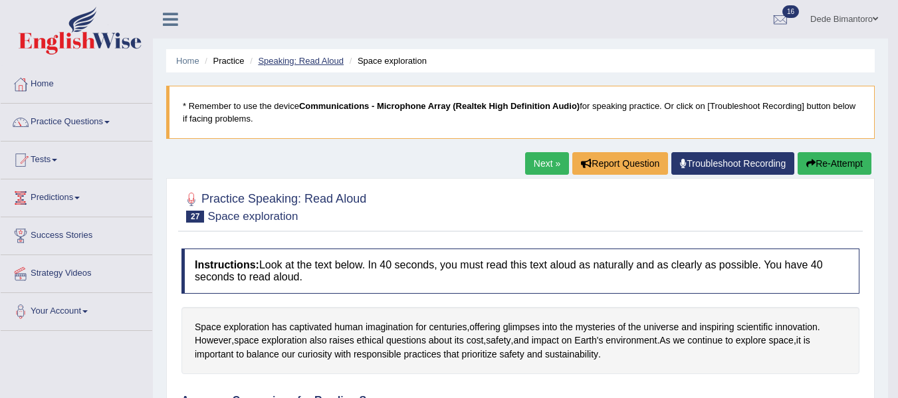
click at [297, 64] on link "Speaking: Read Aloud" at bounding box center [301, 61] width 86 height 10
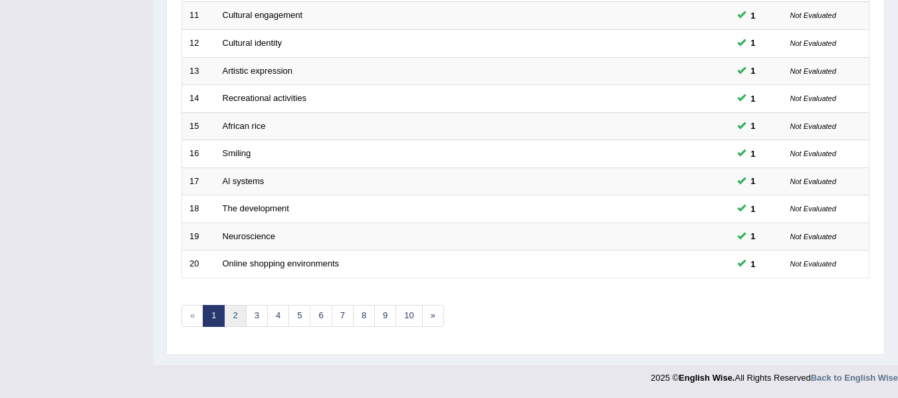
click at [229, 322] on link "2" at bounding box center [235, 316] width 22 height 22
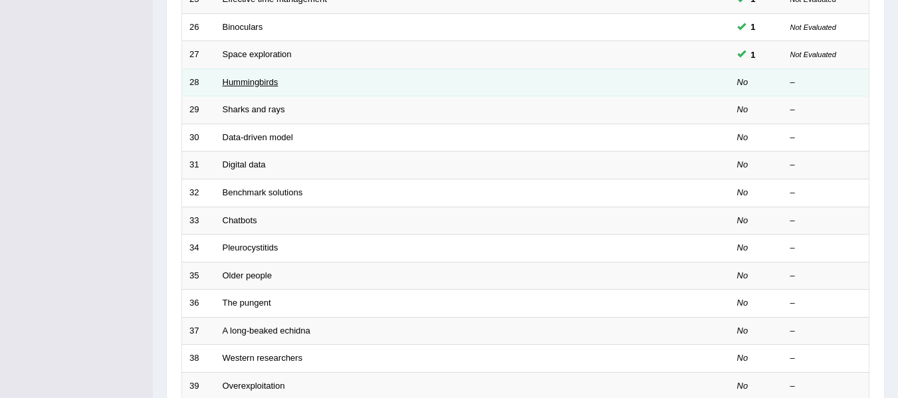
click at [259, 82] on link "Hummingbirds" at bounding box center [251, 82] width 56 height 10
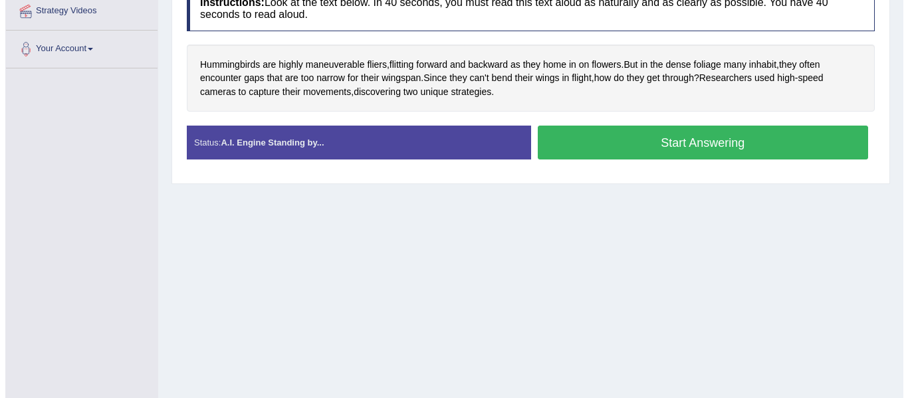
scroll to position [266, 0]
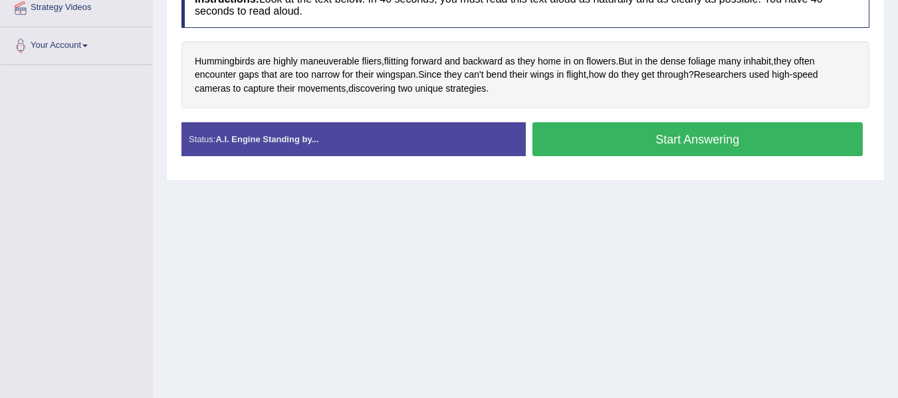
click at [638, 136] on button "Start Answering" at bounding box center [698, 139] width 331 height 34
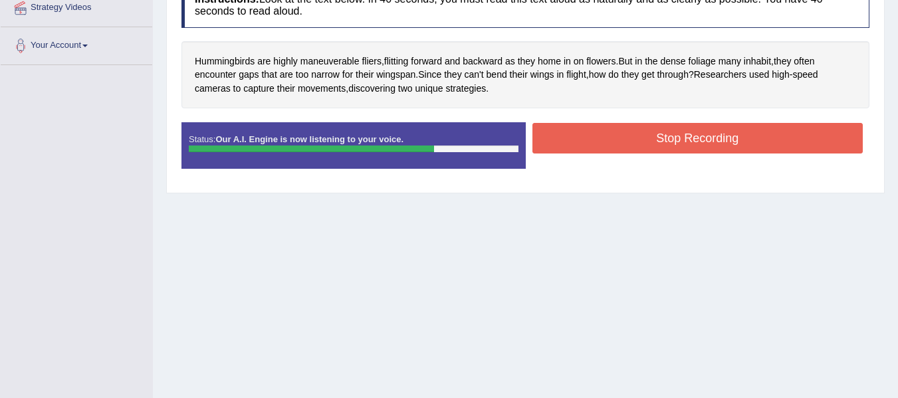
click at [649, 146] on button "Stop Recording" at bounding box center [698, 138] width 331 height 31
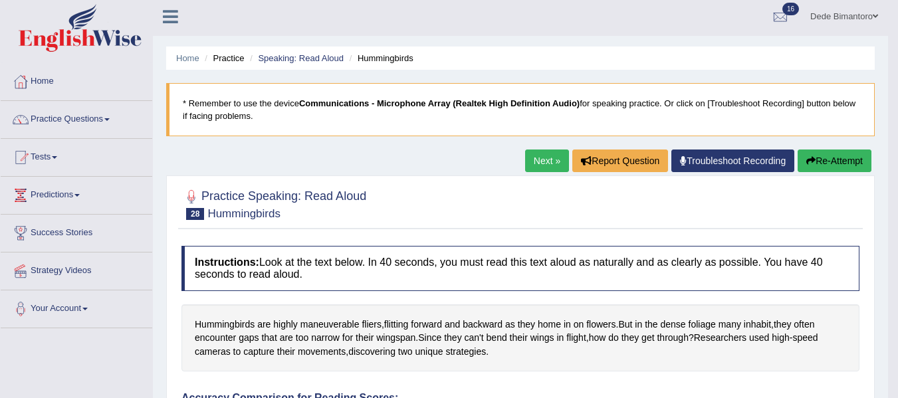
scroll to position [0, 0]
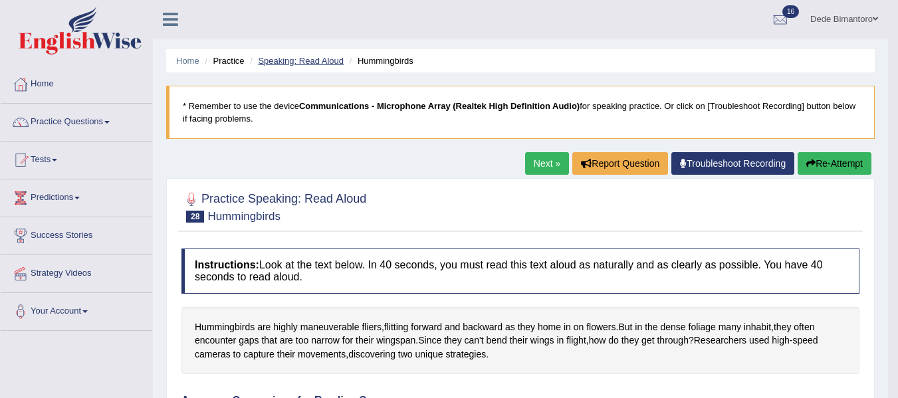
click at [334, 61] on link "Speaking: Read Aloud" at bounding box center [301, 61] width 86 height 10
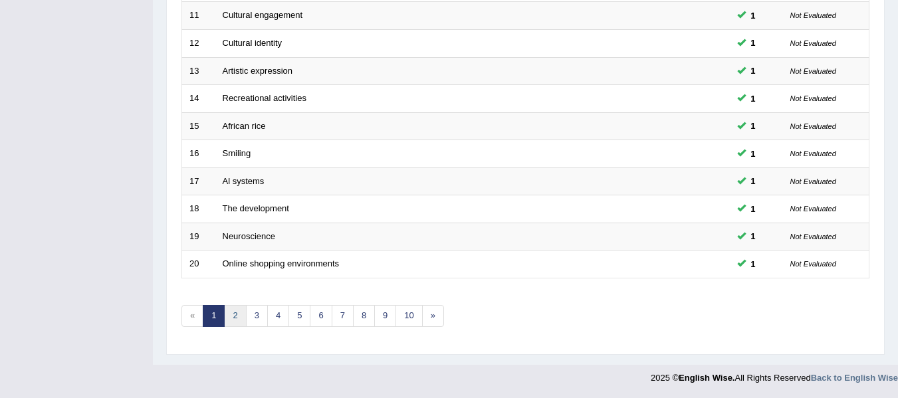
click at [233, 317] on link "2" at bounding box center [235, 316] width 22 height 22
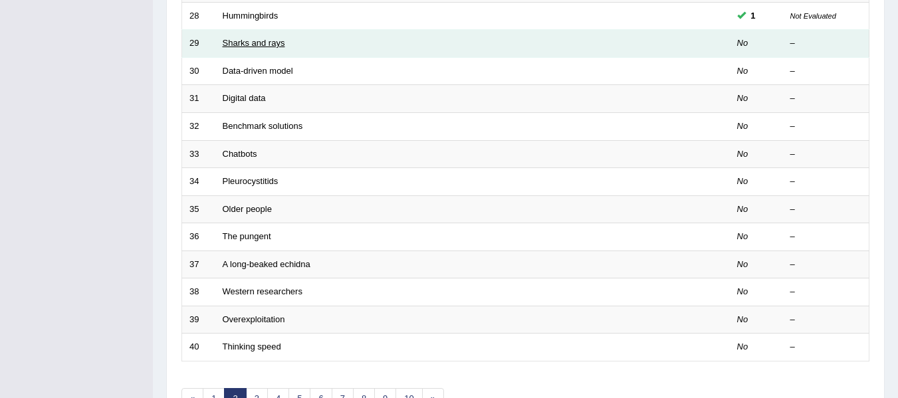
click at [249, 43] on link "Sharks and rays" at bounding box center [254, 43] width 63 height 10
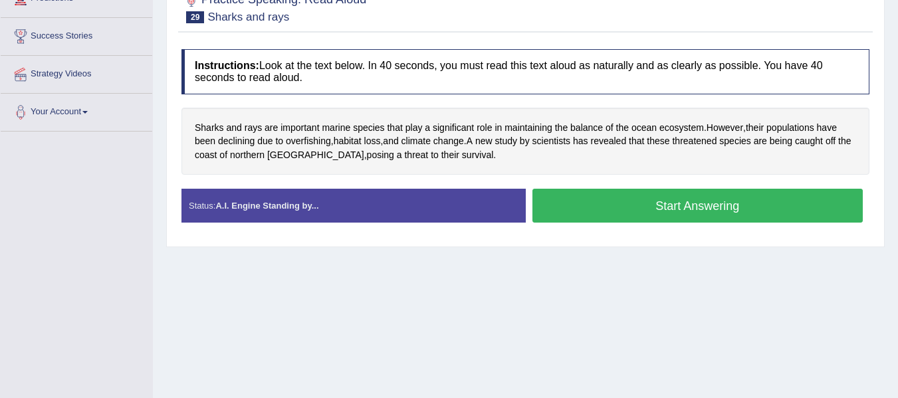
click at [628, 200] on button "Start Answering" at bounding box center [698, 206] width 331 height 34
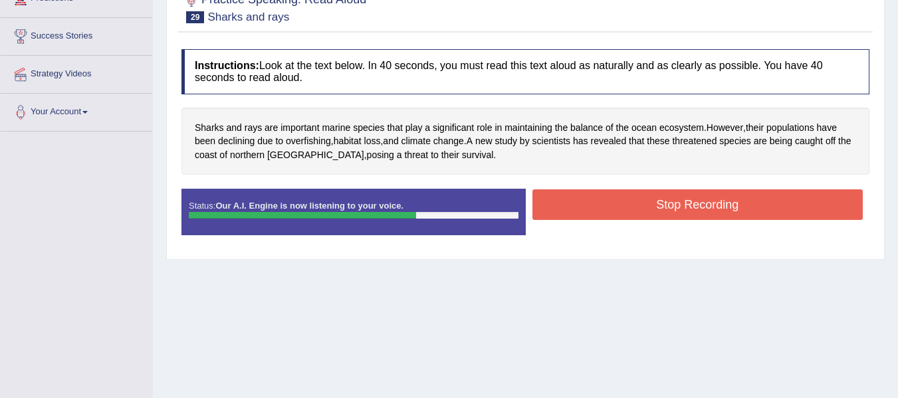
click at [628, 200] on button "Stop Recording" at bounding box center [698, 205] width 331 height 31
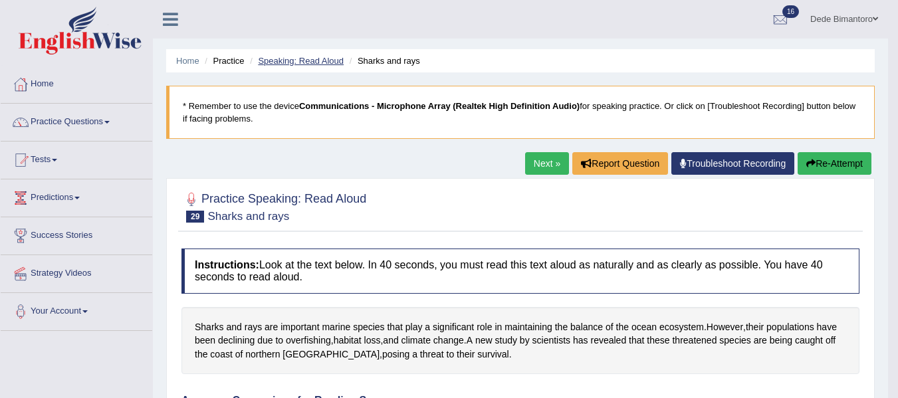
click at [324, 60] on link "Speaking: Read Aloud" at bounding box center [301, 61] width 86 height 10
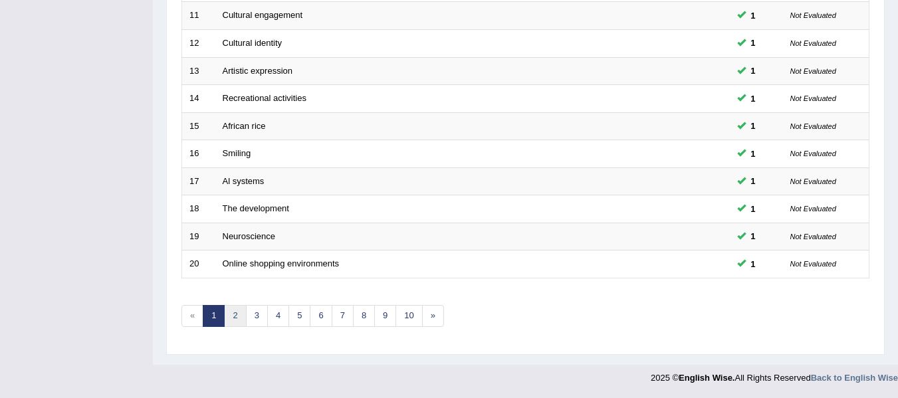
click at [231, 319] on link "2" at bounding box center [235, 316] width 22 height 22
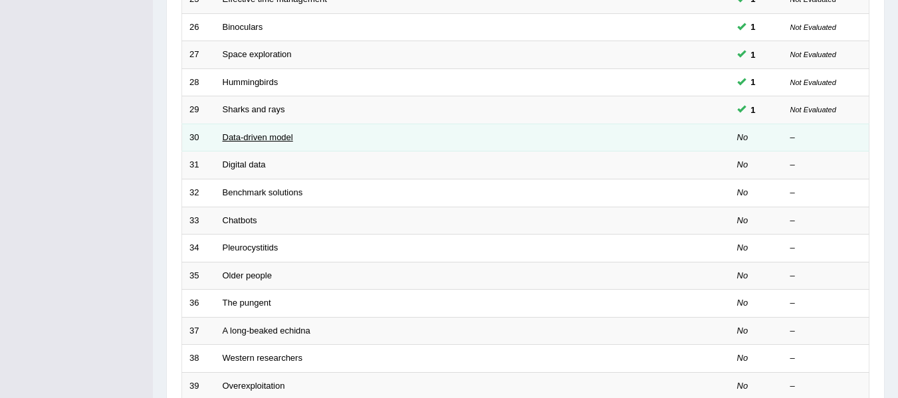
click at [259, 137] on link "Data-driven model" at bounding box center [258, 137] width 70 height 10
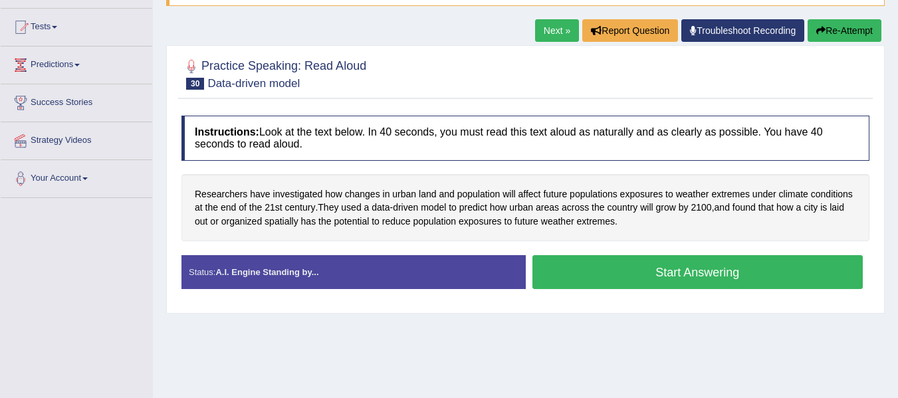
click at [649, 267] on button "Start Answering" at bounding box center [698, 272] width 331 height 34
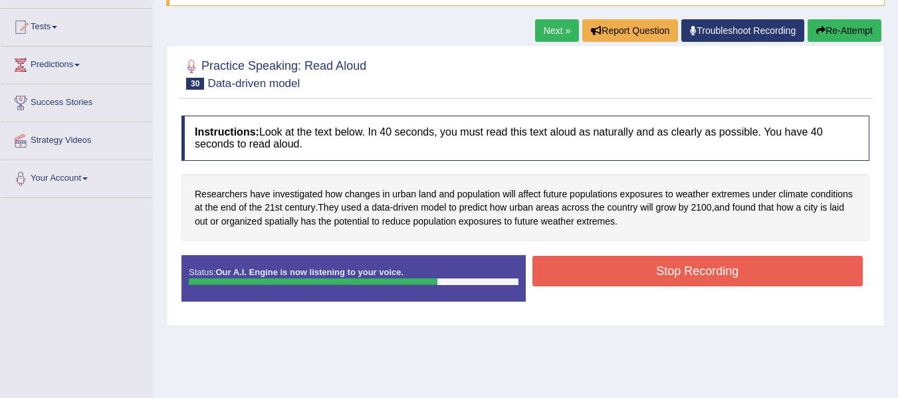
click at [649, 267] on button "Stop Recording" at bounding box center [698, 271] width 331 height 31
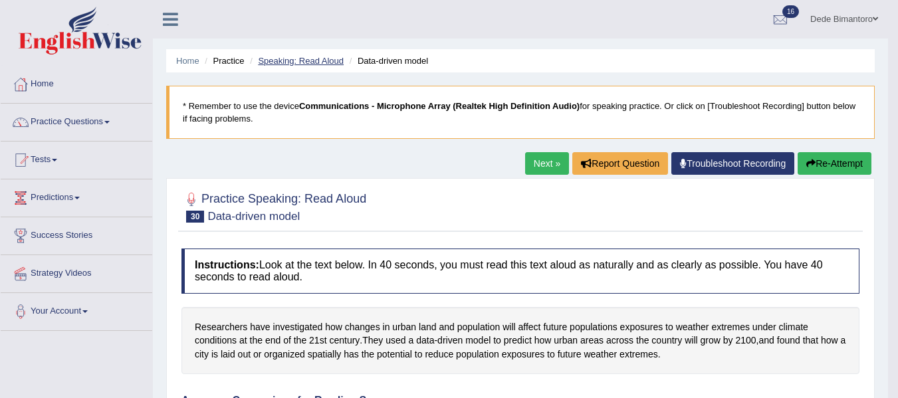
click at [325, 61] on link "Speaking: Read Aloud" at bounding box center [301, 61] width 86 height 10
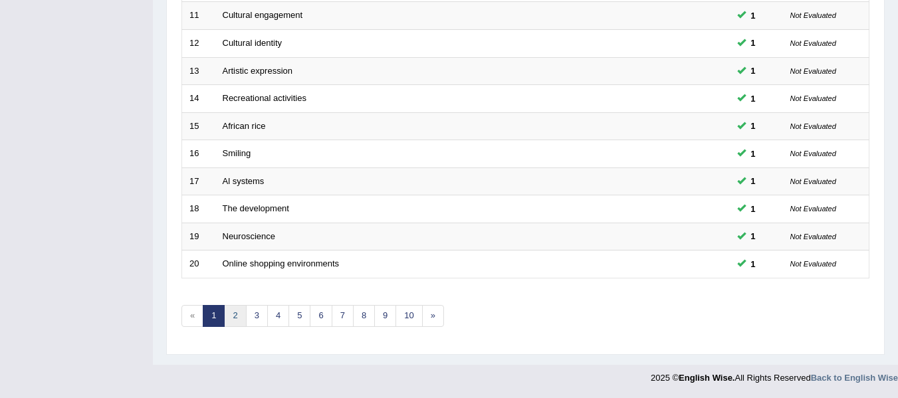
click at [239, 316] on link "2" at bounding box center [235, 316] width 22 height 22
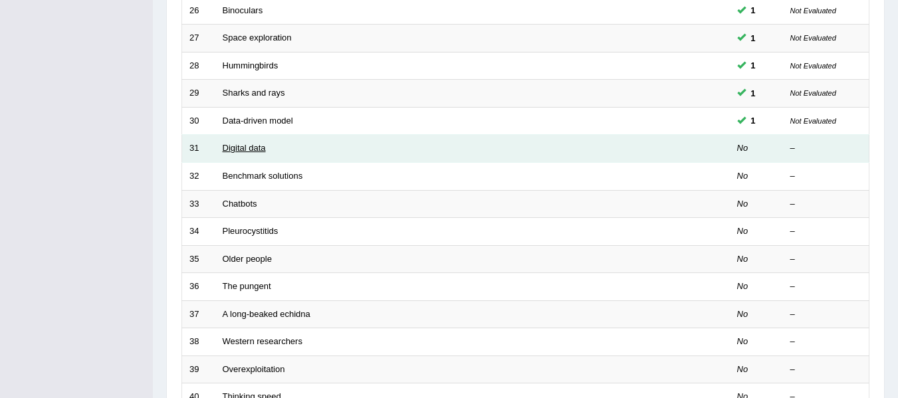
click at [247, 151] on link "Digital data" at bounding box center [244, 148] width 43 height 10
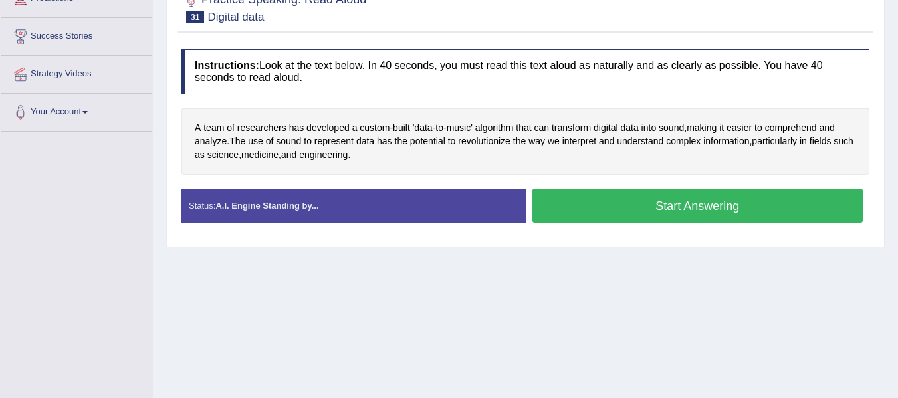
click at [597, 197] on button "Start Answering" at bounding box center [698, 206] width 331 height 34
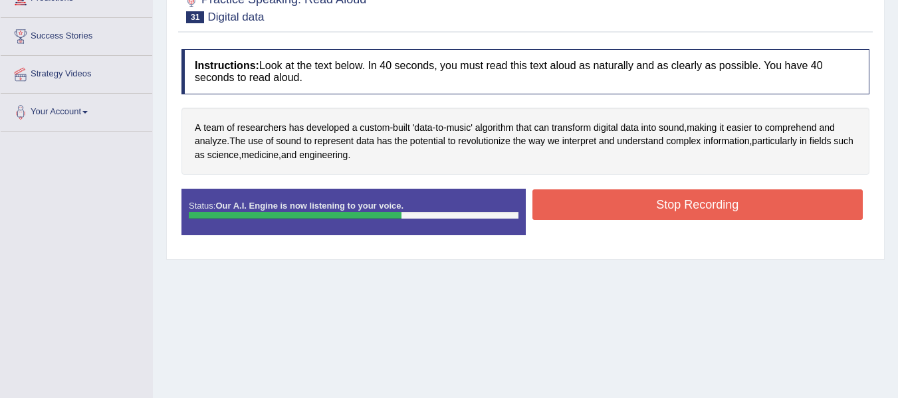
click at [594, 197] on button "Stop Recording" at bounding box center [698, 205] width 331 height 31
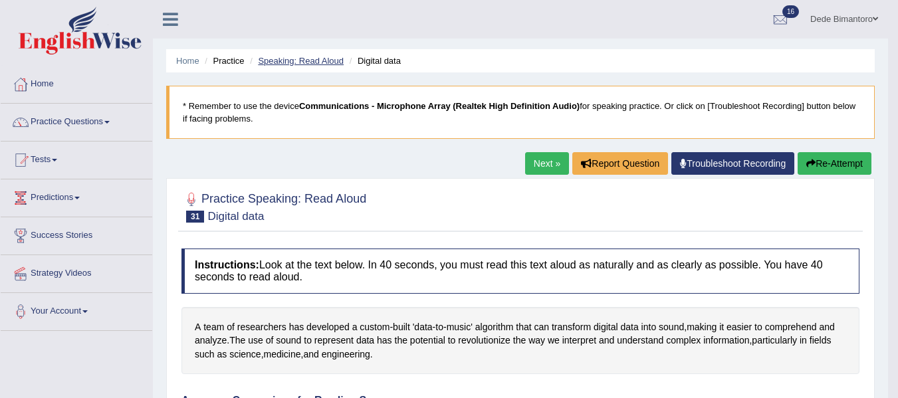
click at [331, 56] on link "Speaking: Read Aloud" at bounding box center [301, 61] width 86 height 10
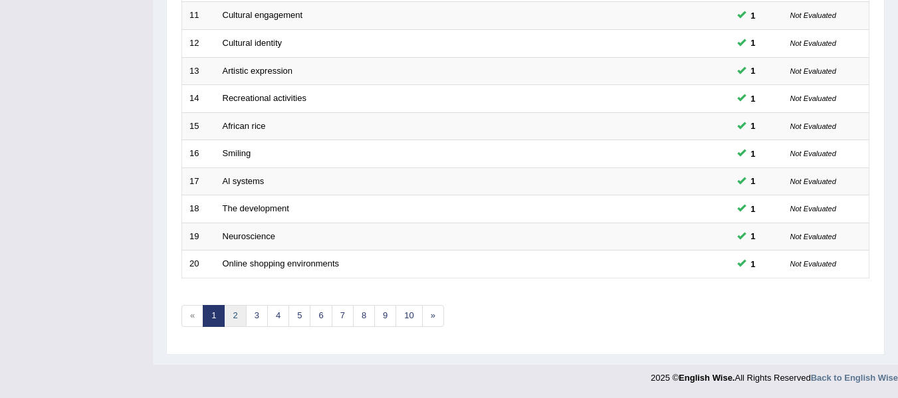
click at [229, 325] on link "2" at bounding box center [235, 316] width 22 height 22
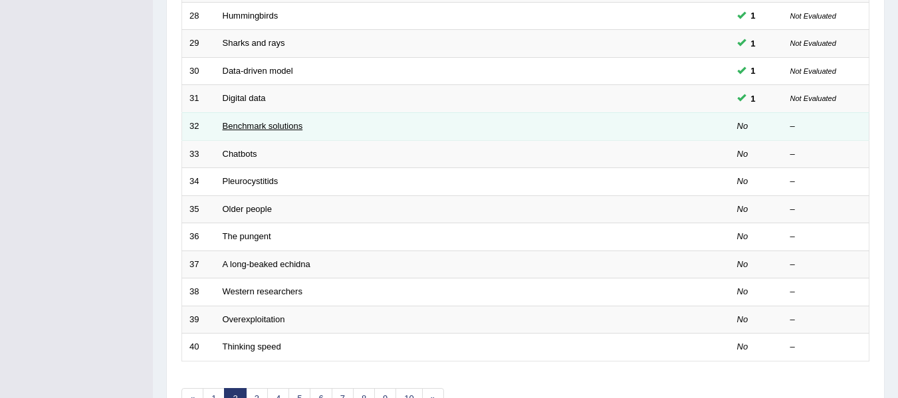
click at [247, 125] on link "Benchmark solutions" at bounding box center [263, 126] width 80 height 10
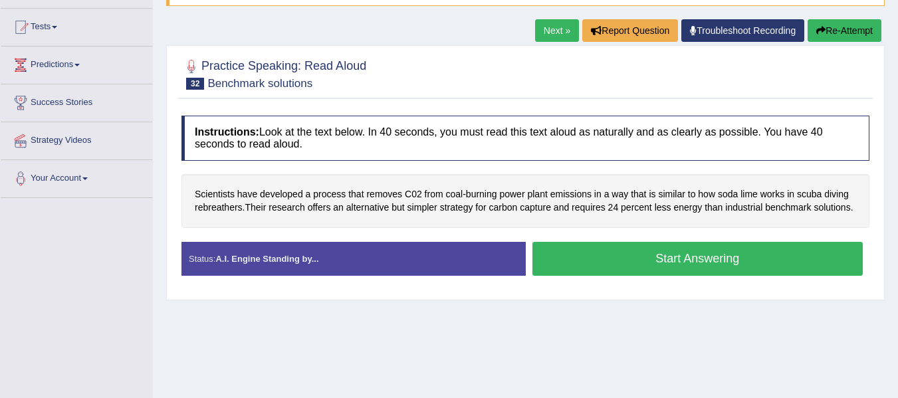
click at [662, 260] on button "Start Answering" at bounding box center [698, 259] width 331 height 34
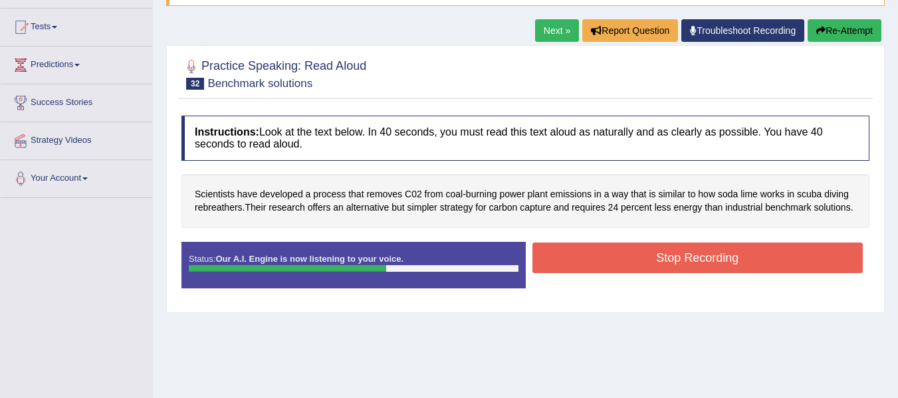
click at [716, 243] on button "Stop Recording" at bounding box center [698, 258] width 331 height 31
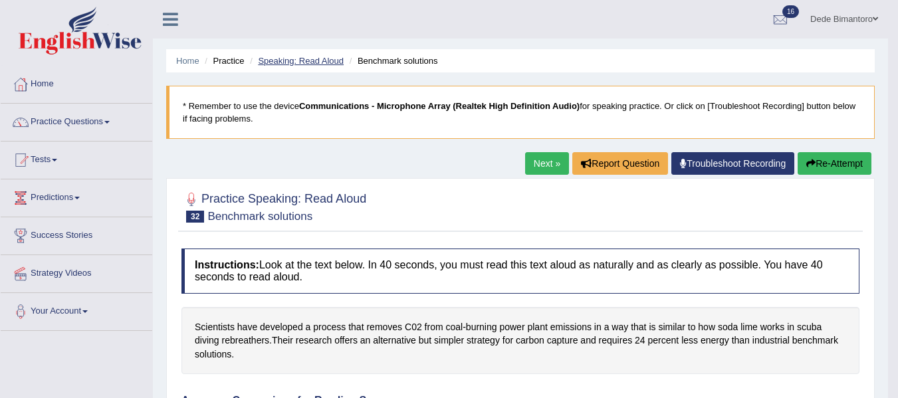
click at [304, 59] on link "Speaking: Read Aloud" at bounding box center [301, 61] width 86 height 10
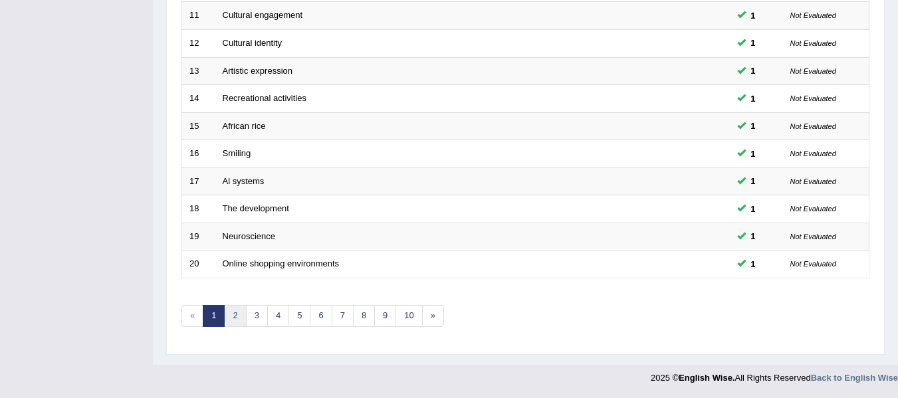
click at [231, 321] on link "2" at bounding box center [235, 316] width 22 height 22
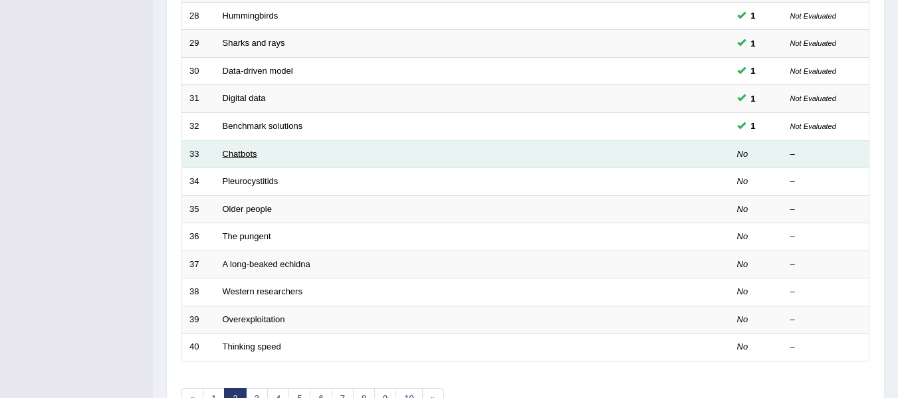
click at [240, 152] on link "Chatbots" at bounding box center [240, 154] width 35 height 10
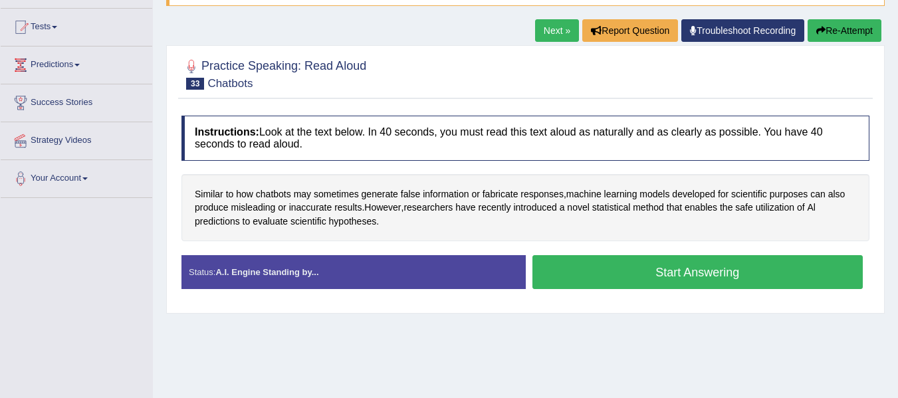
click at [672, 265] on button "Start Answering" at bounding box center [698, 272] width 331 height 34
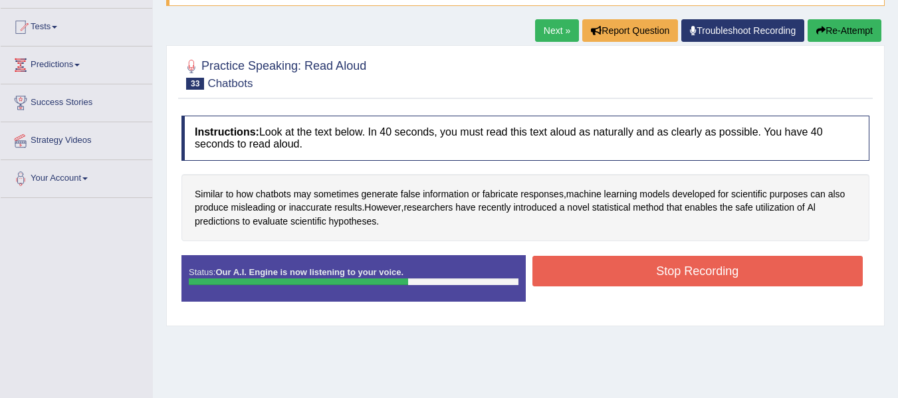
click at [674, 273] on button "Stop Recording" at bounding box center [698, 271] width 331 height 31
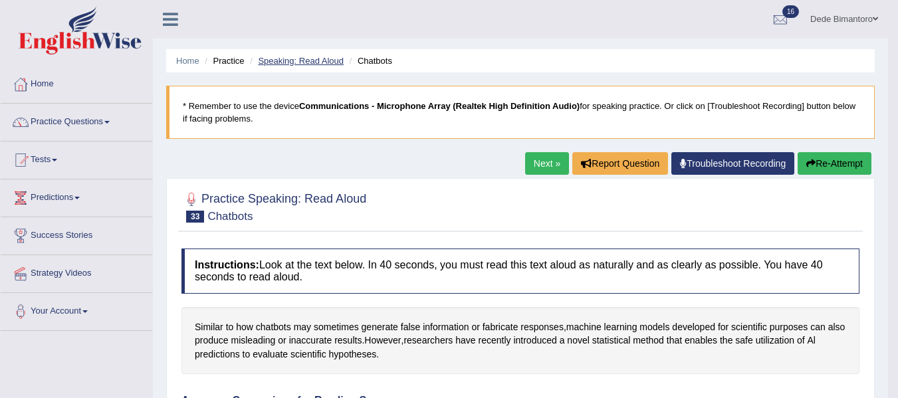
click at [287, 56] on link "Speaking: Read Aloud" at bounding box center [301, 61] width 86 height 10
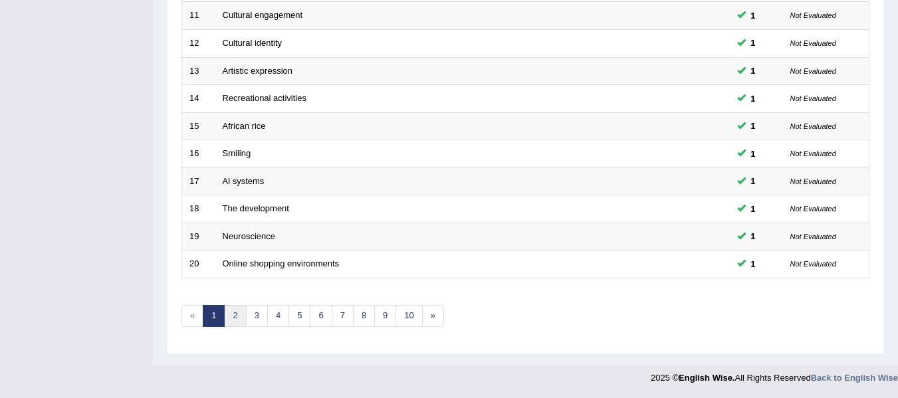
click at [236, 316] on link "2" at bounding box center [235, 316] width 22 height 22
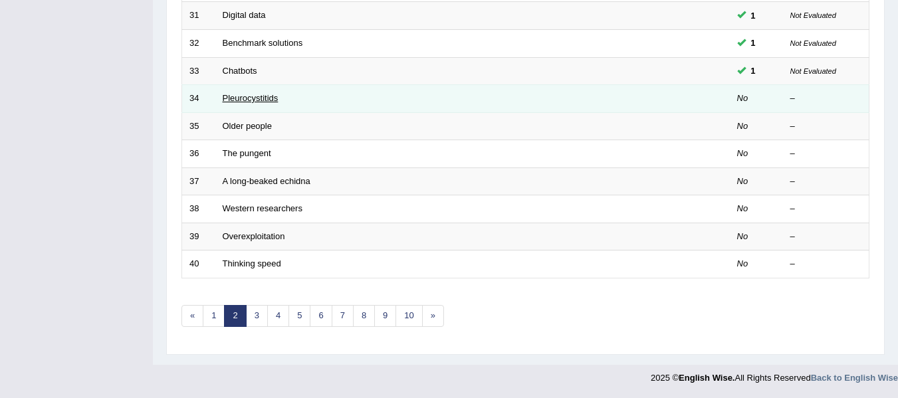
click at [265, 97] on link "Pleurocystitids" at bounding box center [251, 98] width 56 height 10
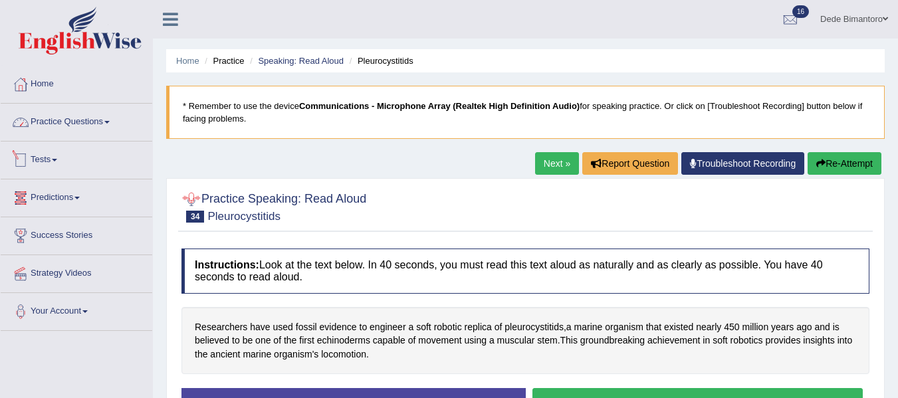
click at [104, 124] on link "Practice Questions" at bounding box center [77, 120] width 152 height 33
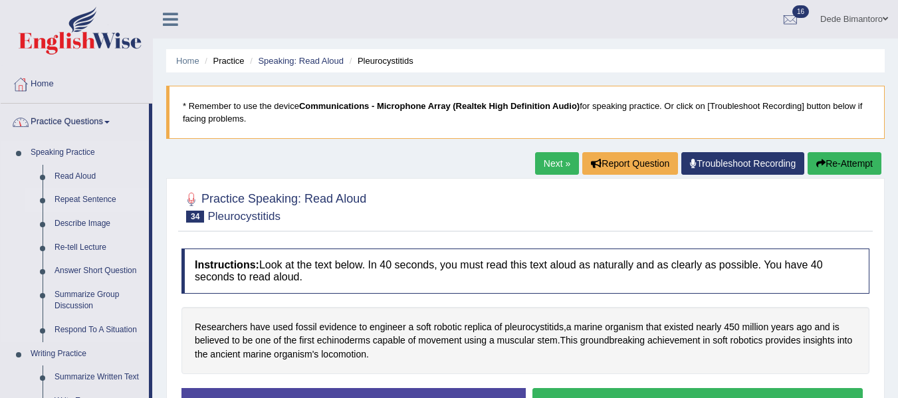
click at [92, 200] on link "Repeat Sentence" at bounding box center [99, 200] width 100 height 24
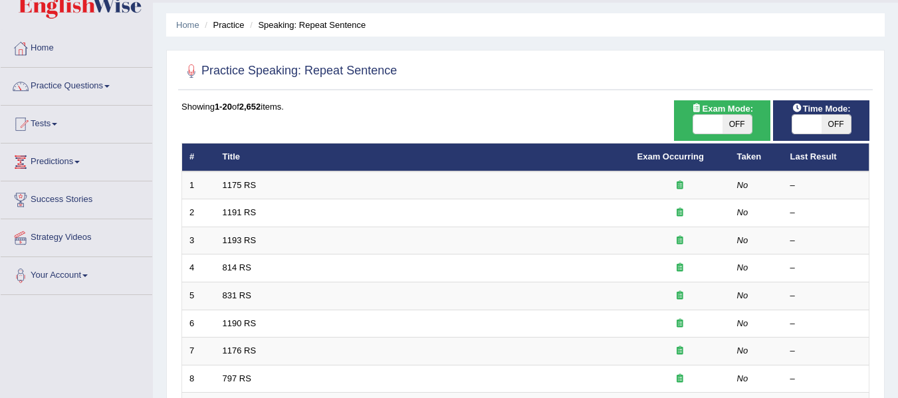
scroll to position [17, 0]
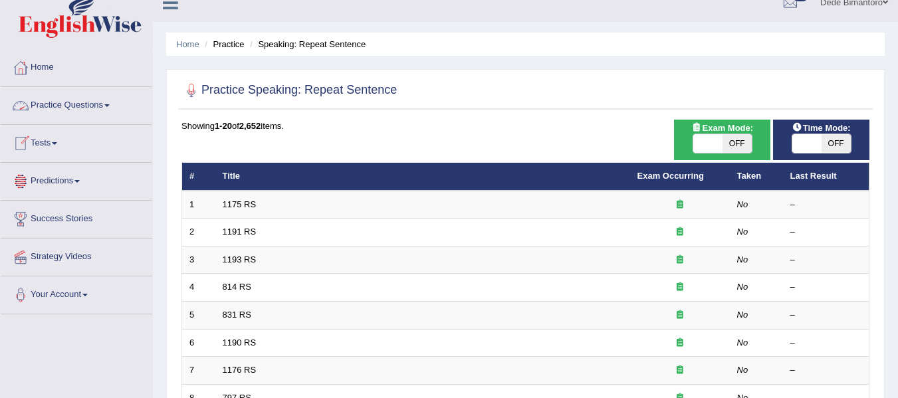
click at [57, 142] on span at bounding box center [54, 143] width 5 height 3
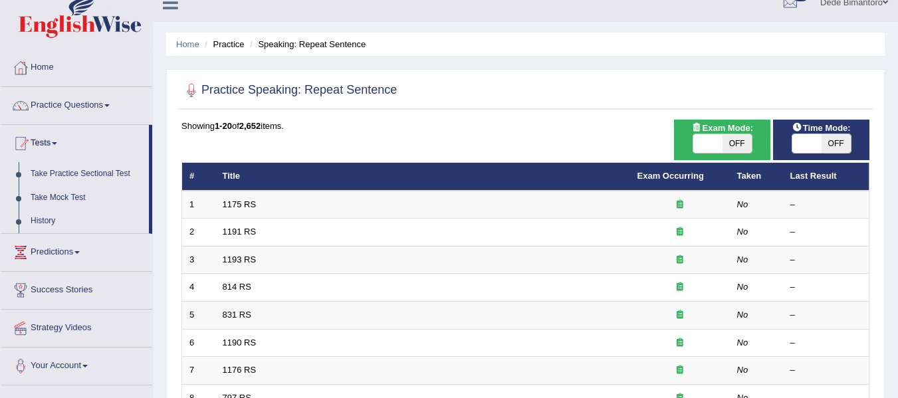
click at [57, 142] on span at bounding box center [54, 143] width 5 height 3
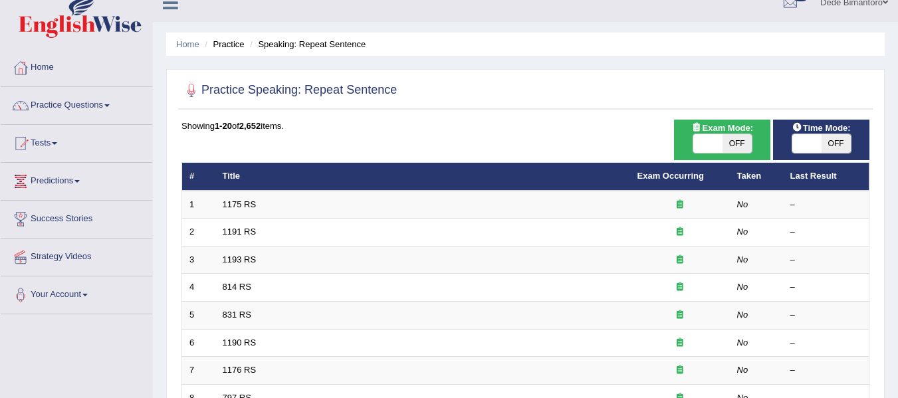
click at [82, 185] on link "Predictions" at bounding box center [77, 179] width 152 height 33
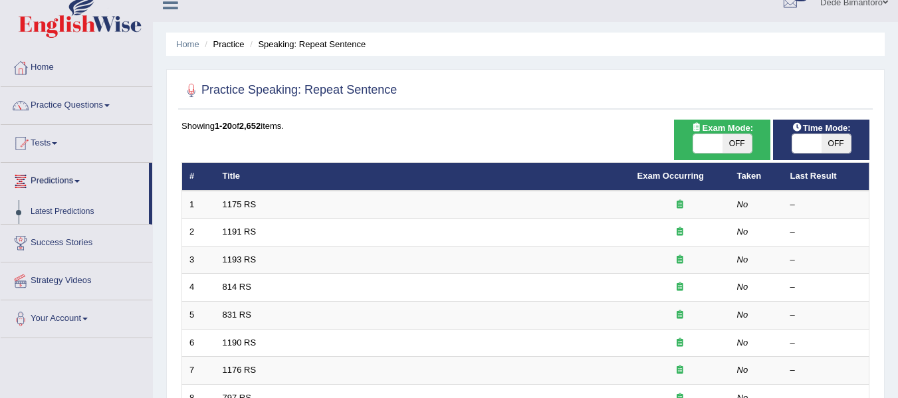
click at [82, 185] on link "Predictions" at bounding box center [75, 179] width 148 height 33
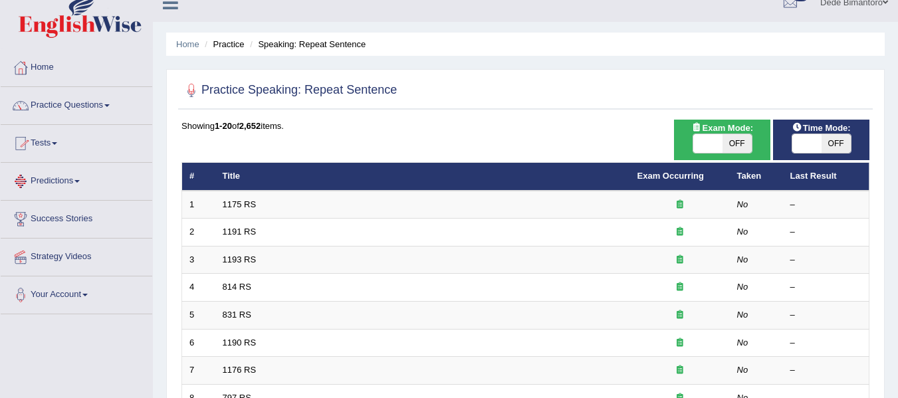
click at [76, 177] on link "Predictions" at bounding box center [77, 179] width 152 height 33
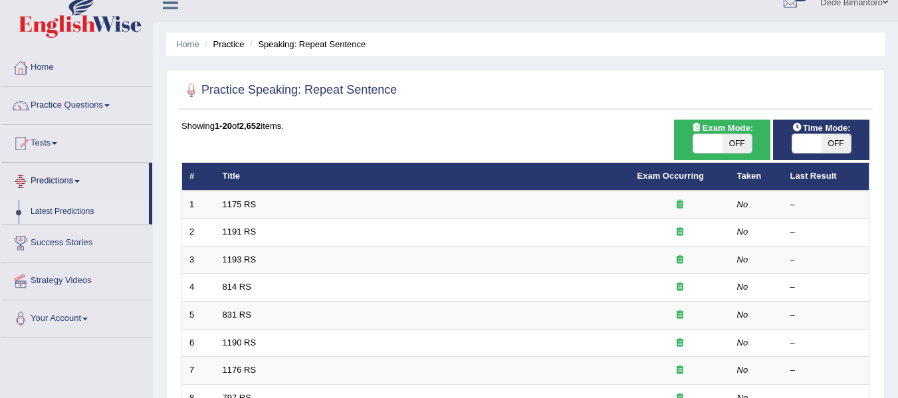
click at [57, 207] on link "Latest Predictions" at bounding box center [87, 212] width 124 height 24
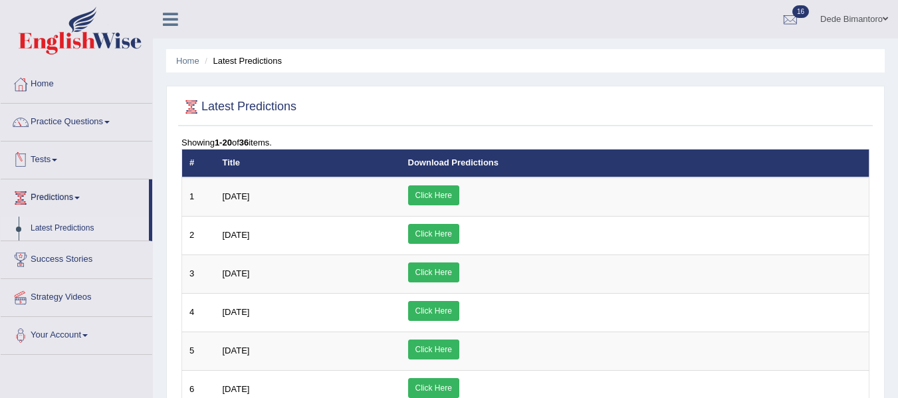
click at [46, 157] on link "Tests" at bounding box center [77, 158] width 152 height 33
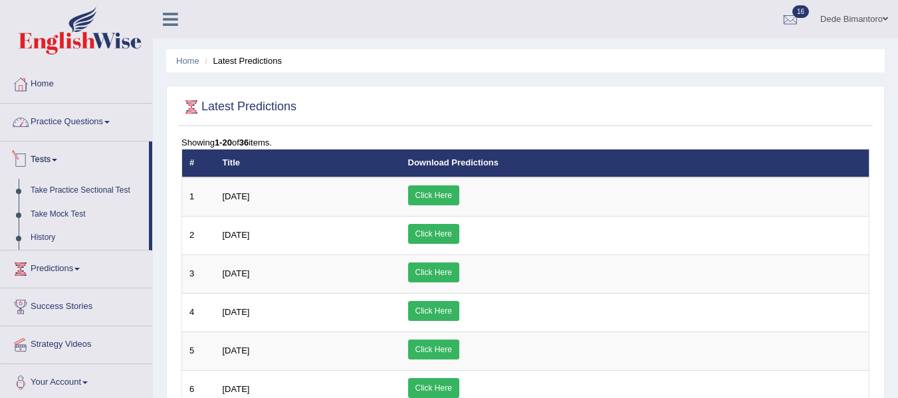
click at [110, 121] on span at bounding box center [106, 122] width 5 height 3
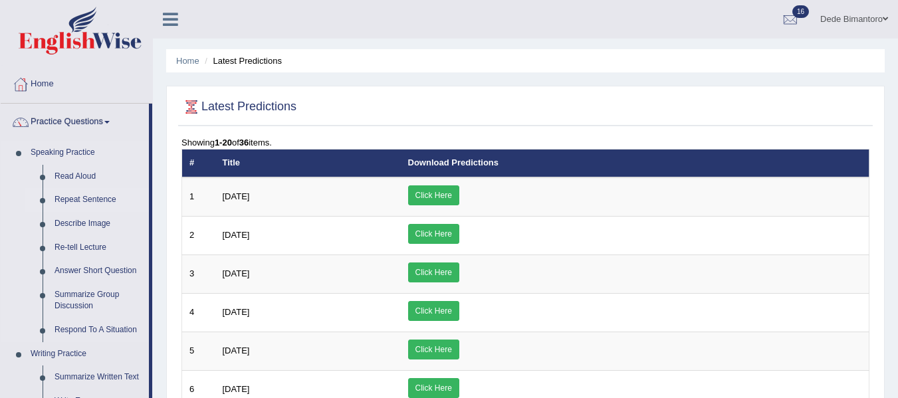
click at [84, 197] on link "Repeat Sentence" at bounding box center [99, 200] width 100 height 24
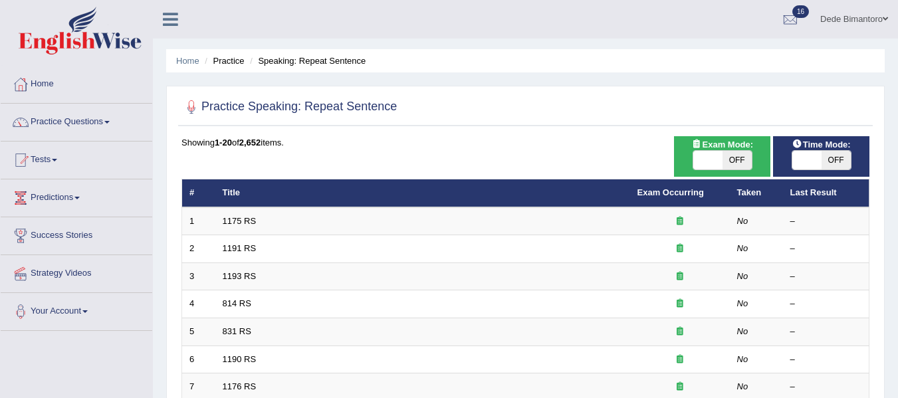
click at [235, 215] on td "1175 RS" at bounding box center [422, 221] width 415 height 28
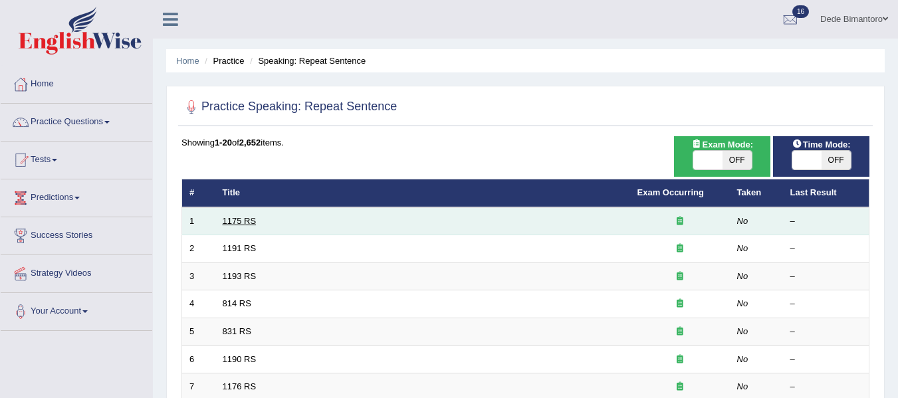
click at [233, 221] on link "1175 RS" at bounding box center [240, 221] width 34 height 10
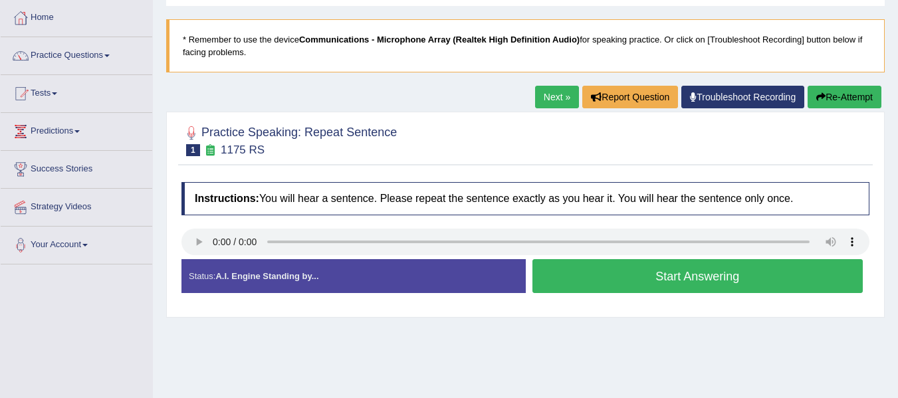
click at [635, 274] on button "Start Answering" at bounding box center [698, 276] width 331 height 34
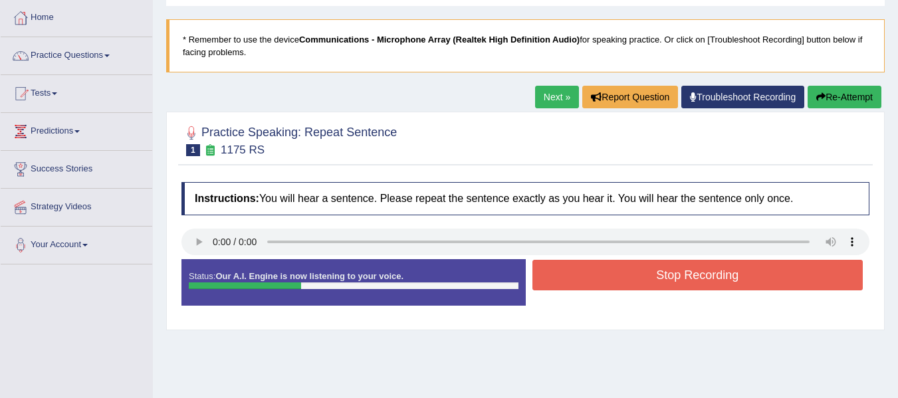
click at [635, 274] on button "Stop Recording" at bounding box center [698, 275] width 331 height 31
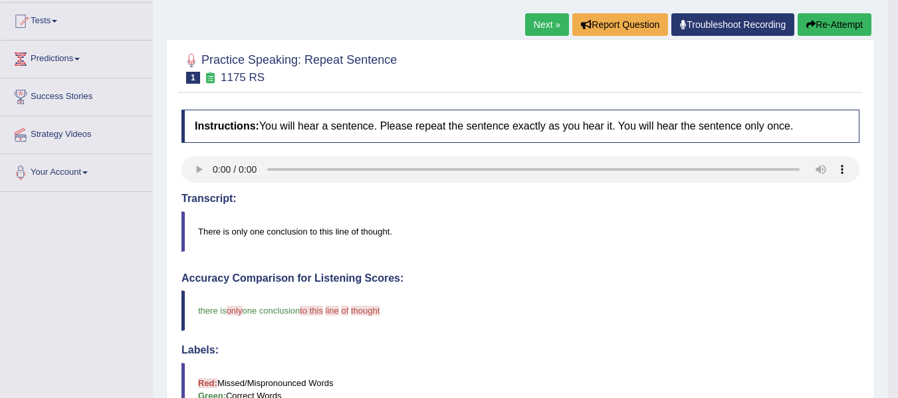
scroll to position [133, 0]
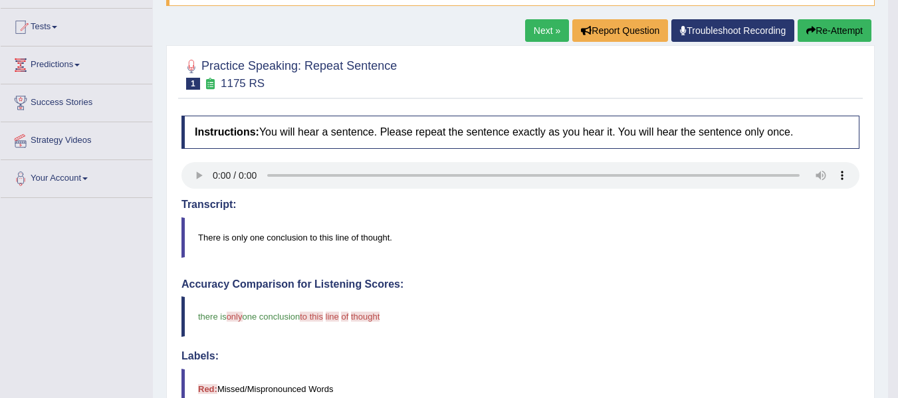
click at [539, 28] on link "Next »" at bounding box center [547, 30] width 44 height 23
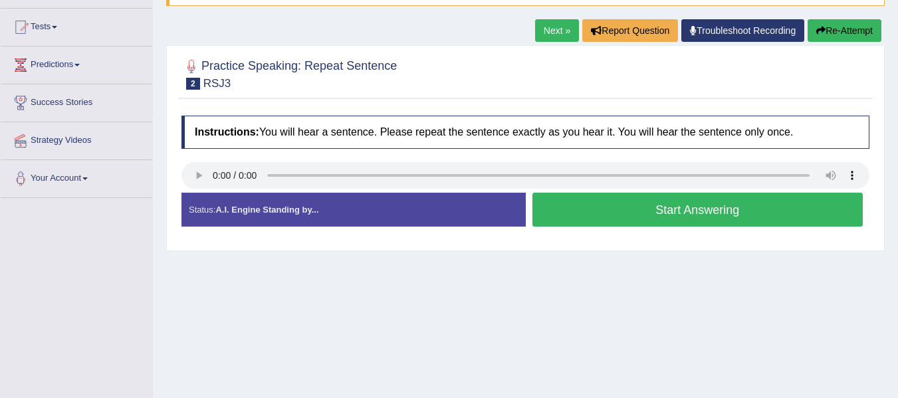
scroll to position [133, 0]
click at [659, 211] on button "Start Answering" at bounding box center [698, 210] width 331 height 34
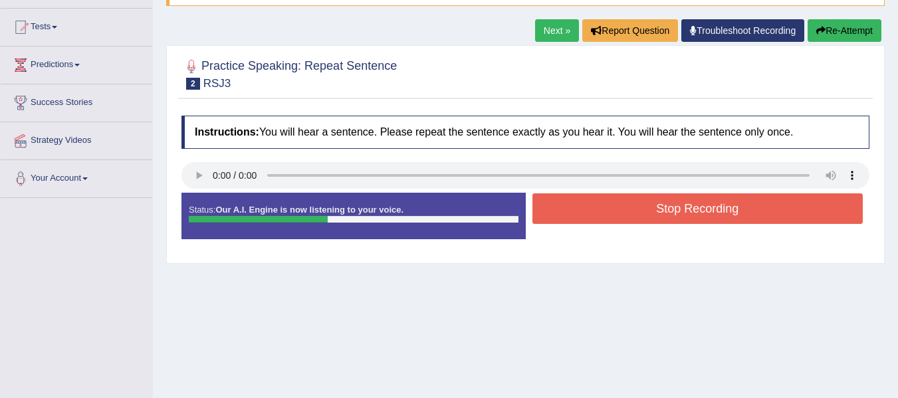
click at [659, 211] on button "Stop Recording" at bounding box center [698, 209] width 331 height 31
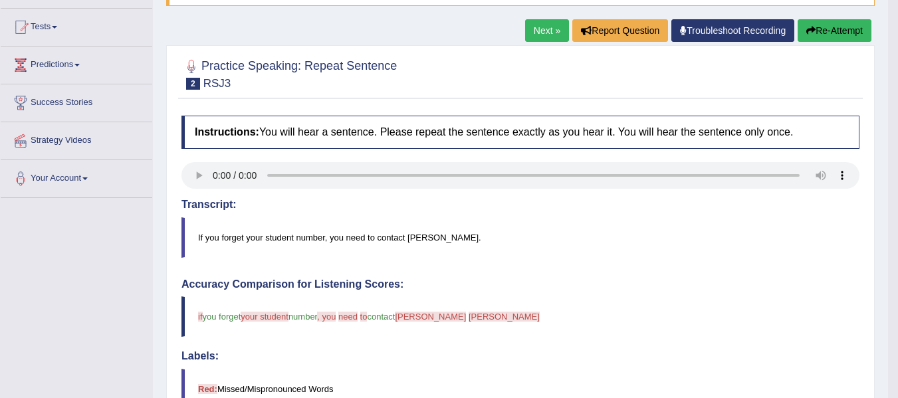
click at [549, 33] on link "Next »" at bounding box center [547, 30] width 44 height 23
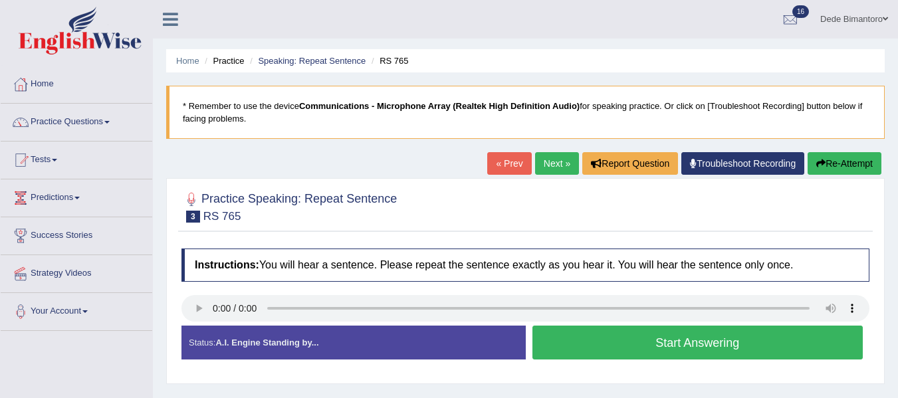
click at [716, 352] on button "Start Answering" at bounding box center [698, 343] width 331 height 34
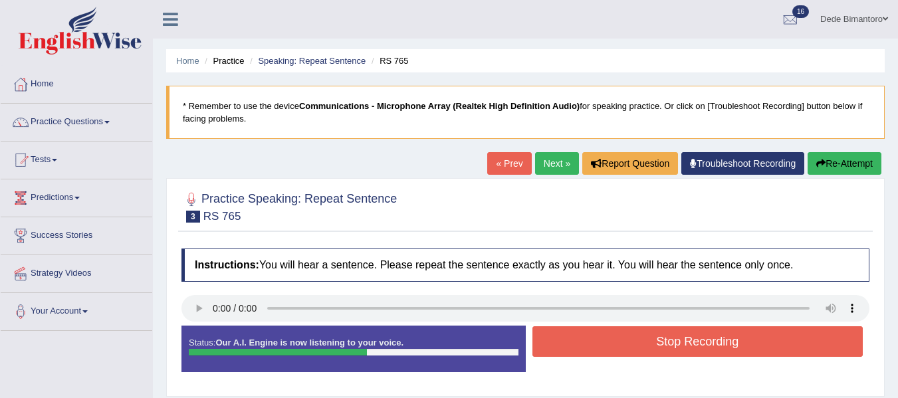
click at [716, 352] on button "Stop Recording" at bounding box center [698, 341] width 331 height 31
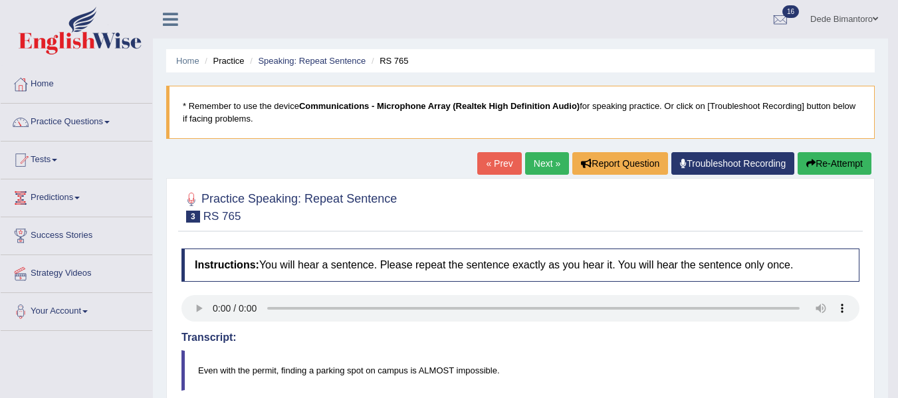
click at [541, 164] on link "Next »" at bounding box center [547, 163] width 44 height 23
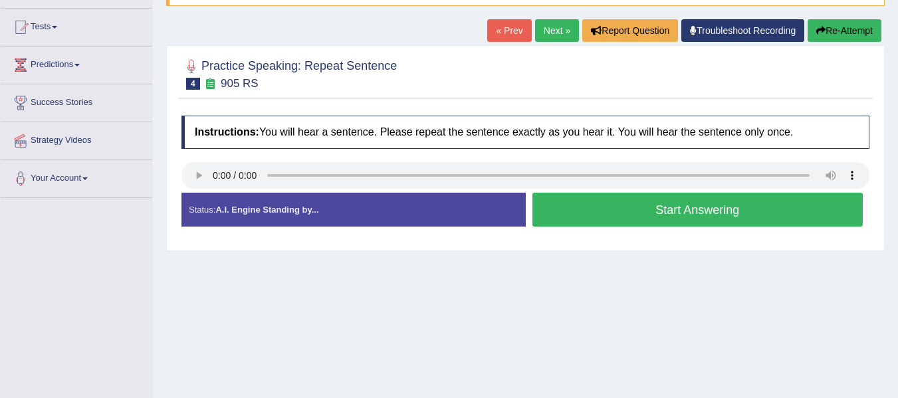
scroll to position [133, 0]
click at [610, 219] on button "Start Answering" at bounding box center [698, 210] width 331 height 34
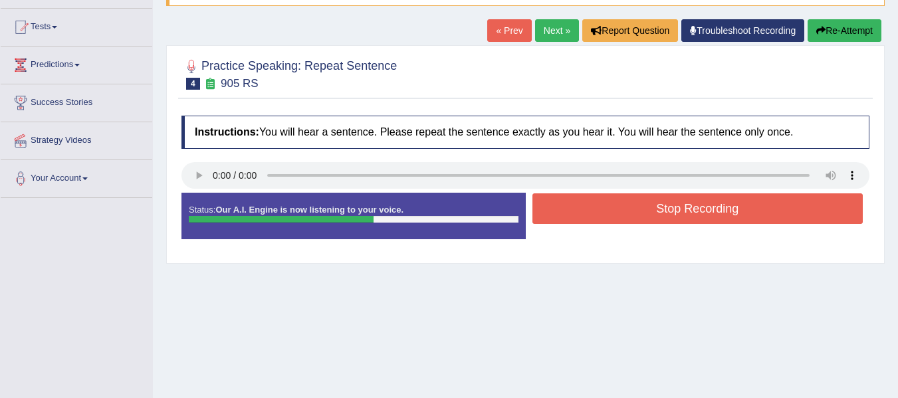
click at [610, 219] on button "Stop Recording" at bounding box center [698, 209] width 331 height 31
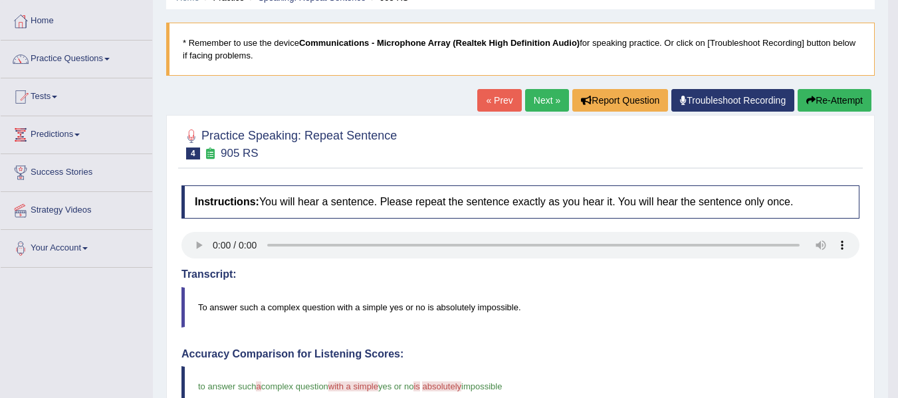
scroll to position [0, 0]
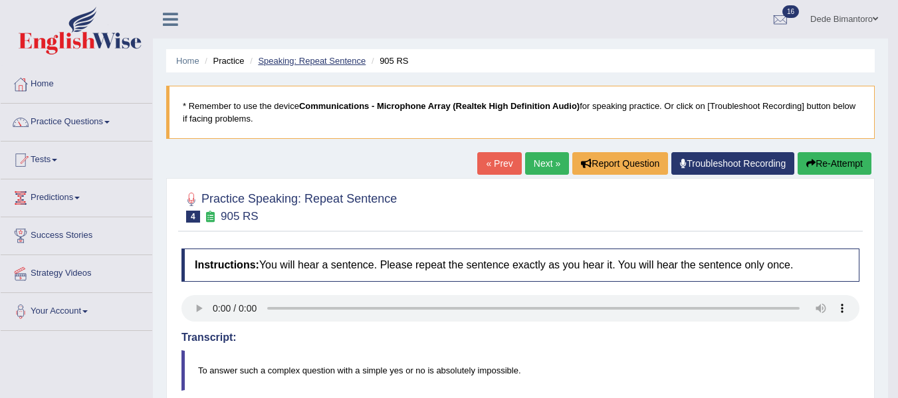
click at [303, 60] on link "Speaking: Repeat Sentence" at bounding box center [312, 61] width 108 height 10
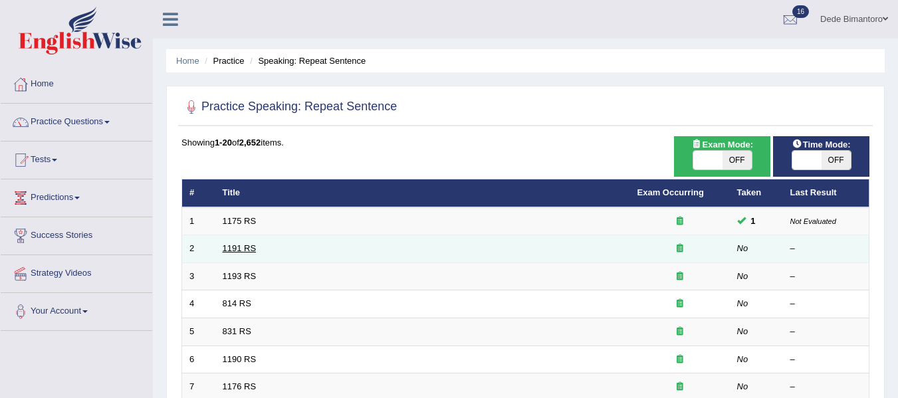
click at [250, 245] on link "1191 RS" at bounding box center [240, 248] width 34 height 10
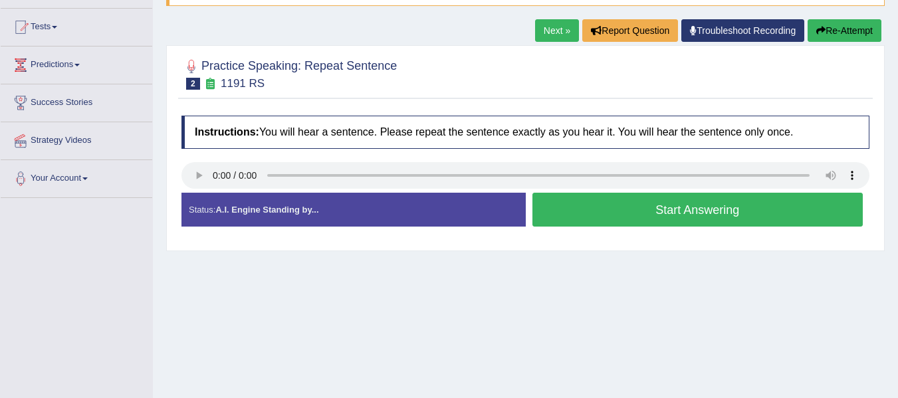
scroll to position [133, 0]
click at [731, 203] on button "Start Answering" at bounding box center [698, 210] width 331 height 34
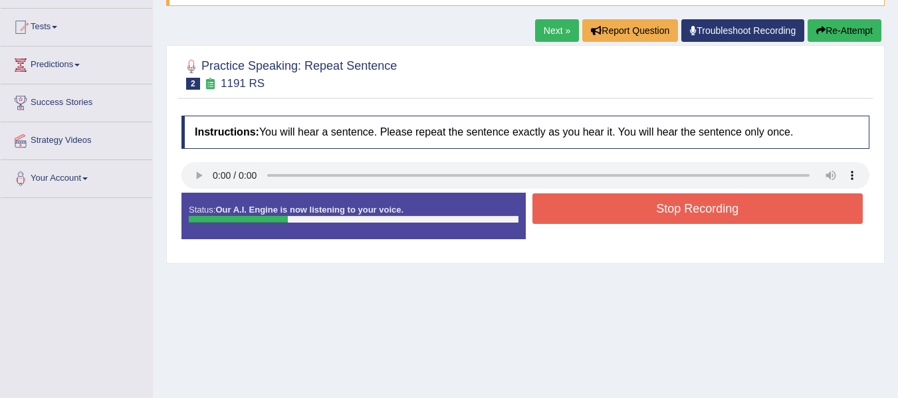
click at [731, 203] on button "Stop Recording" at bounding box center [698, 209] width 331 height 31
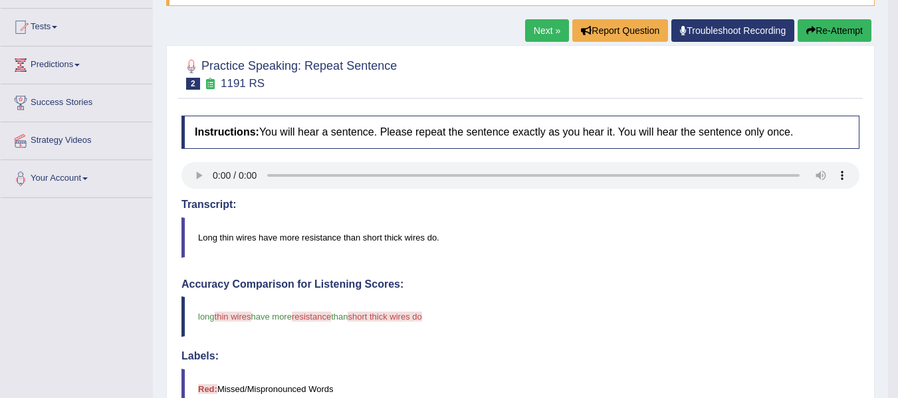
click at [525, 31] on link "Next »" at bounding box center [547, 30] width 44 height 23
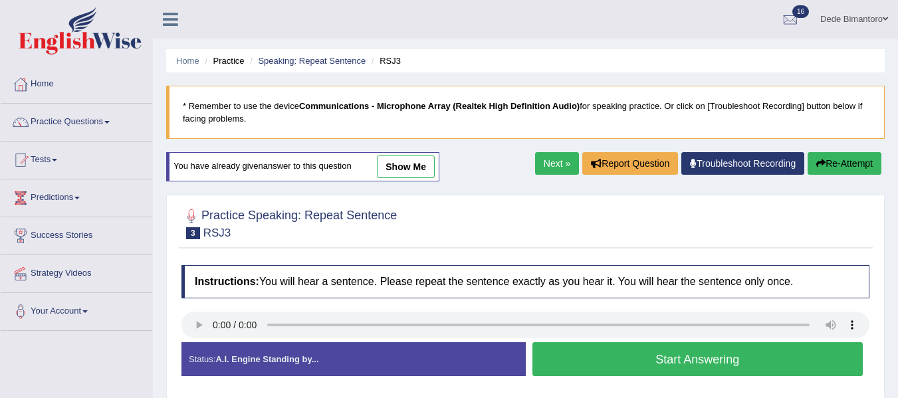
click at [535, 160] on link "Next »" at bounding box center [557, 163] width 44 height 23
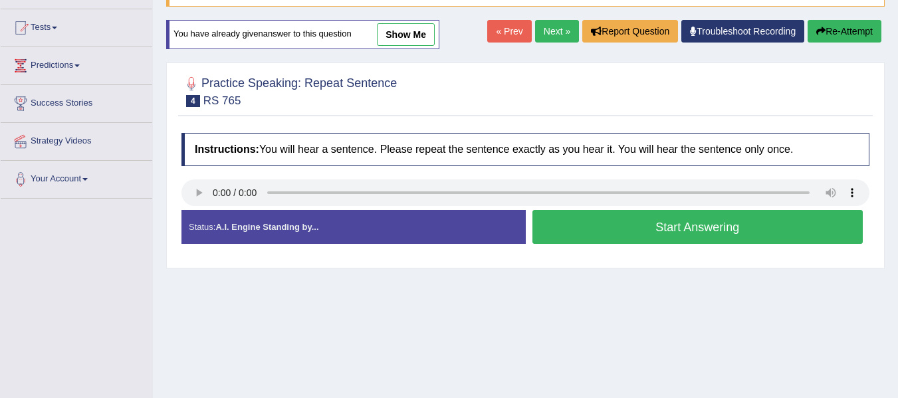
scroll to position [133, 0]
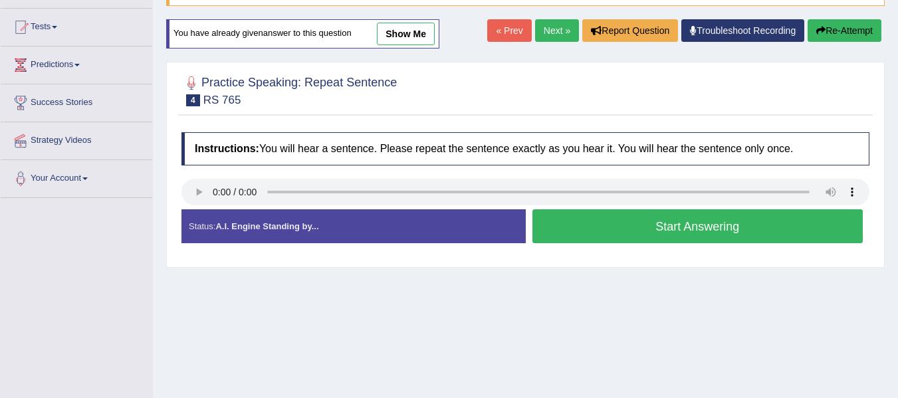
click at [527, 23] on div "« Prev Next » Report Question Troubleshoot Recording Re-Attempt" at bounding box center [686, 32] width 398 height 26
click at [543, 35] on link "Next »" at bounding box center [557, 30] width 44 height 23
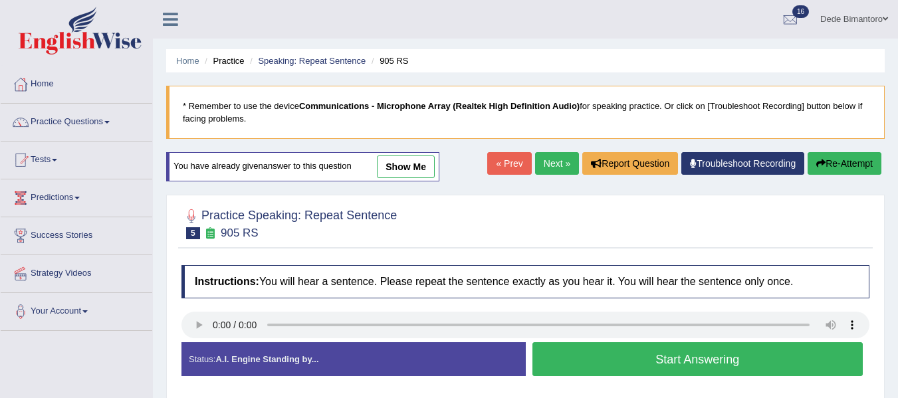
click at [547, 158] on link "Next »" at bounding box center [557, 163] width 44 height 23
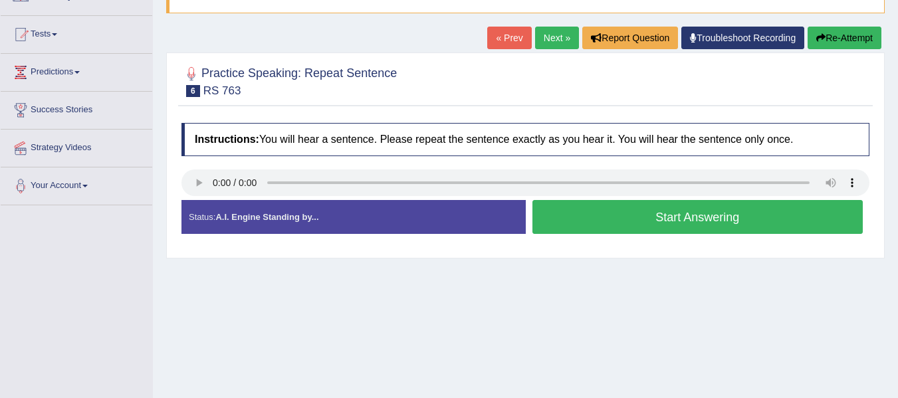
scroll to position [133, 0]
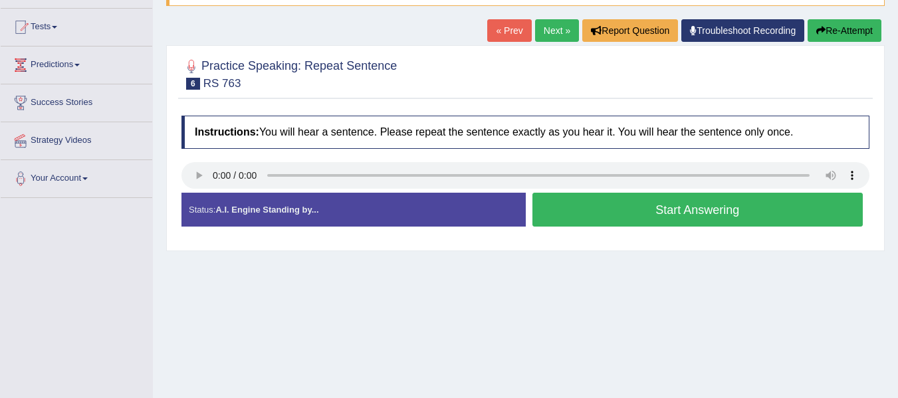
click at [590, 199] on button "Start Answering" at bounding box center [698, 210] width 331 height 34
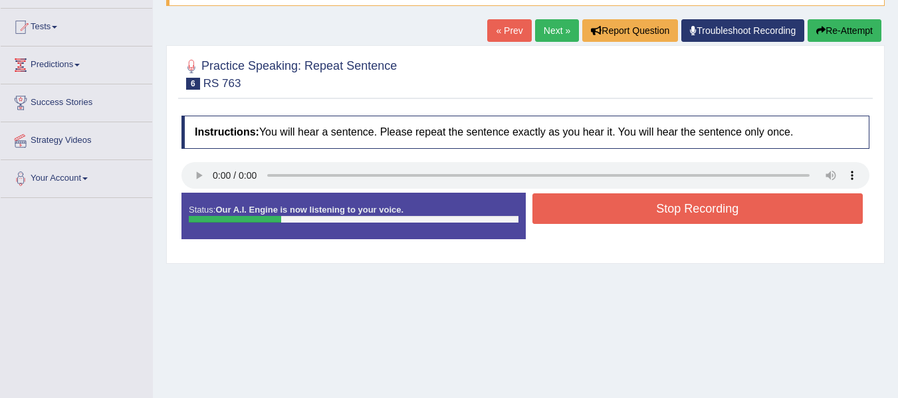
click at [592, 209] on button "Stop Recording" at bounding box center [698, 209] width 331 height 31
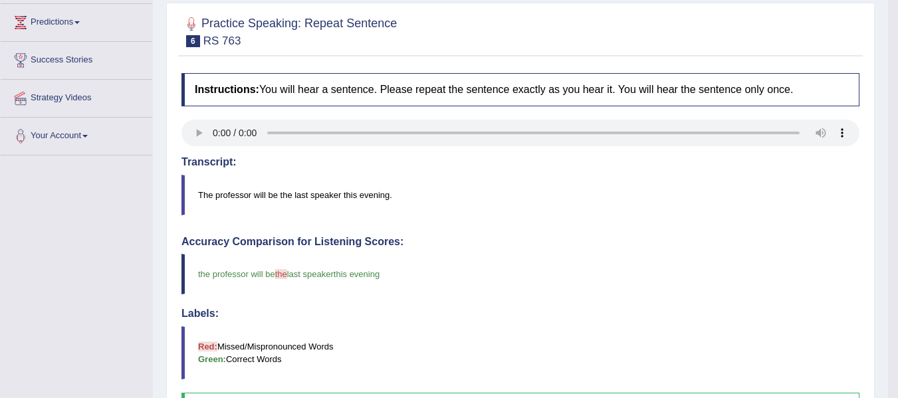
scroll to position [66, 0]
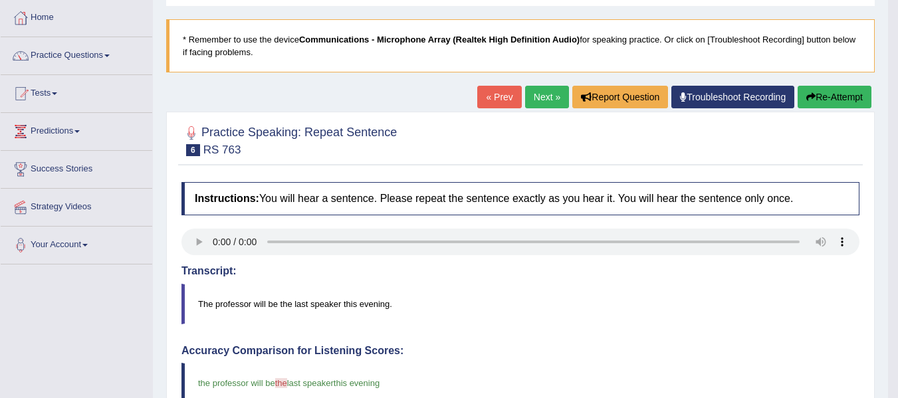
click at [537, 106] on link "Next »" at bounding box center [547, 97] width 44 height 23
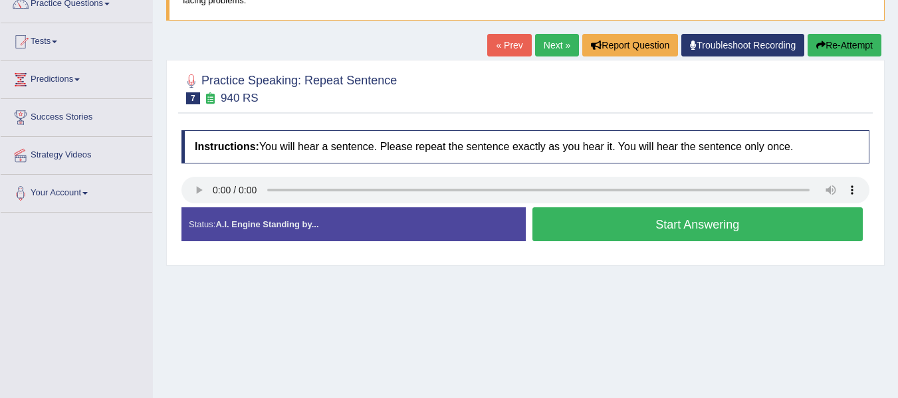
scroll to position [133, 0]
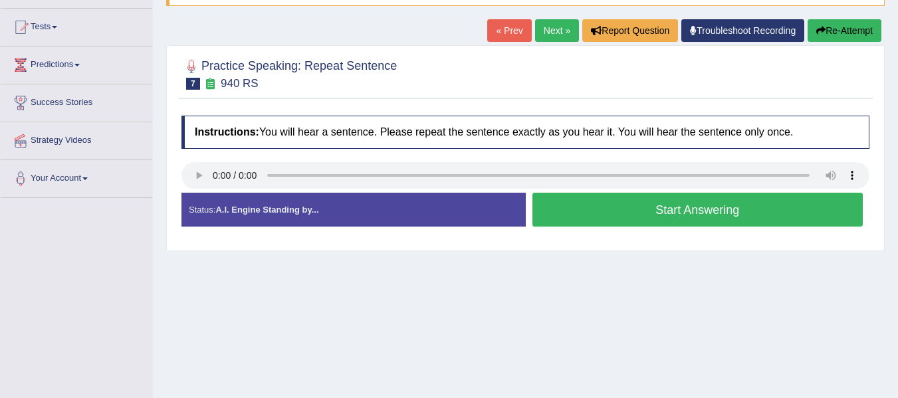
click at [715, 215] on button "Start Answering" at bounding box center [698, 210] width 331 height 34
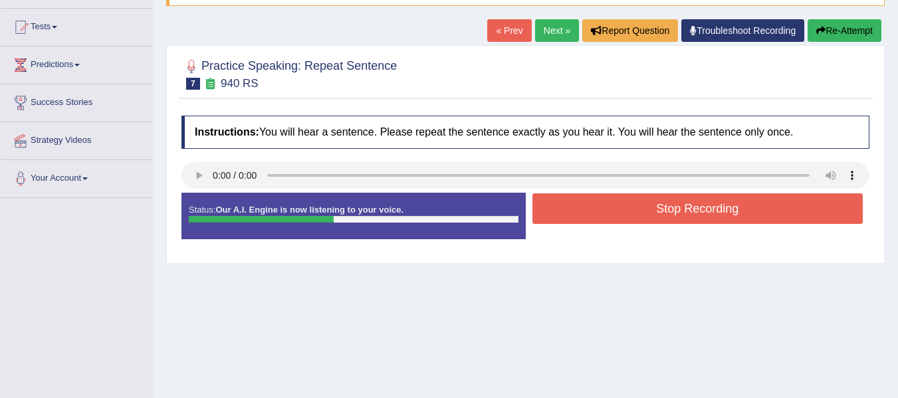
click at [715, 215] on button "Stop Recording" at bounding box center [698, 209] width 331 height 31
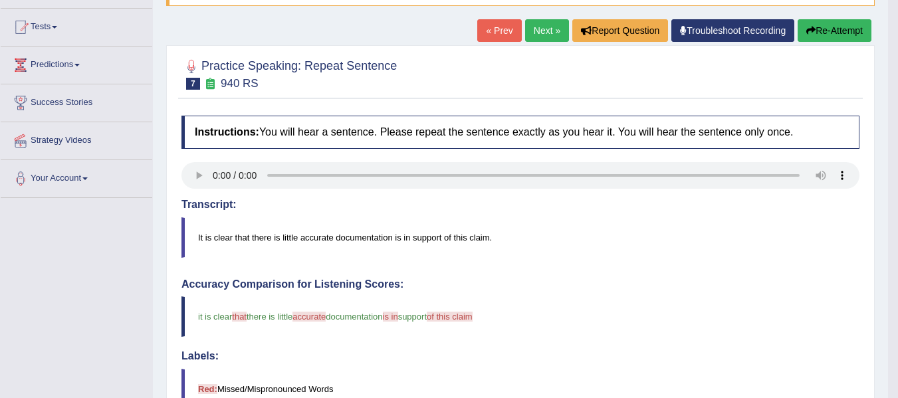
click at [533, 36] on link "Next »" at bounding box center [547, 30] width 44 height 23
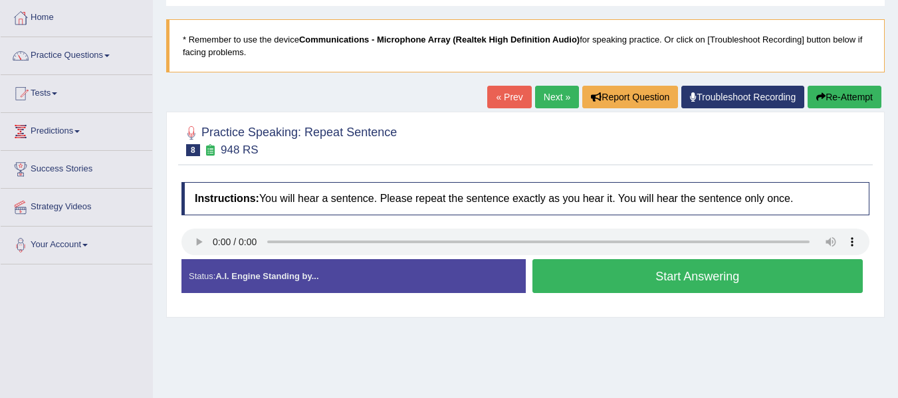
click at [679, 276] on button "Start Answering" at bounding box center [698, 276] width 331 height 34
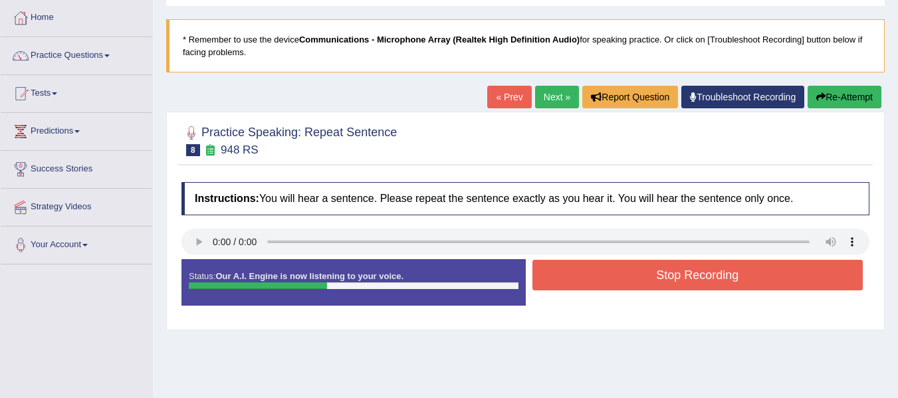
click at [679, 276] on button "Stop Recording" at bounding box center [698, 275] width 331 height 31
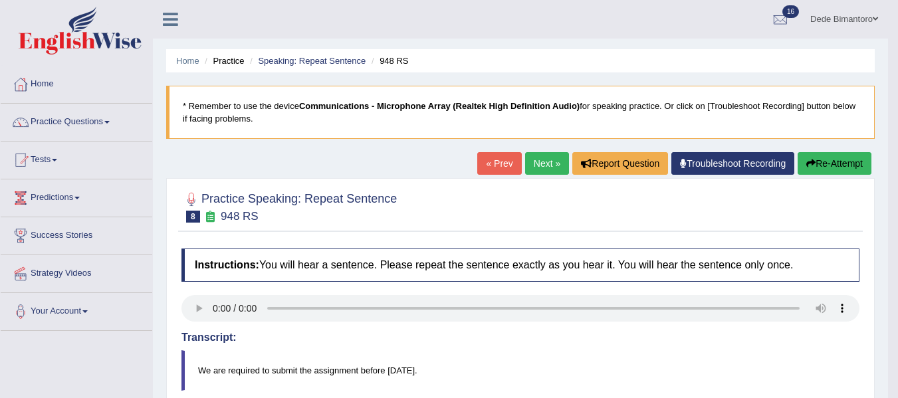
click at [543, 157] on link "Next »" at bounding box center [547, 163] width 44 height 23
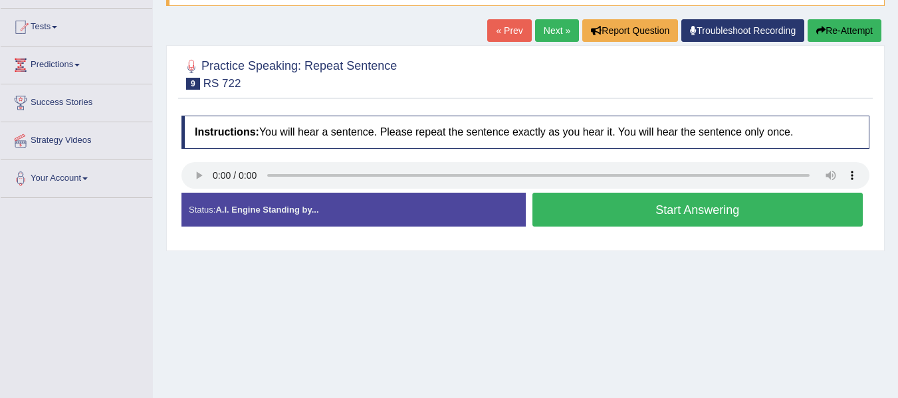
click at [637, 207] on button "Start Answering" at bounding box center [698, 210] width 331 height 34
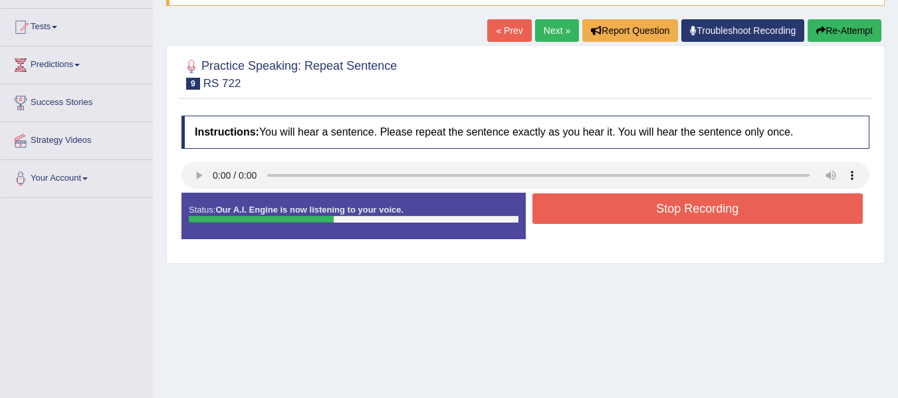
click at [637, 207] on button "Stop Recording" at bounding box center [698, 209] width 331 height 31
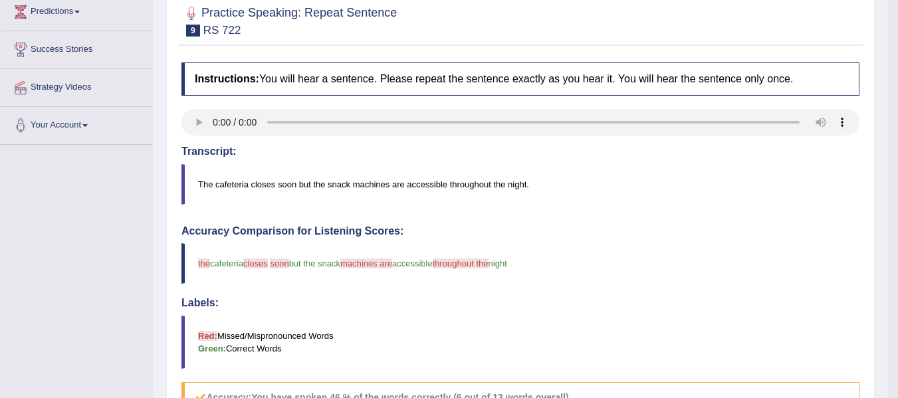
scroll to position [66, 0]
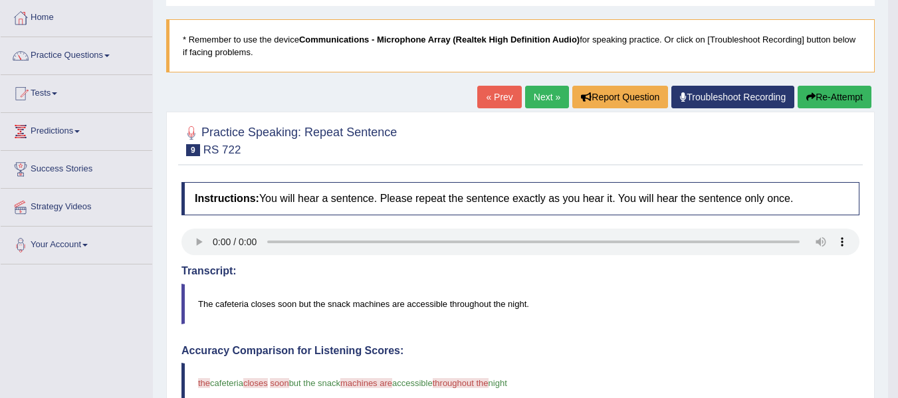
click at [533, 93] on link "Next »" at bounding box center [547, 97] width 44 height 23
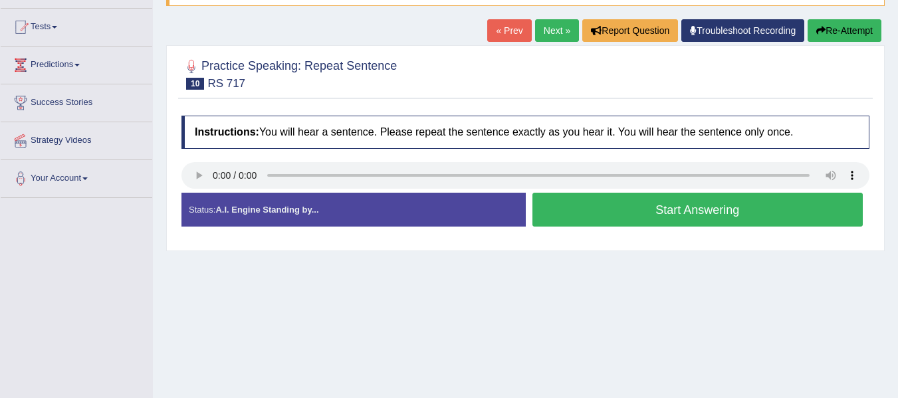
scroll to position [66, 0]
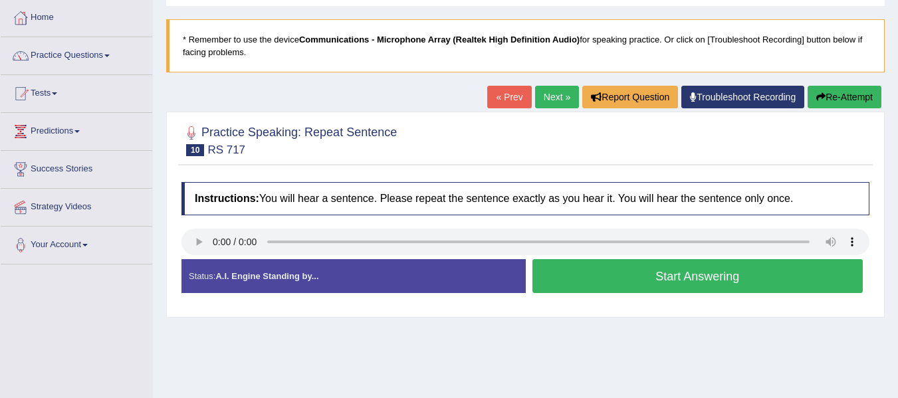
click at [676, 272] on button "Start Answering" at bounding box center [698, 276] width 331 height 34
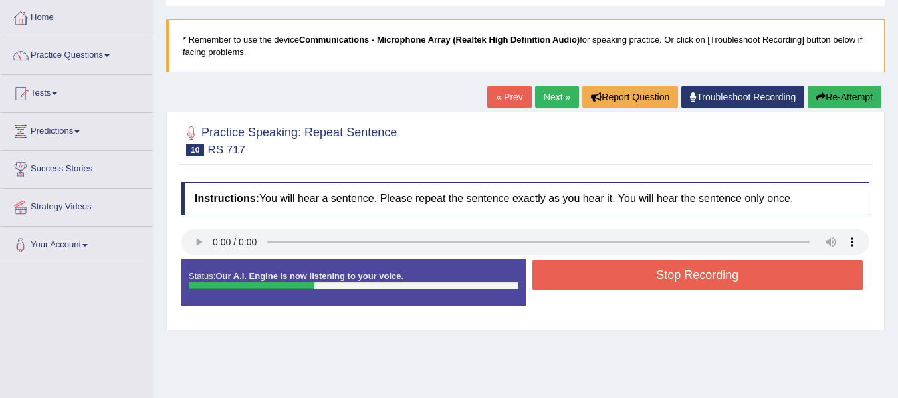
click at [676, 272] on button "Stop Recording" at bounding box center [698, 275] width 331 height 31
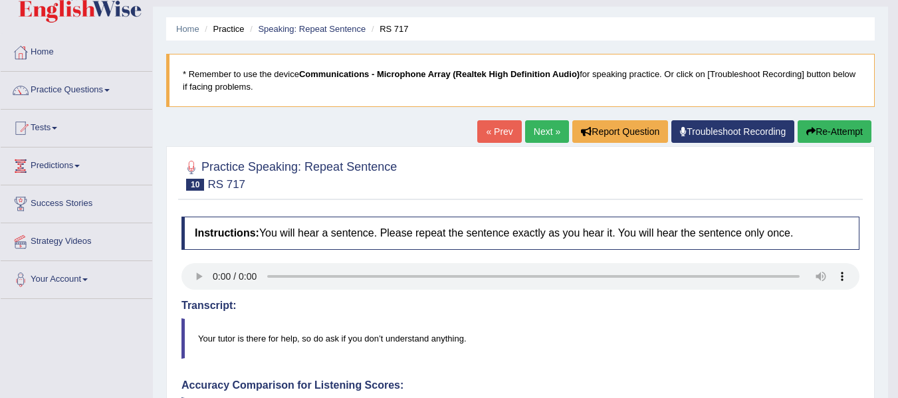
scroll to position [0, 0]
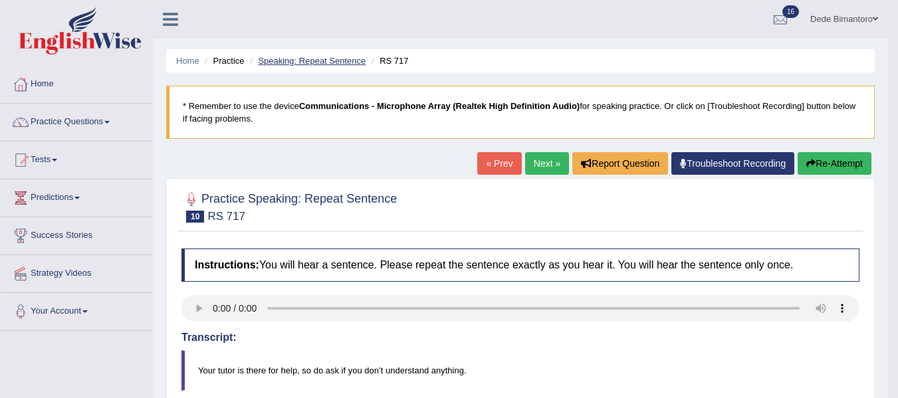
click at [321, 62] on link "Speaking: Repeat Sentence" at bounding box center [312, 61] width 108 height 10
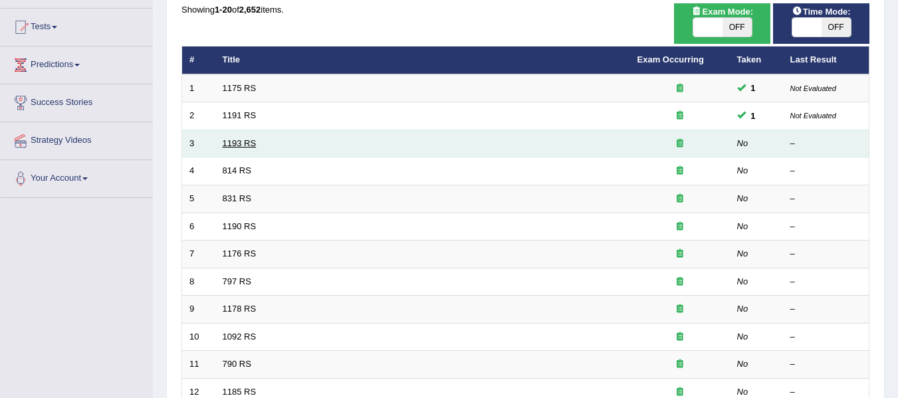
click at [241, 140] on link "1193 RS" at bounding box center [240, 143] width 34 height 10
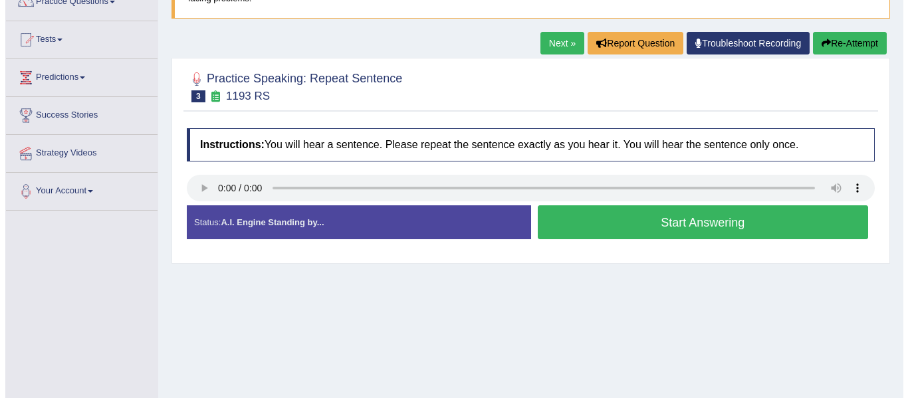
scroll to position [133, 0]
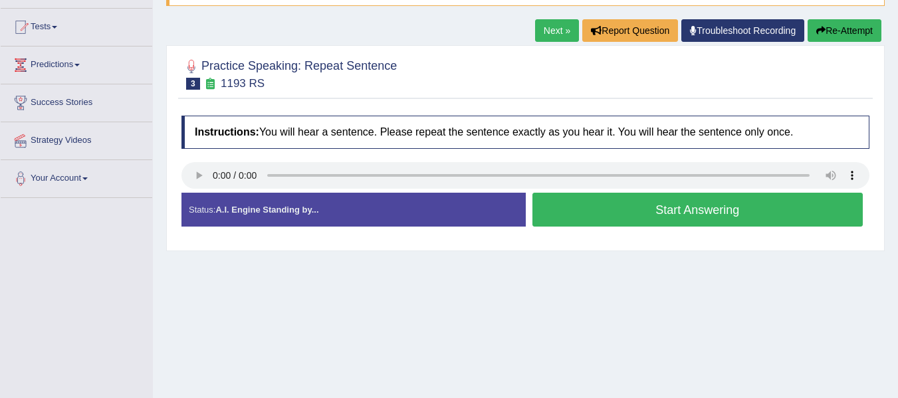
click at [660, 213] on button "Start Answering" at bounding box center [698, 210] width 331 height 34
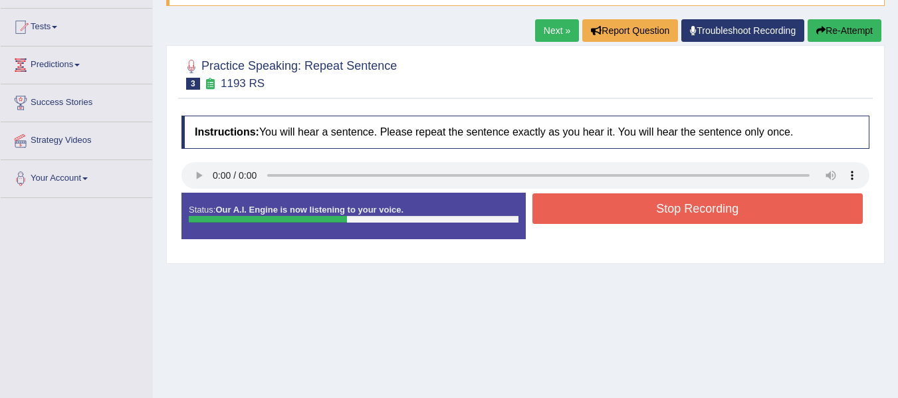
click at [660, 213] on button "Stop Recording" at bounding box center [698, 209] width 331 height 31
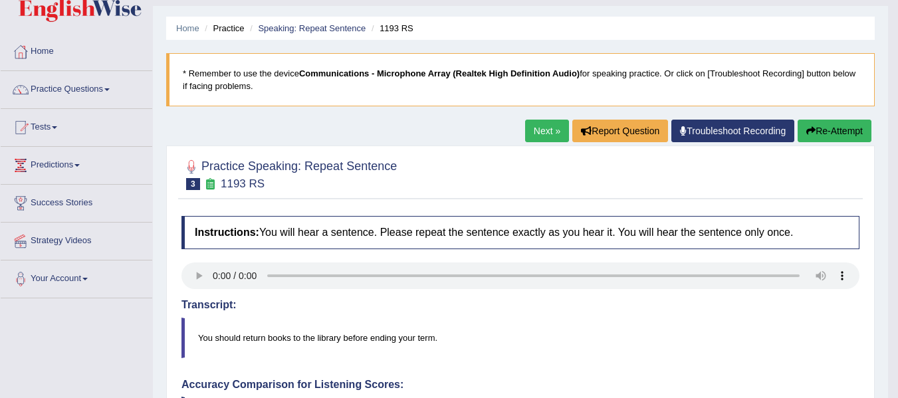
scroll to position [0, 0]
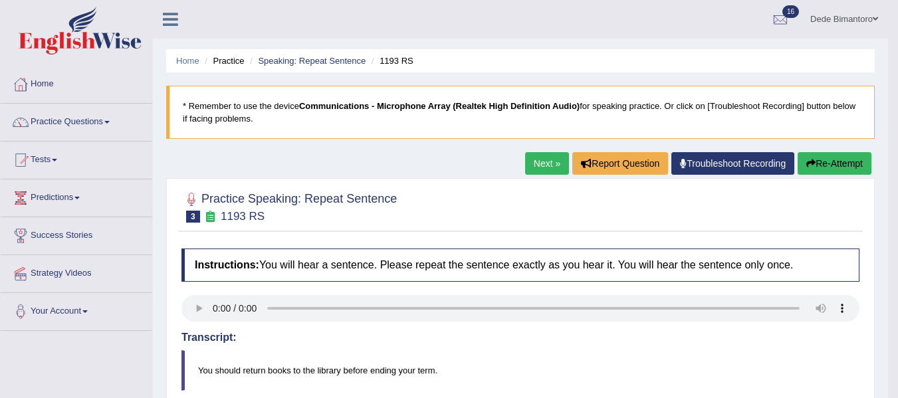
click at [537, 162] on link "Next »" at bounding box center [547, 163] width 44 height 23
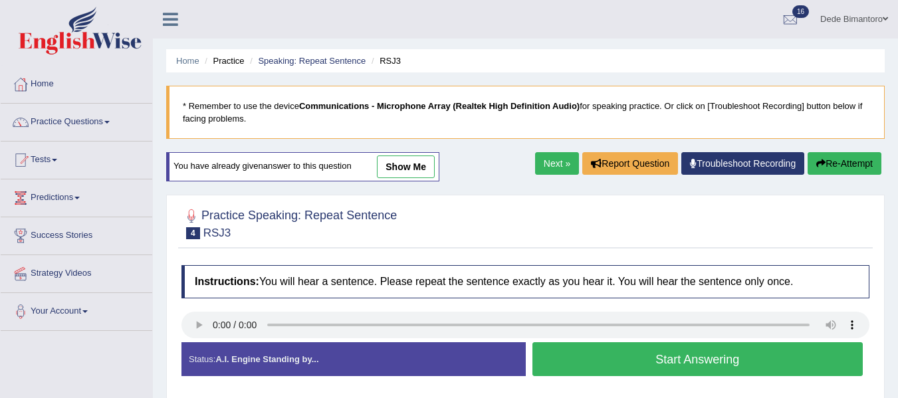
click at [543, 162] on link "Next »" at bounding box center [557, 163] width 44 height 23
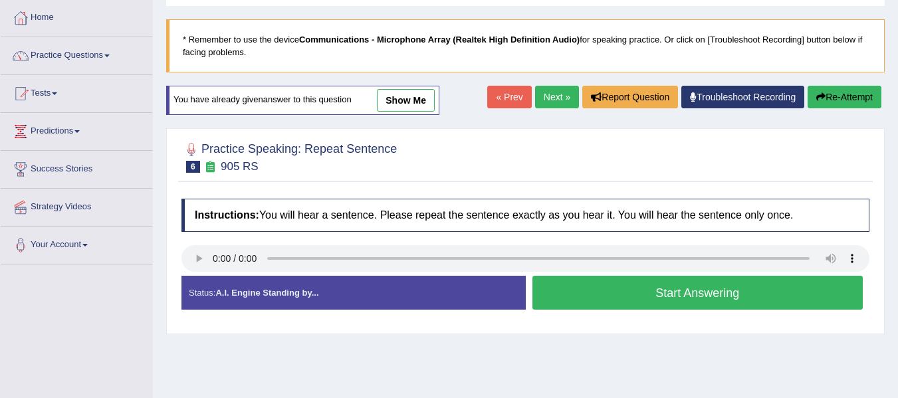
click at [555, 87] on link "Next »" at bounding box center [557, 97] width 44 height 23
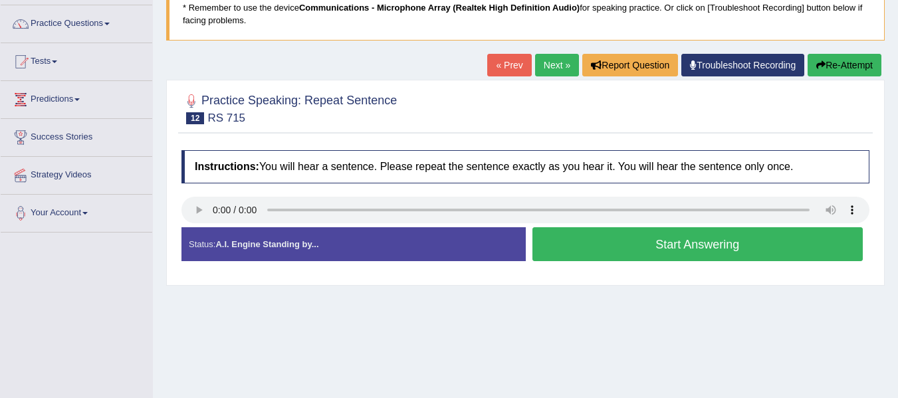
scroll to position [133, 0]
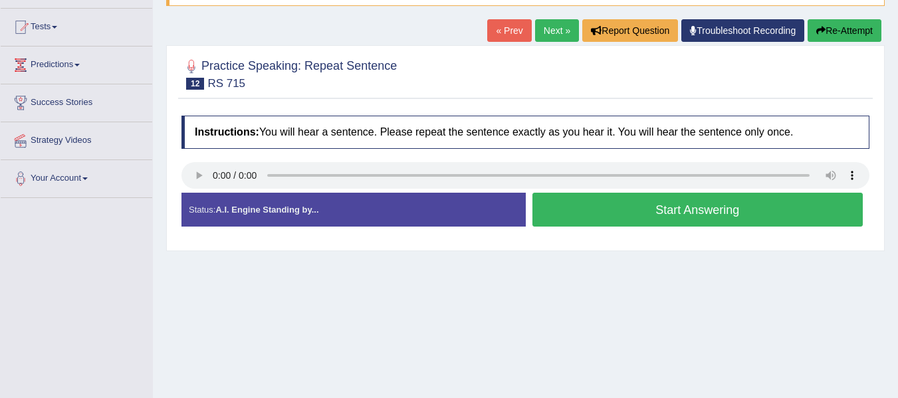
click at [624, 211] on button "Start Answering" at bounding box center [698, 210] width 331 height 34
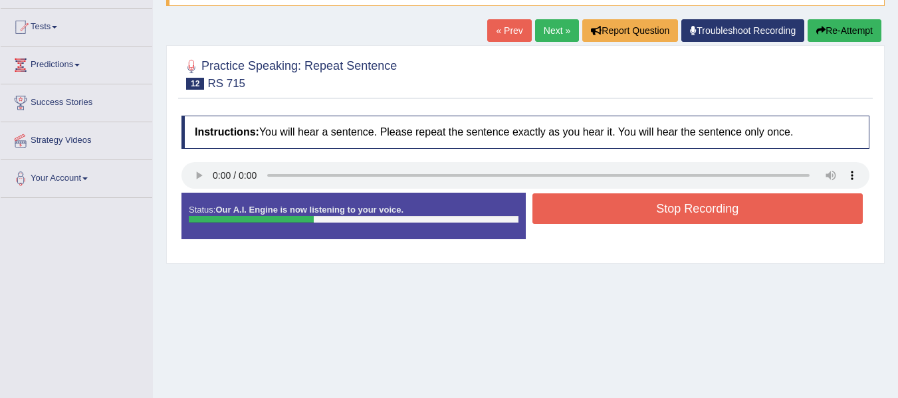
click at [624, 211] on button "Stop Recording" at bounding box center [698, 209] width 331 height 31
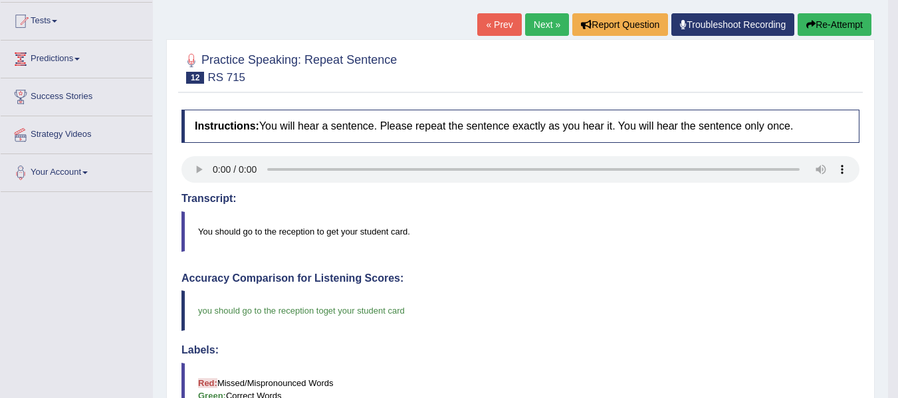
scroll to position [130, 0]
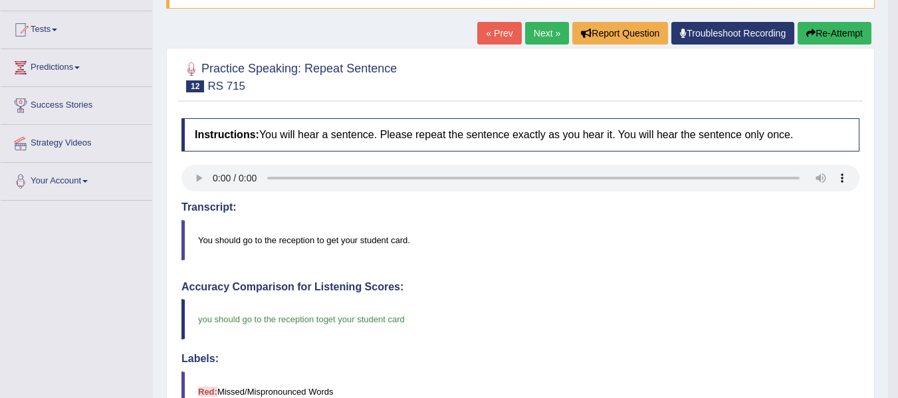
click at [535, 31] on link "Next »" at bounding box center [547, 33] width 44 height 23
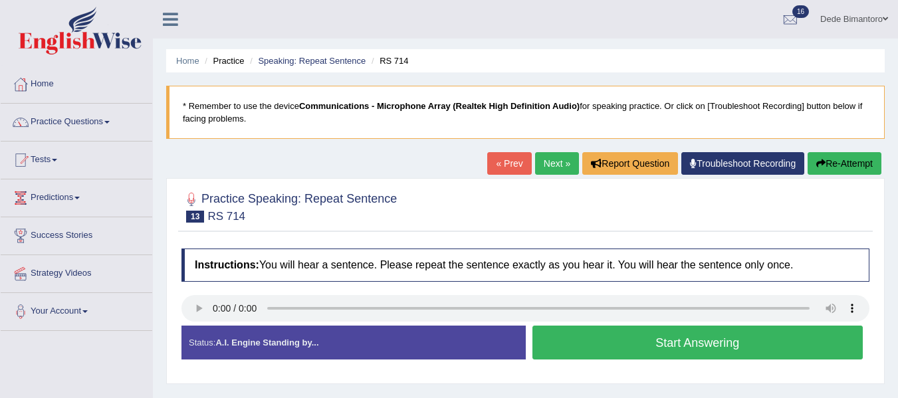
click at [689, 340] on button "Start Answering" at bounding box center [698, 343] width 331 height 34
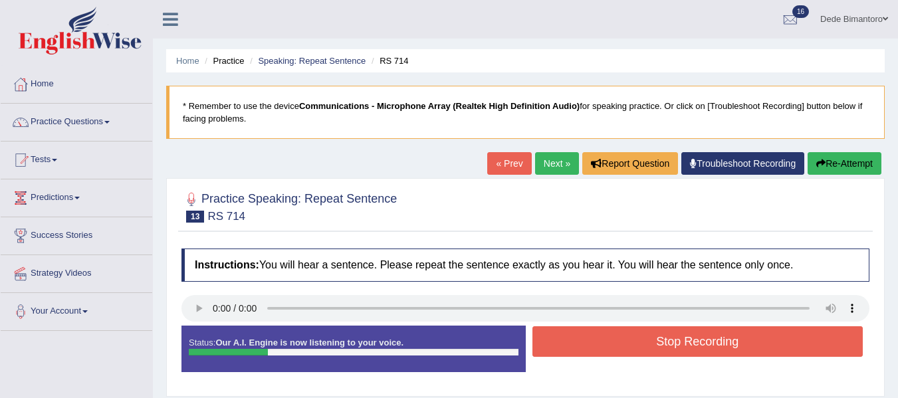
click at [689, 340] on button "Stop Recording" at bounding box center [698, 341] width 331 height 31
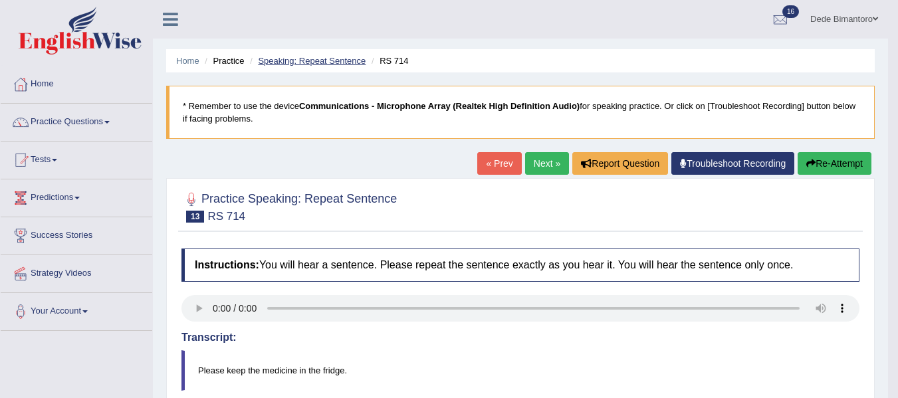
click at [331, 59] on link "Speaking: Repeat Sentence" at bounding box center [312, 61] width 108 height 10
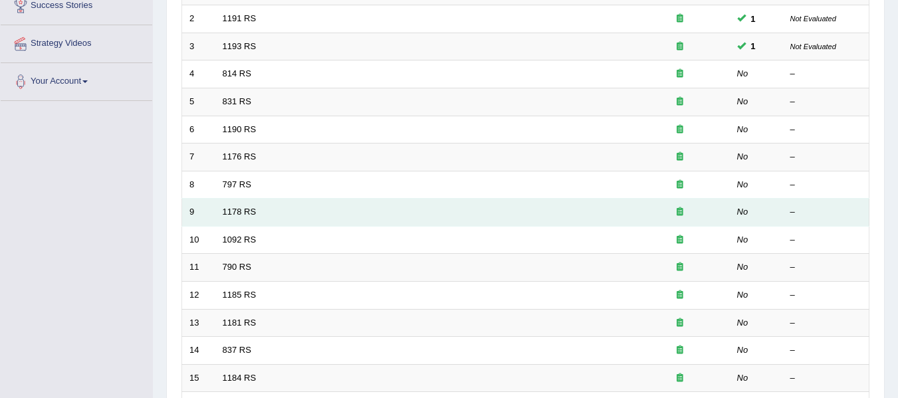
scroll to position [199, 0]
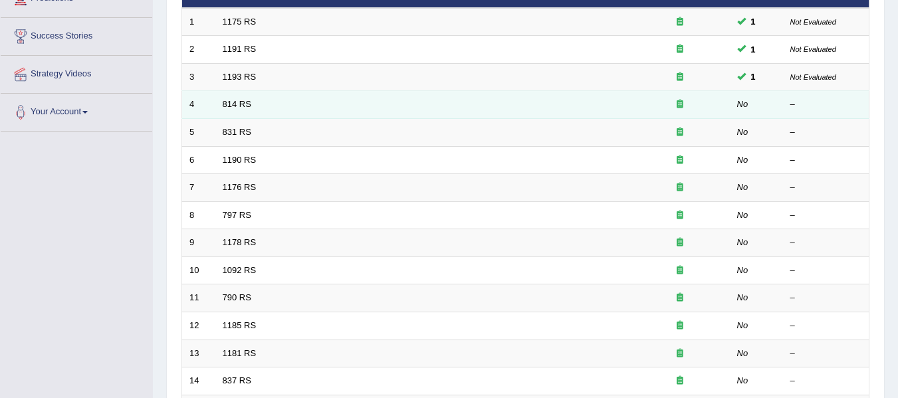
click at [227, 98] on td "814 RS" at bounding box center [422, 105] width 415 height 28
click at [231, 102] on link "814 RS" at bounding box center [237, 104] width 29 height 10
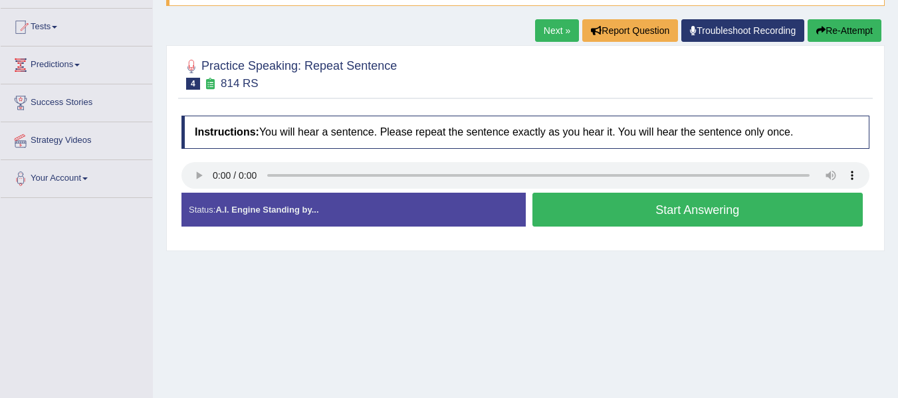
click at [700, 219] on button "Start Answering" at bounding box center [698, 210] width 331 height 34
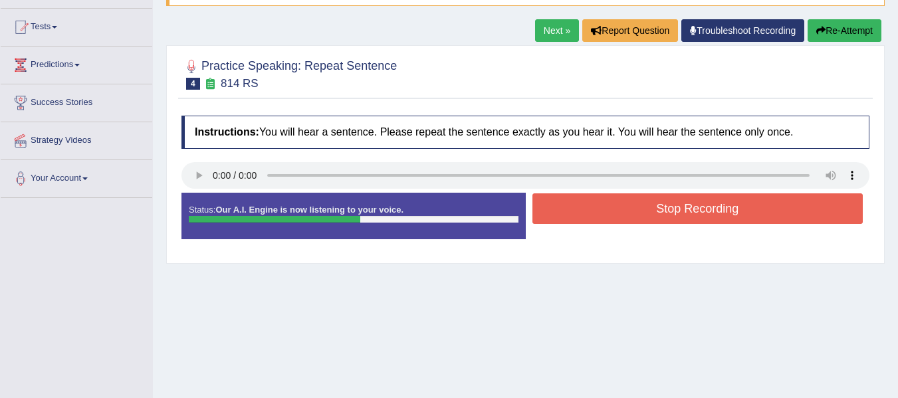
click at [700, 219] on button "Stop Recording" at bounding box center [698, 209] width 331 height 31
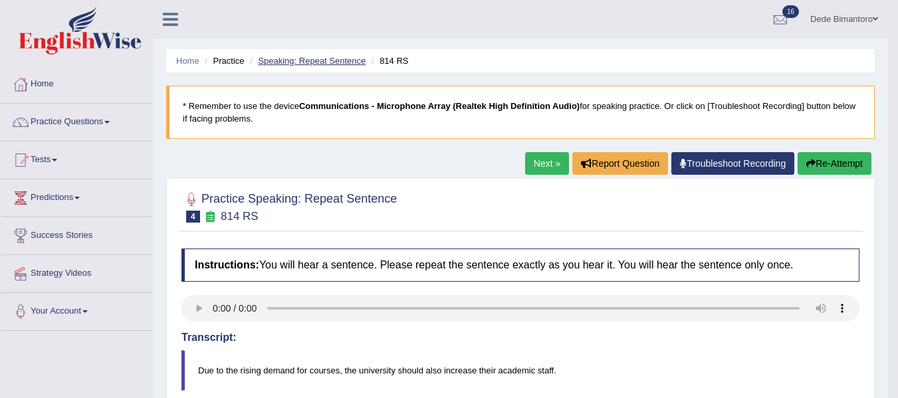
click at [338, 58] on link "Speaking: Repeat Sentence" at bounding box center [312, 61] width 108 height 10
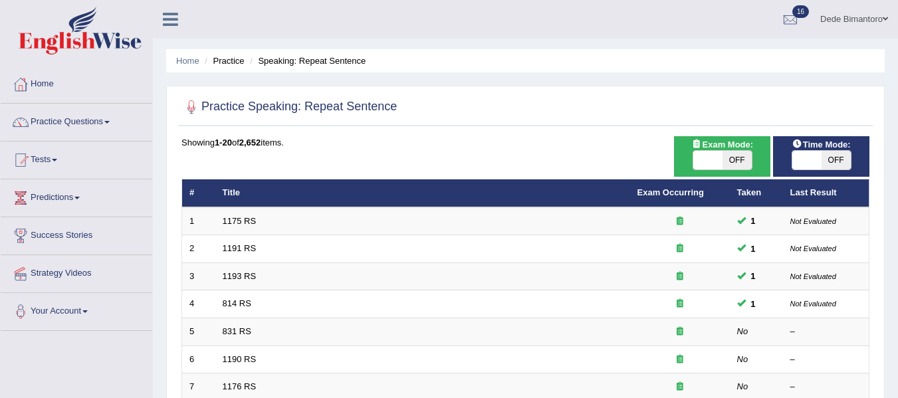
click at [823, 158] on span "OFF" at bounding box center [836, 160] width 29 height 19
checkbox input "true"
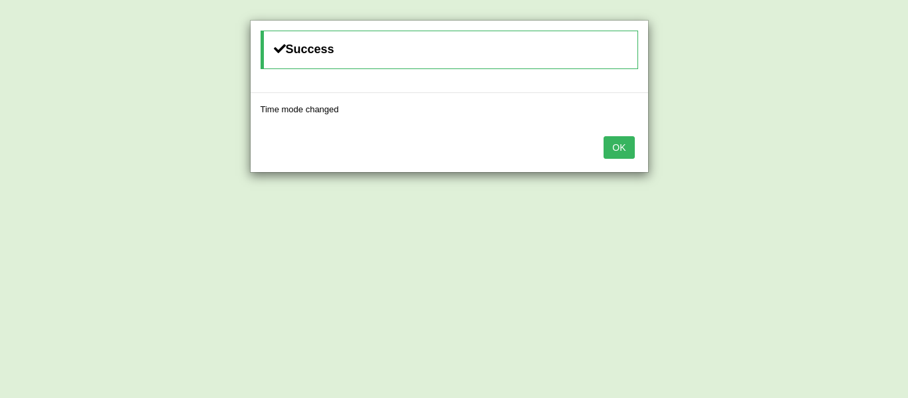
click at [618, 142] on button "OK" at bounding box center [619, 147] width 31 height 23
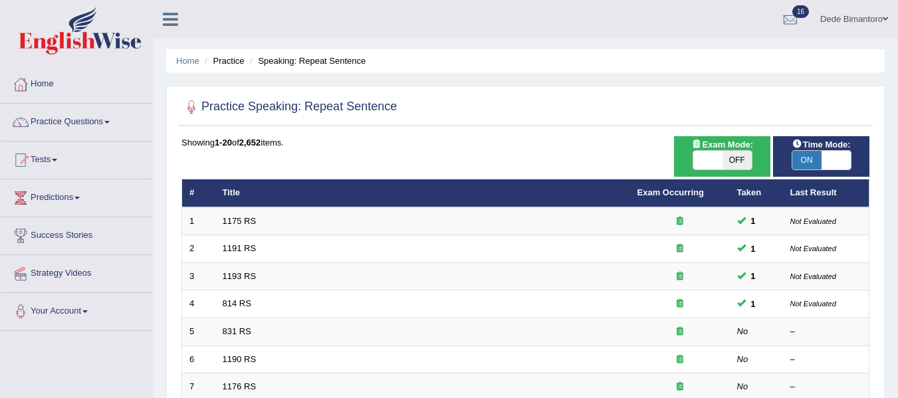
click at [726, 161] on span "OFF" at bounding box center [737, 160] width 29 height 19
checkbox input "true"
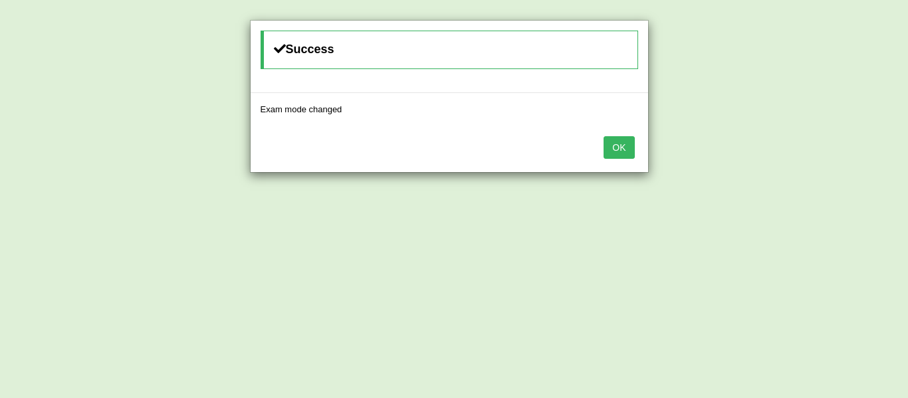
click at [618, 151] on button "OK" at bounding box center [619, 147] width 31 height 23
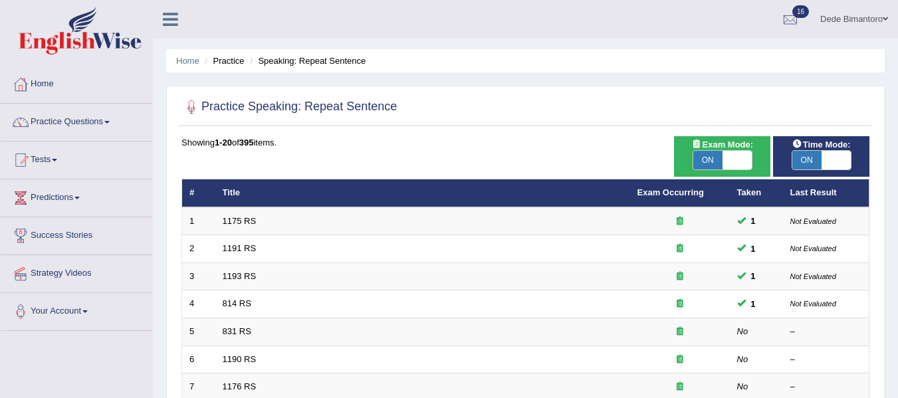
click at [729, 163] on span at bounding box center [737, 160] width 29 height 19
checkbox input "false"
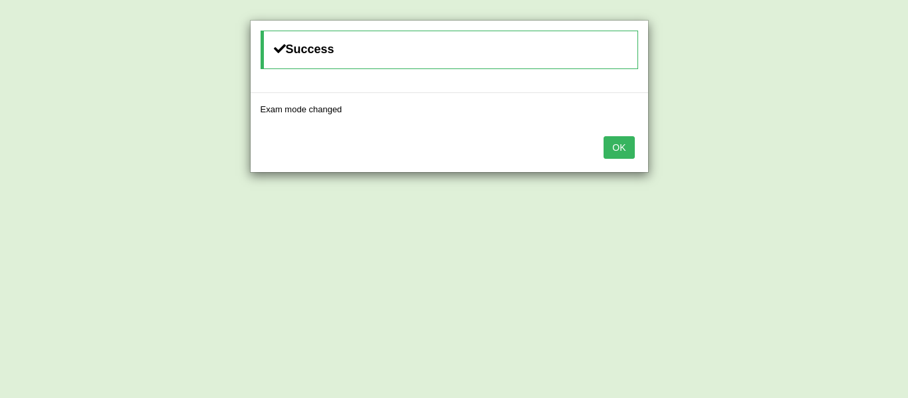
click at [631, 150] on button "OK" at bounding box center [619, 147] width 31 height 23
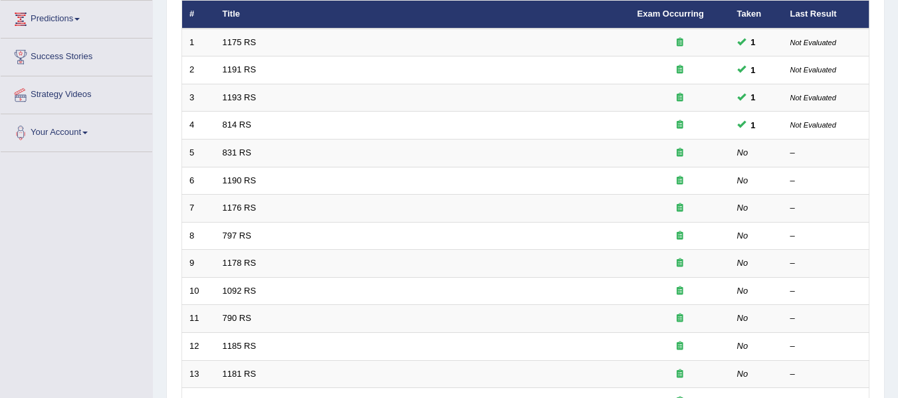
scroll to position [199, 0]
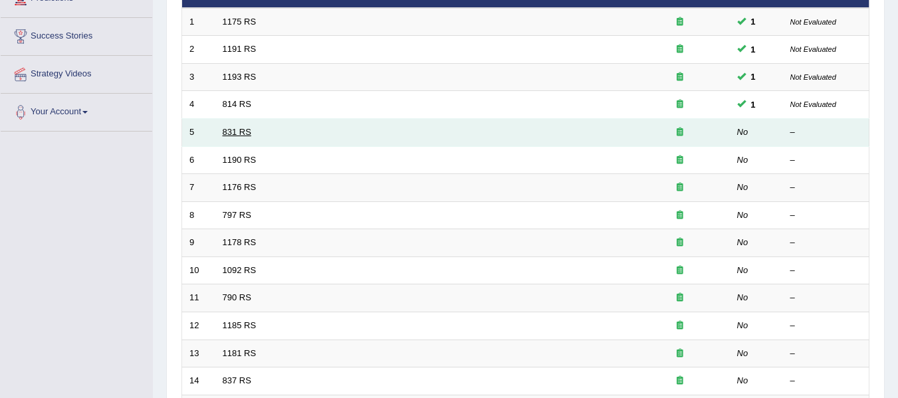
click at [245, 130] on link "831 RS" at bounding box center [237, 132] width 29 height 10
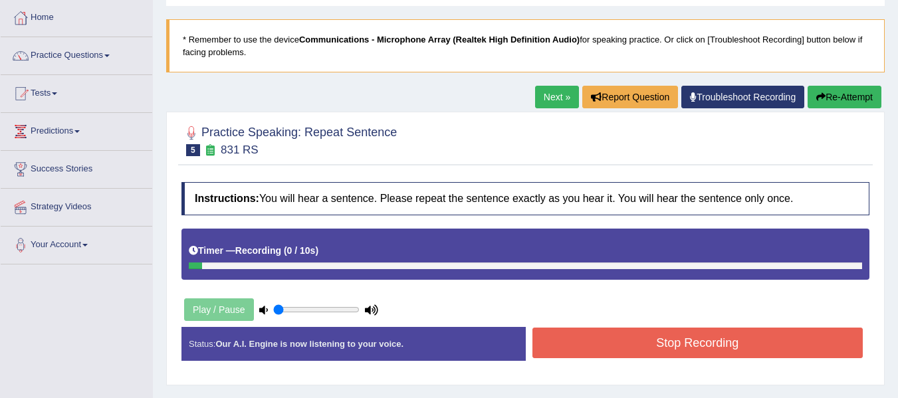
click at [634, 339] on button "Stop Recording" at bounding box center [698, 343] width 331 height 31
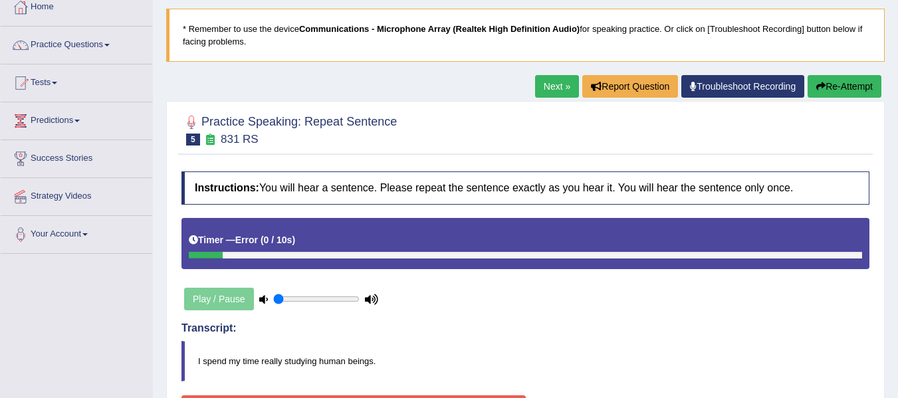
scroll to position [66, 0]
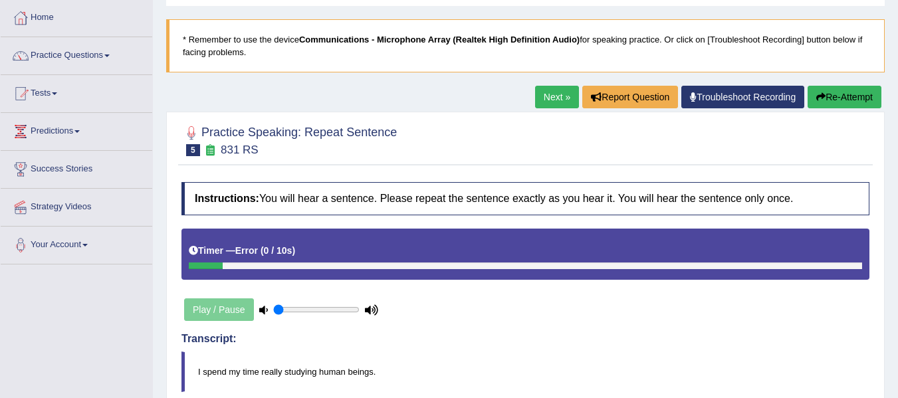
click at [825, 90] on button "Re-Attempt" at bounding box center [845, 97] width 74 height 23
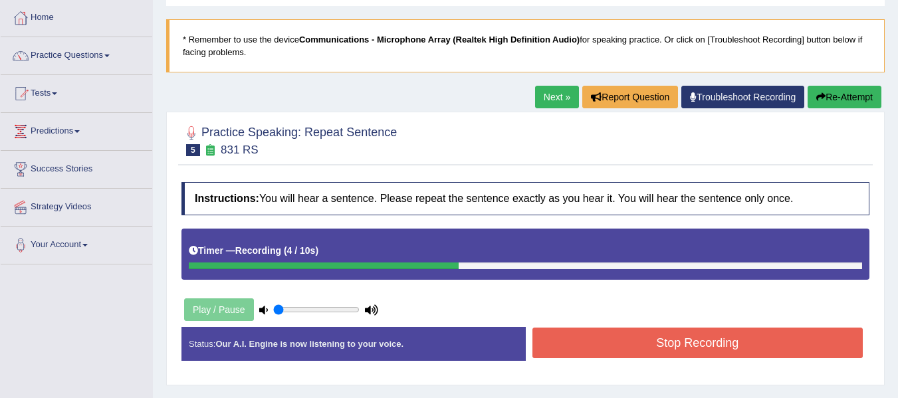
click at [600, 336] on button "Stop Recording" at bounding box center [698, 343] width 331 height 31
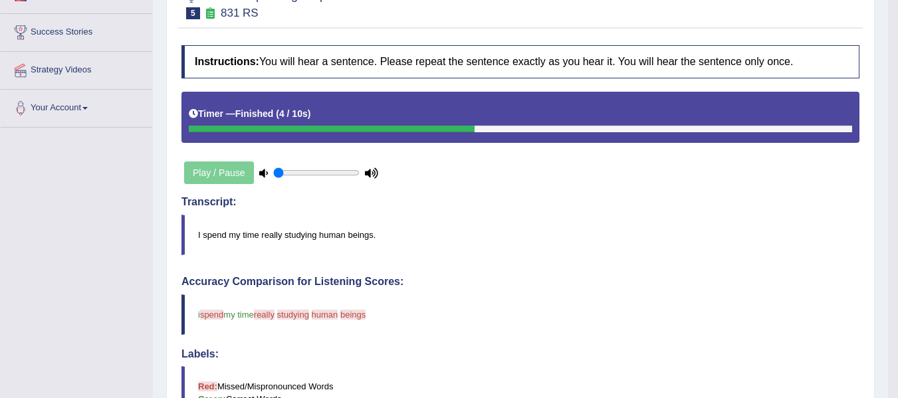
scroll to position [66, 0]
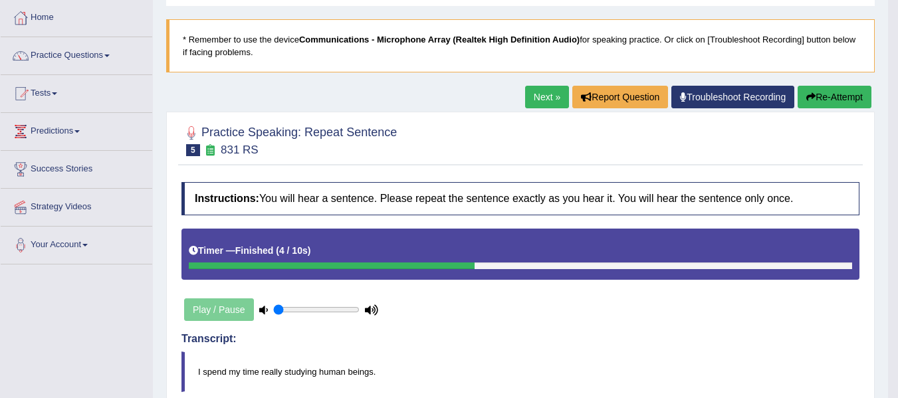
click at [541, 101] on link "Next »" at bounding box center [547, 97] width 44 height 23
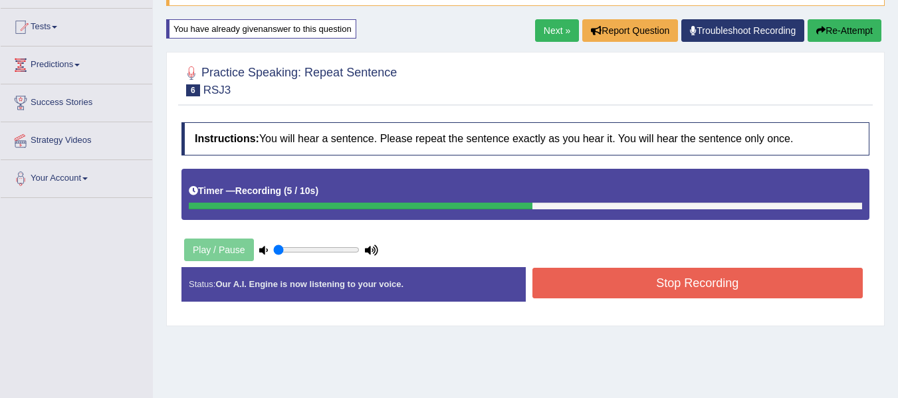
click at [630, 272] on button "Stop Recording" at bounding box center [698, 283] width 331 height 31
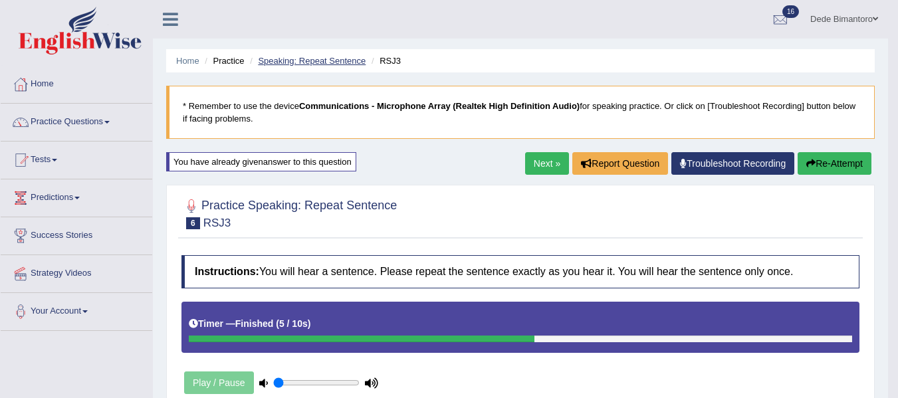
click at [315, 63] on link "Speaking: Repeat Sentence" at bounding box center [312, 61] width 108 height 10
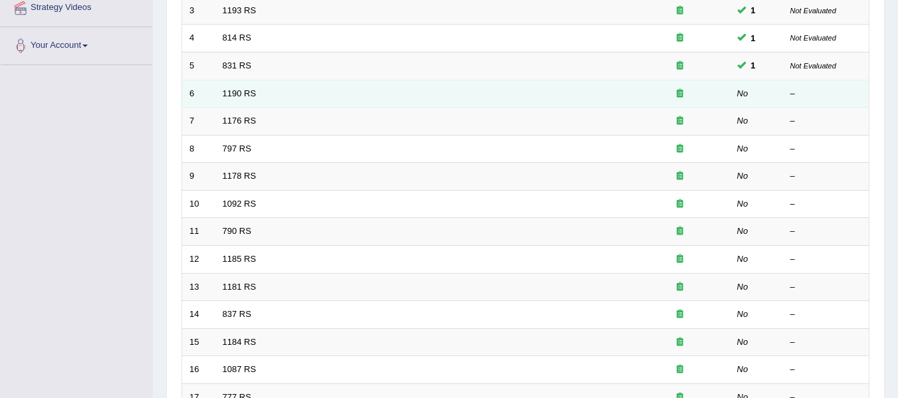
scroll to position [266, 0]
click at [247, 94] on link "1190 RS" at bounding box center [240, 93] width 34 height 10
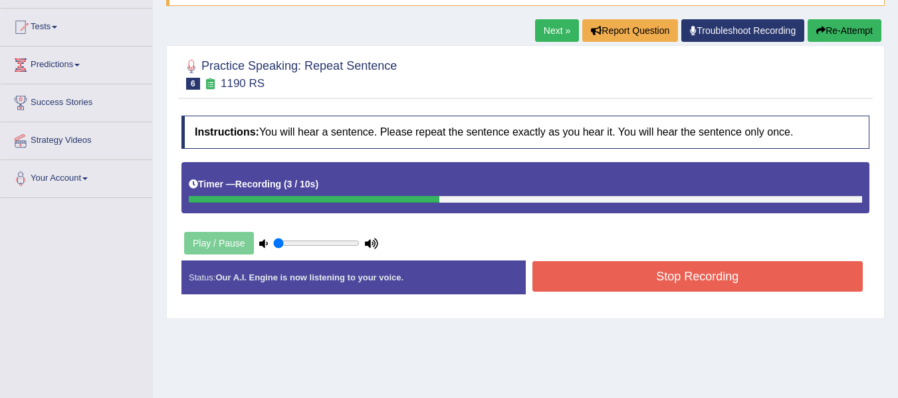
click at [611, 277] on button "Stop Recording" at bounding box center [698, 276] width 331 height 31
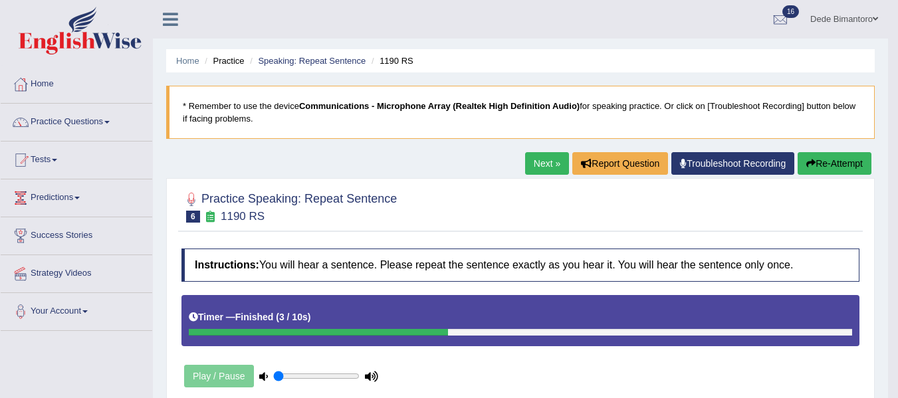
click at [533, 158] on link "Next »" at bounding box center [547, 163] width 44 height 23
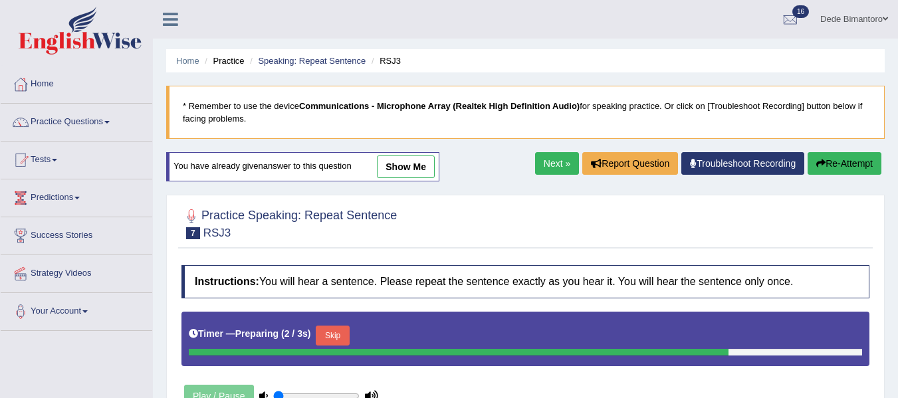
click at [293, 54] on ul "Home Practice Speaking: Repeat Sentence RSJ3" at bounding box center [525, 60] width 719 height 23
click at [295, 61] on link "Speaking: Repeat Sentence" at bounding box center [312, 61] width 108 height 10
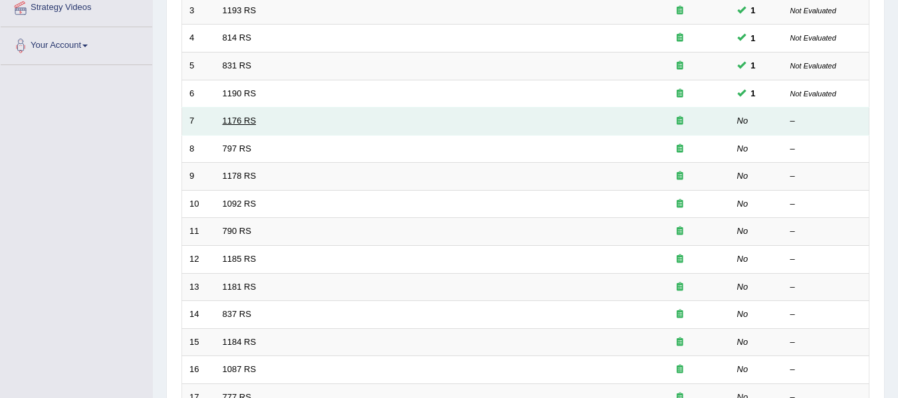
click at [242, 119] on link "1176 RS" at bounding box center [240, 121] width 34 height 10
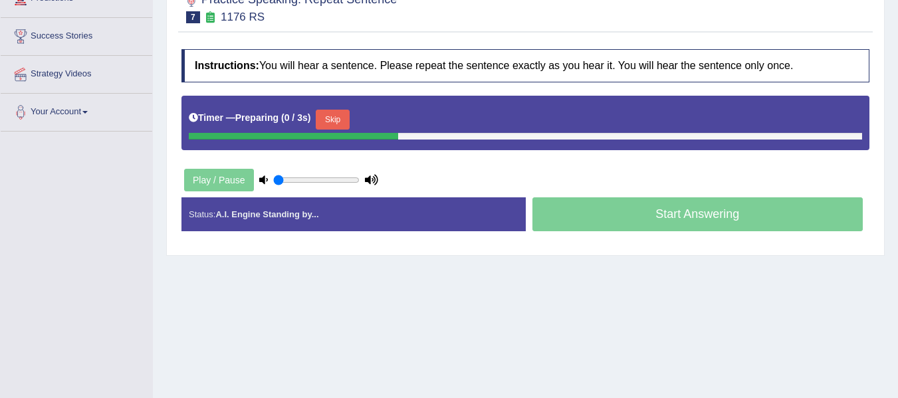
scroll to position [199, 0]
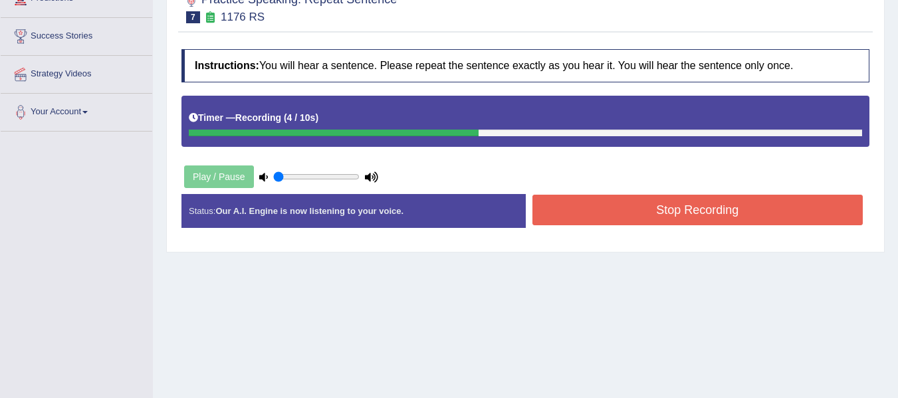
click at [638, 215] on button "Stop Recording" at bounding box center [698, 210] width 331 height 31
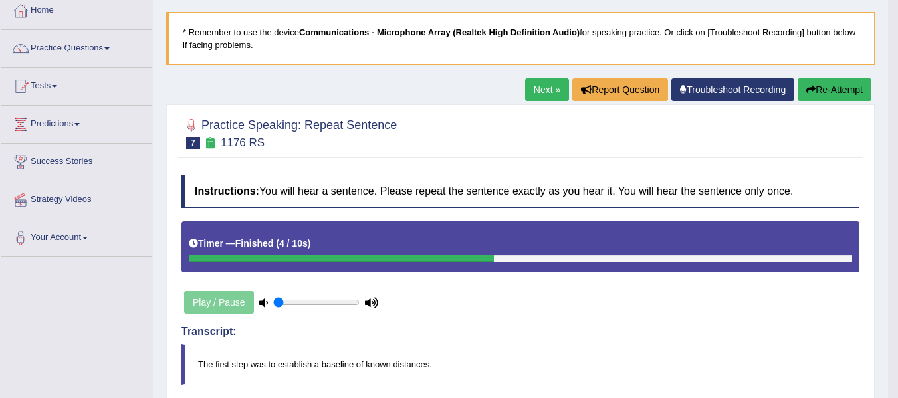
scroll to position [0, 0]
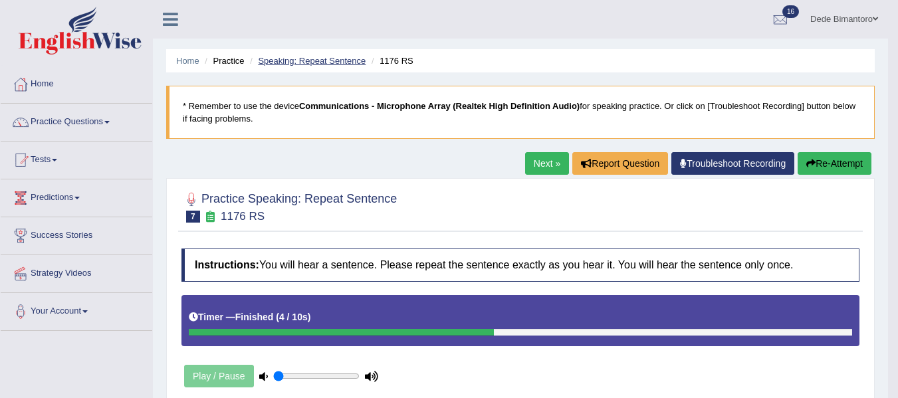
click at [314, 61] on link "Speaking: Repeat Sentence" at bounding box center [312, 61] width 108 height 10
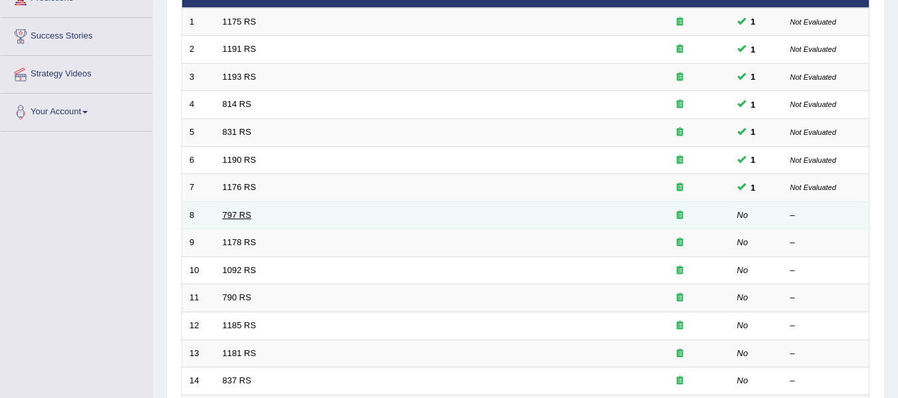
click at [236, 217] on link "797 RS" at bounding box center [237, 215] width 29 height 10
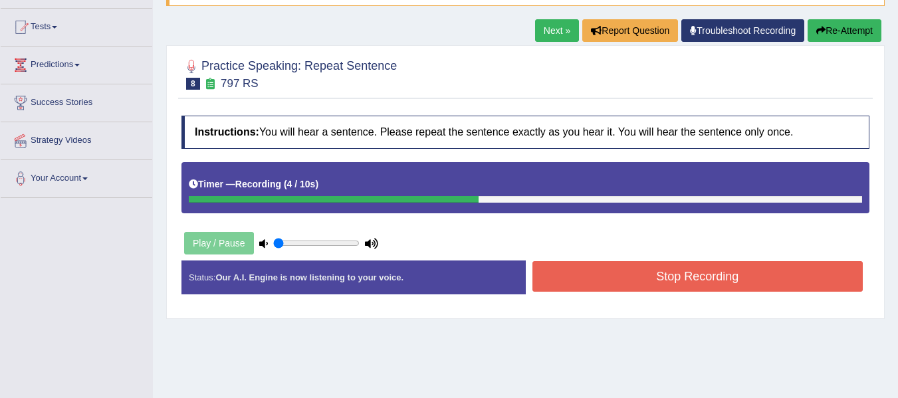
click at [726, 275] on button "Stop Recording" at bounding box center [698, 276] width 331 height 31
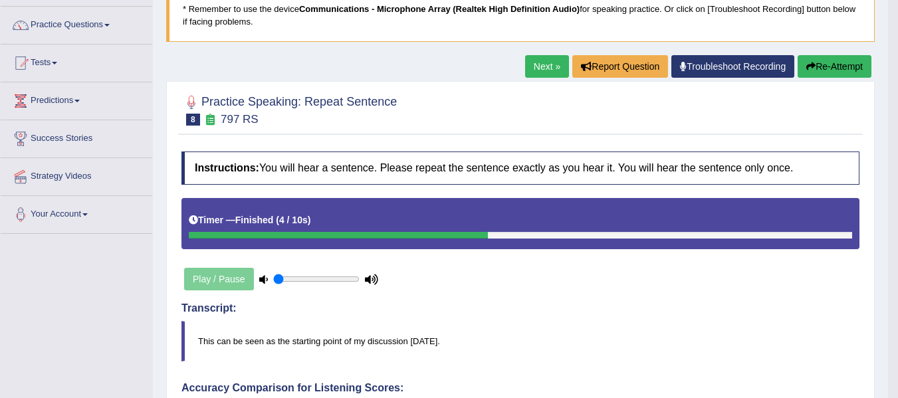
scroll to position [66, 0]
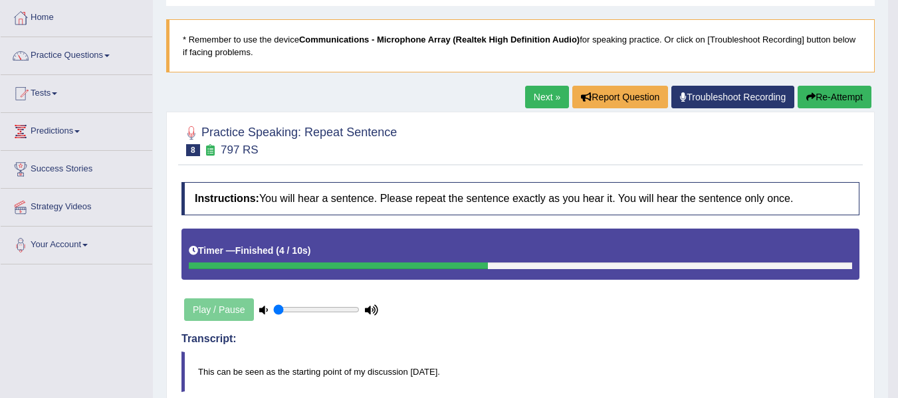
click at [528, 102] on link "Next »" at bounding box center [547, 97] width 44 height 23
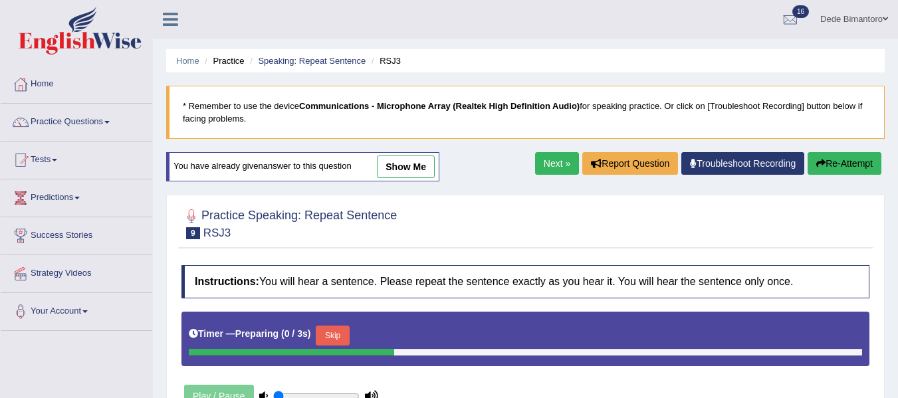
click at [321, 60] on link "Speaking: Repeat Sentence" at bounding box center [312, 61] width 108 height 10
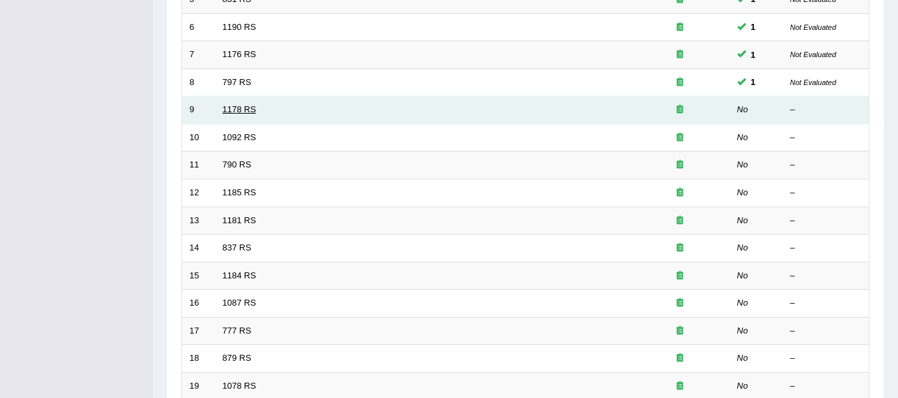
click at [241, 112] on link "1178 RS" at bounding box center [240, 109] width 34 height 10
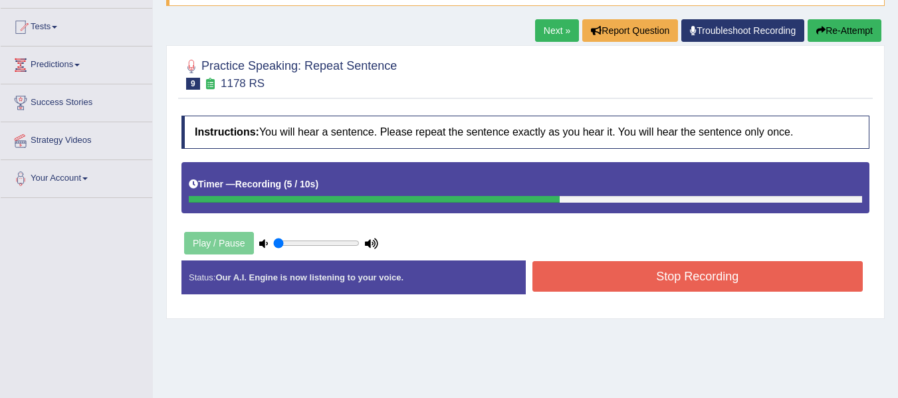
click at [591, 277] on button "Stop Recording" at bounding box center [698, 276] width 331 height 31
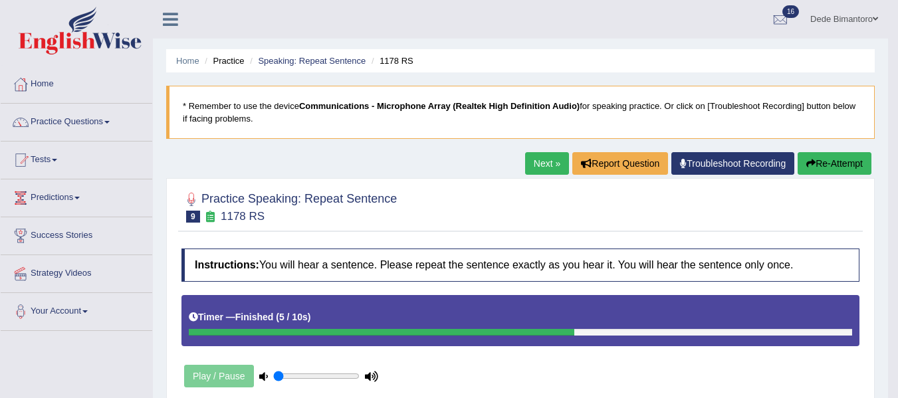
click at [337, 55] on li "Speaking: Repeat Sentence" at bounding box center [306, 61] width 119 height 13
click at [335, 57] on link "Speaking: Repeat Sentence" at bounding box center [312, 61] width 108 height 10
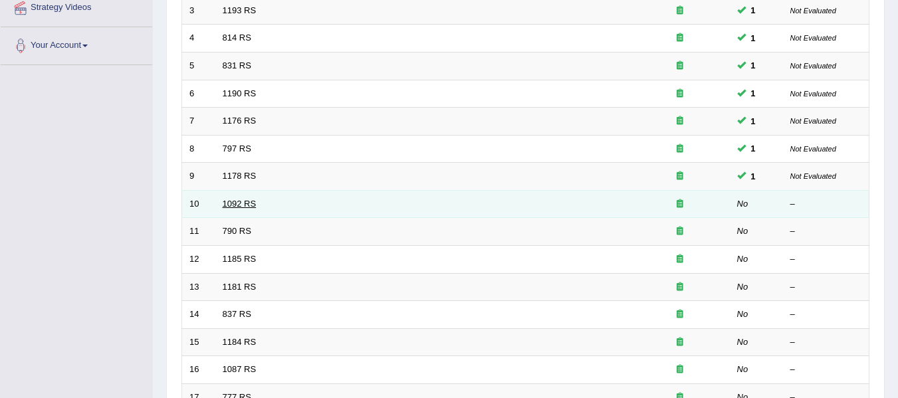
click at [249, 206] on link "1092 RS" at bounding box center [240, 204] width 34 height 10
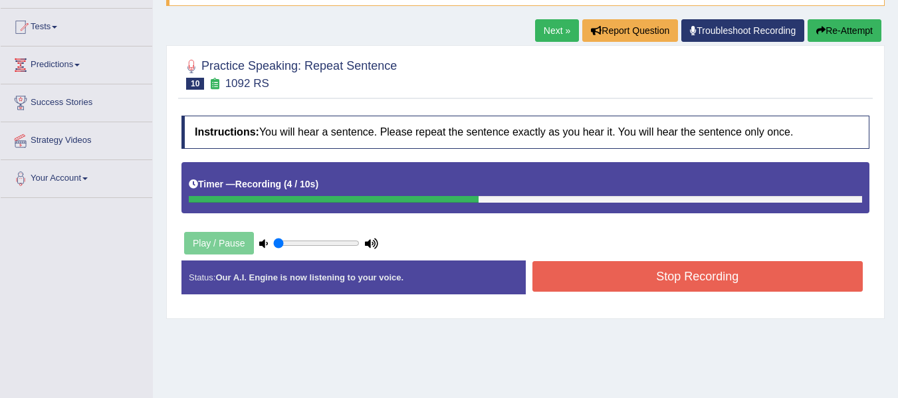
click at [570, 264] on button "Stop Recording" at bounding box center [698, 276] width 331 height 31
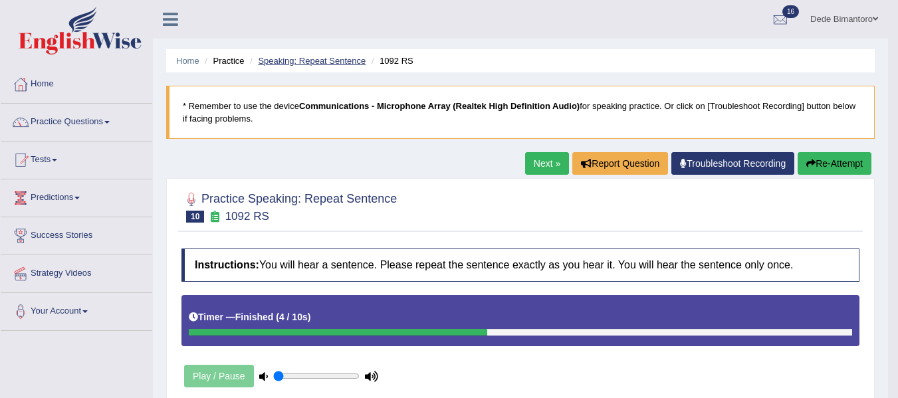
click at [307, 59] on link "Speaking: Repeat Sentence" at bounding box center [312, 61] width 108 height 10
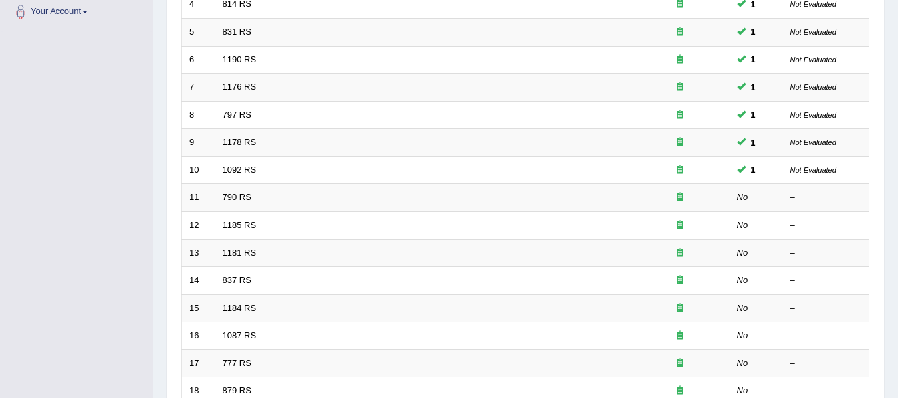
scroll to position [332, 0]
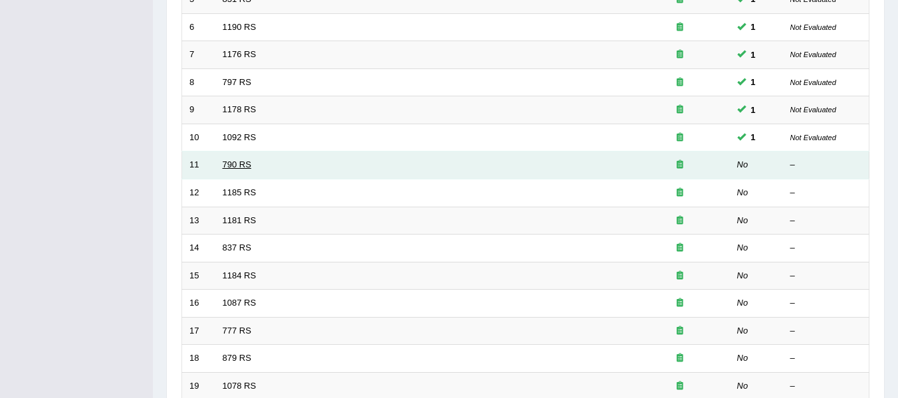
click at [227, 164] on link "790 RS" at bounding box center [237, 165] width 29 height 10
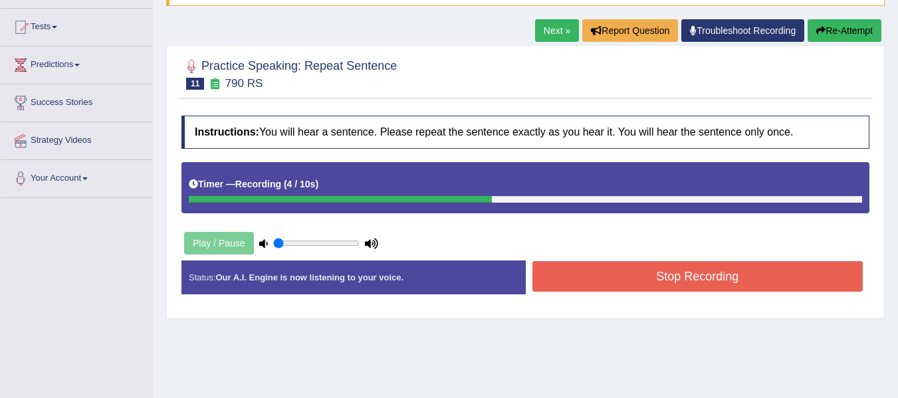
click at [607, 267] on button "Stop Recording" at bounding box center [698, 276] width 331 height 31
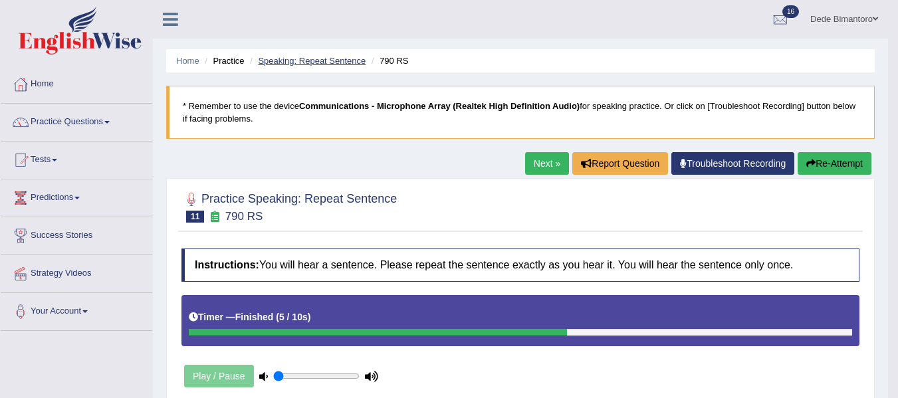
click at [336, 57] on link "Speaking: Repeat Sentence" at bounding box center [312, 61] width 108 height 10
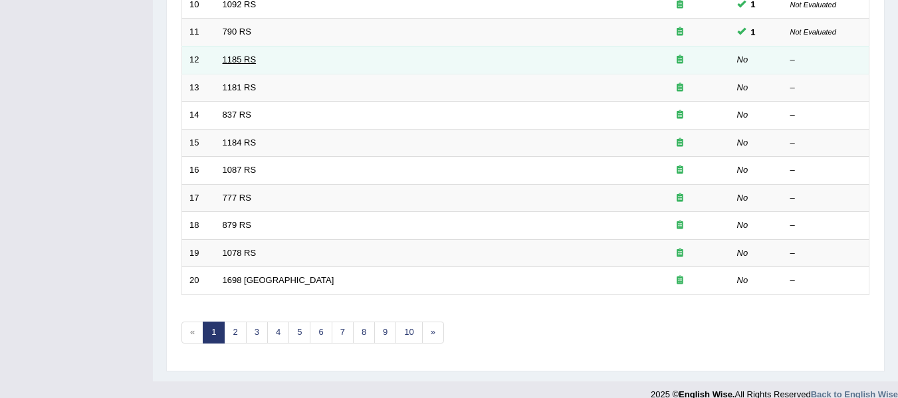
click at [249, 63] on link "1185 RS" at bounding box center [240, 60] width 34 height 10
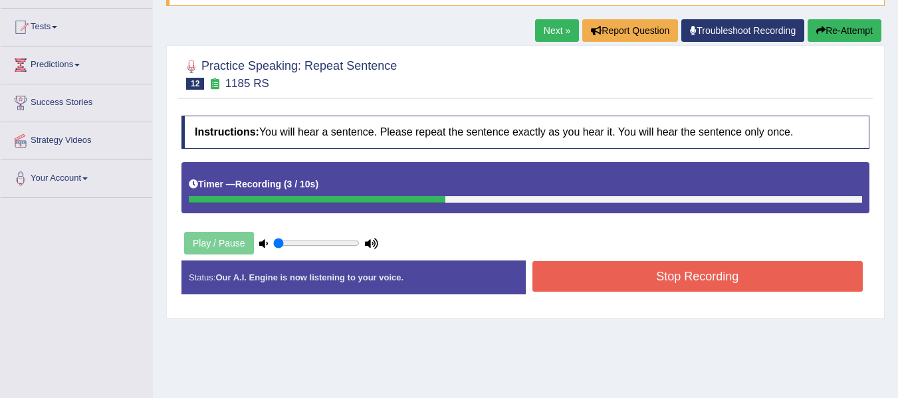
click at [564, 286] on button "Stop Recording" at bounding box center [698, 276] width 331 height 31
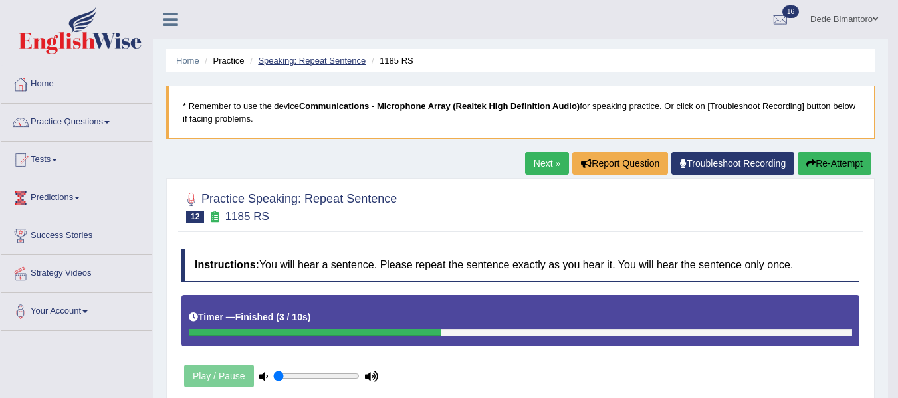
click at [337, 63] on link "Speaking: Repeat Sentence" at bounding box center [312, 61] width 108 height 10
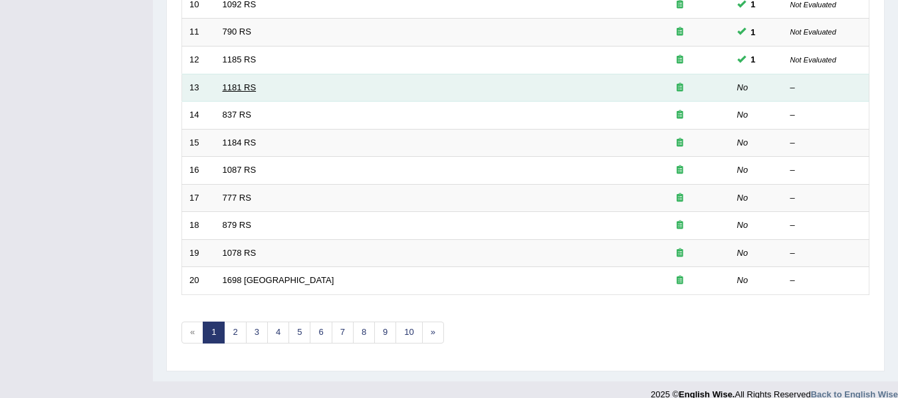
click at [242, 82] on link "1181 RS" at bounding box center [240, 87] width 34 height 10
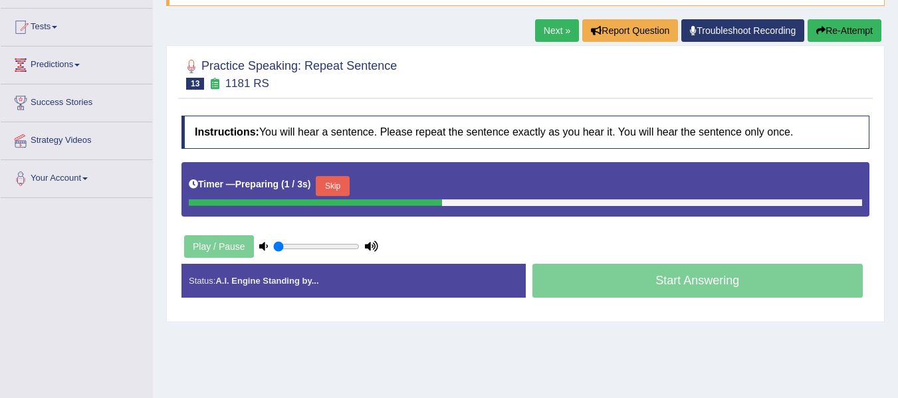
scroll to position [133, 0]
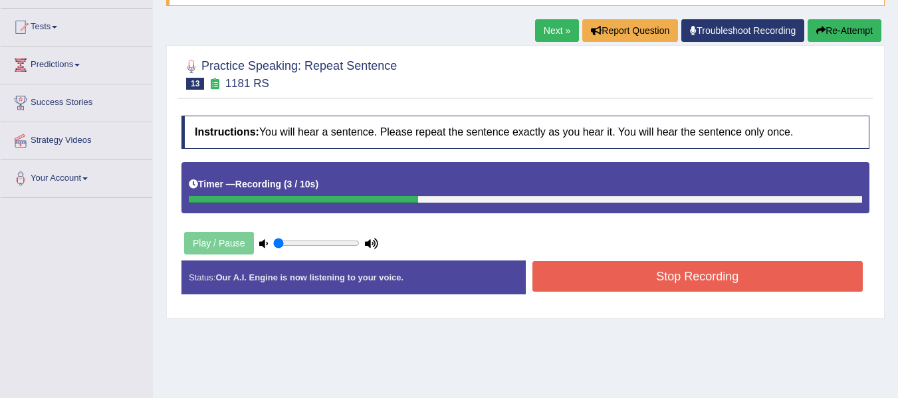
click at [553, 277] on button "Stop Recording" at bounding box center [698, 276] width 331 height 31
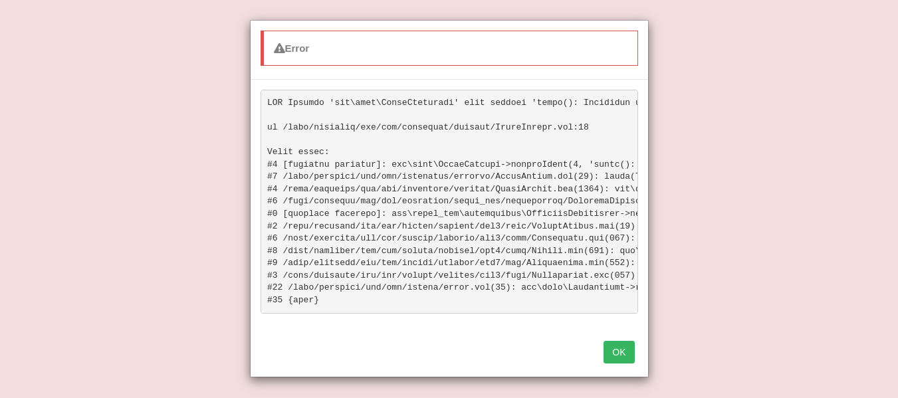
scroll to position [332, 0]
click at [624, 360] on button "OK" at bounding box center [619, 352] width 31 height 23
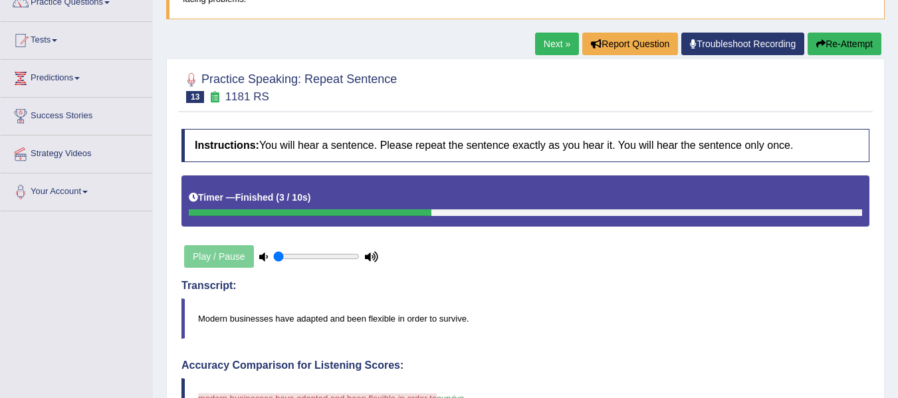
scroll to position [119, 0]
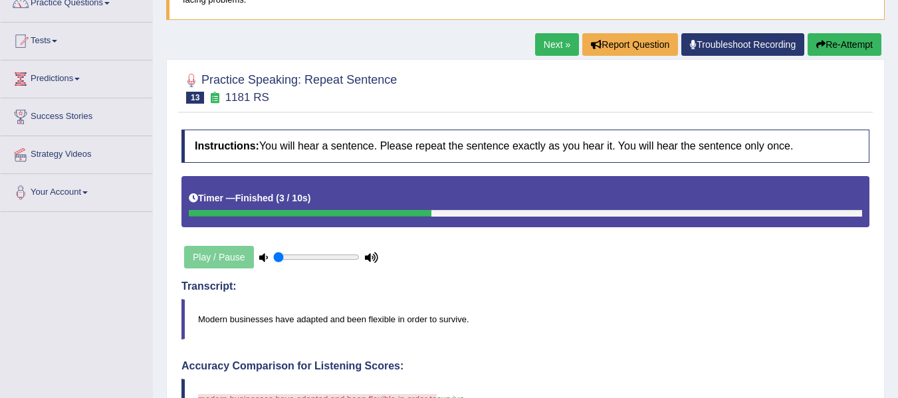
click at [833, 43] on button "Re-Attempt" at bounding box center [845, 44] width 74 height 23
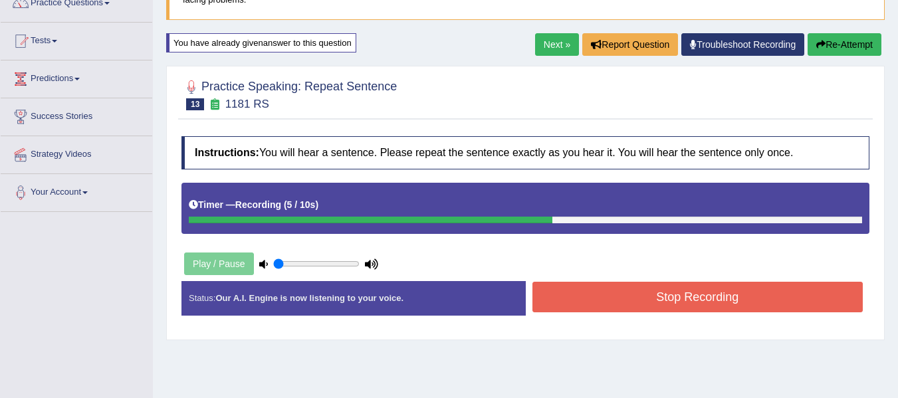
click at [664, 307] on button "Stop Recording" at bounding box center [698, 297] width 331 height 31
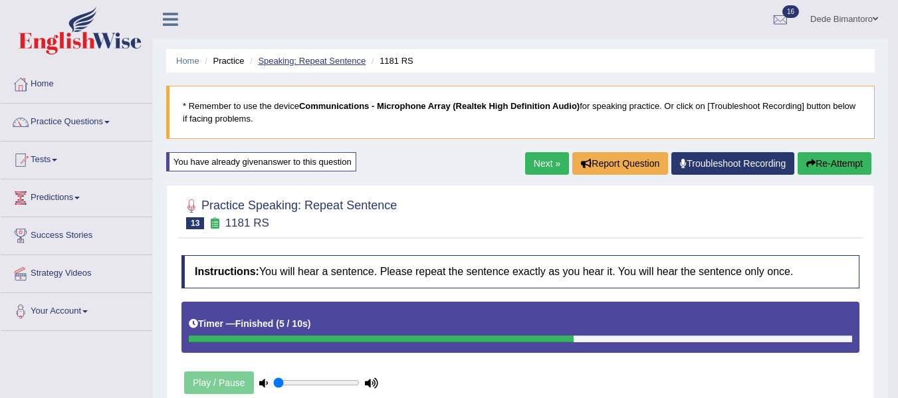
click at [323, 57] on link "Speaking: Repeat Sentence" at bounding box center [312, 61] width 108 height 10
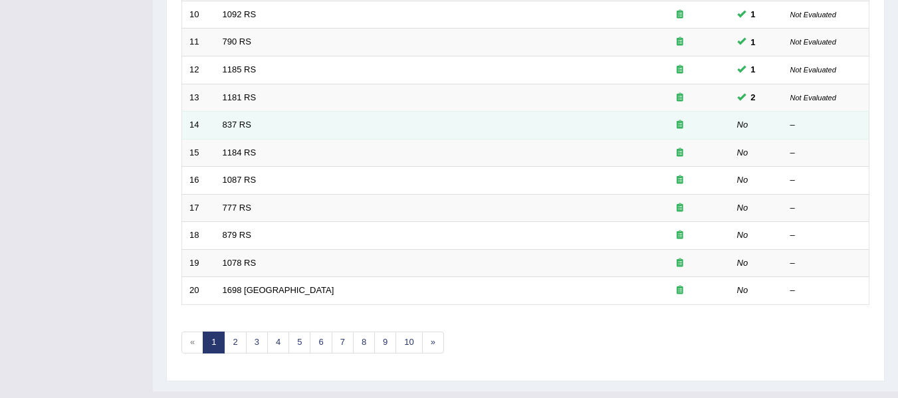
scroll to position [465, 0]
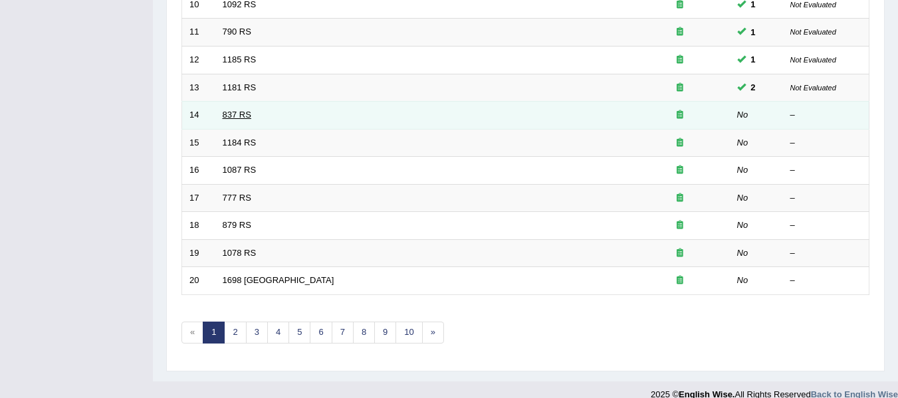
click at [237, 112] on link "837 RS" at bounding box center [237, 115] width 29 height 10
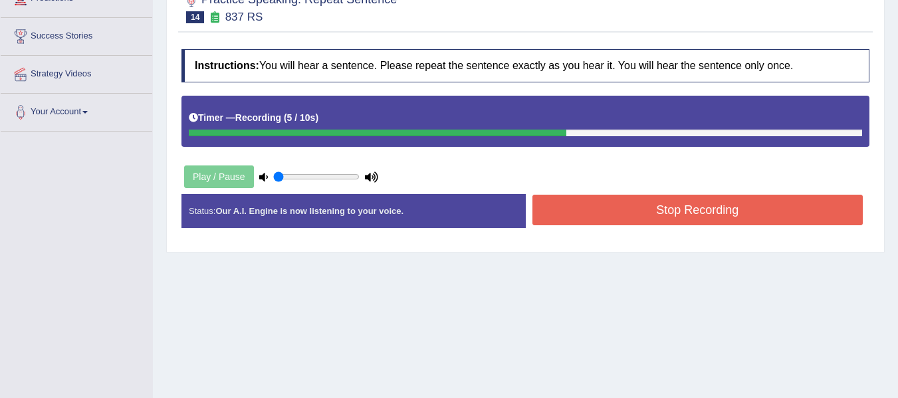
click at [585, 201] on button "Stop Recording" at bounding box center [698, 210] width 331 height 31
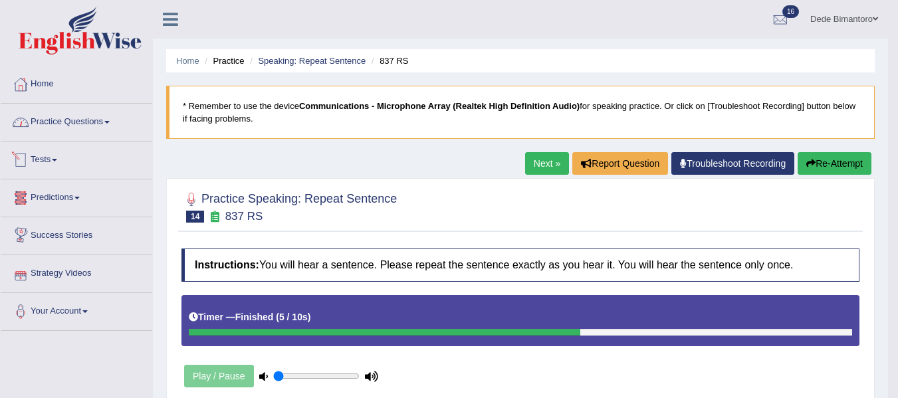
click at [98, 116] on link "Practice Questions" at bounding box center [77, 120] width 152 height 33
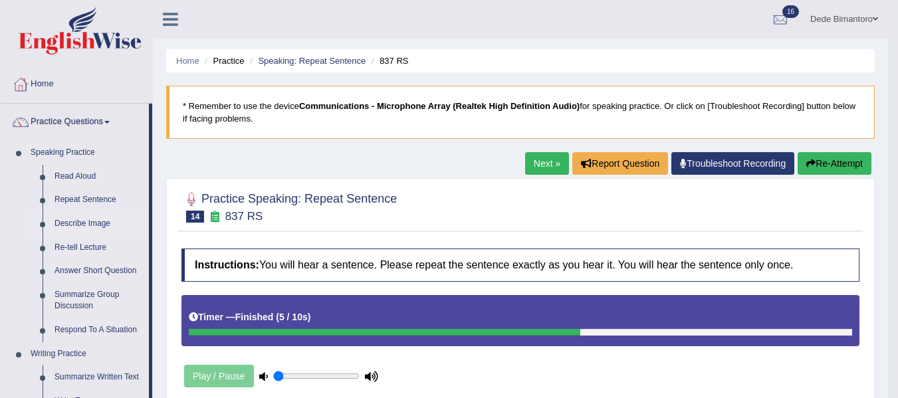
click at [72, 221] on link "Describe Image" at bounding box center [99, 224] width 100 height 24
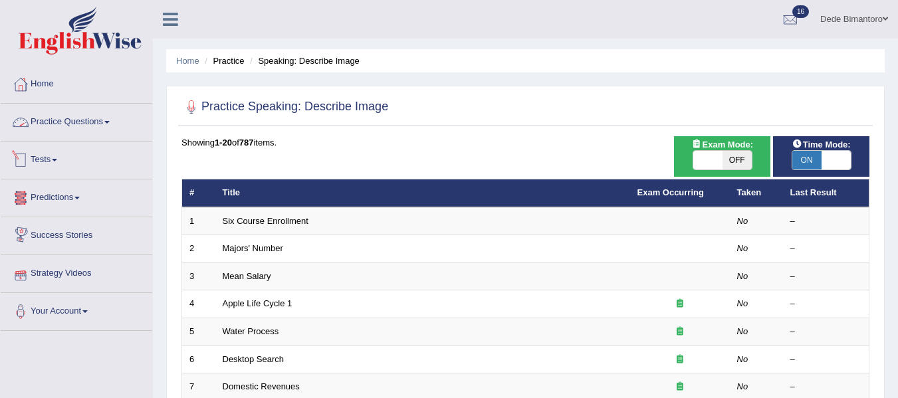
click at [94, 126] on link "Practice Questions" at bounding box center [77, 120] width 152 height 33
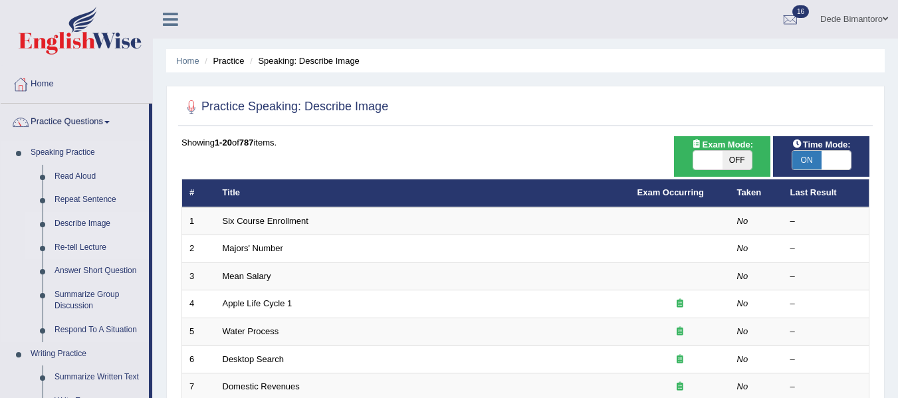
click at [80, 249] on link "Re-tell Lecture" at bounding box center [99, 248] width 100 height 24
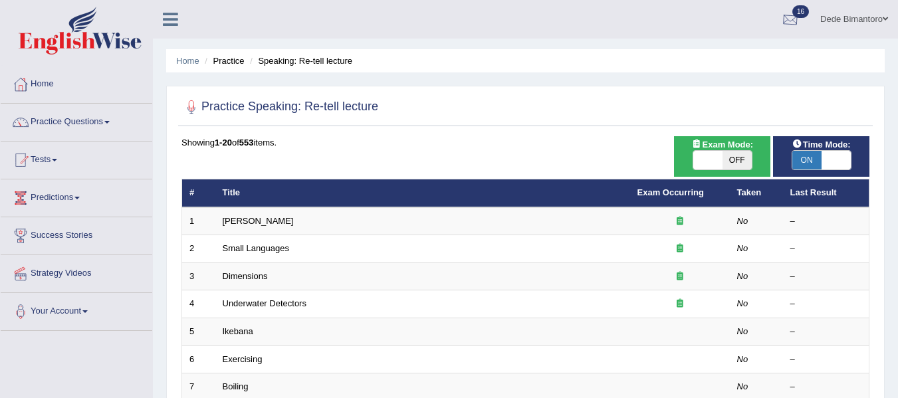
click at [783, 18] on div at bounding box center [791, 20] width 20 height 20
